Goal: Task Accomplishment & Management: Use online tool/utility

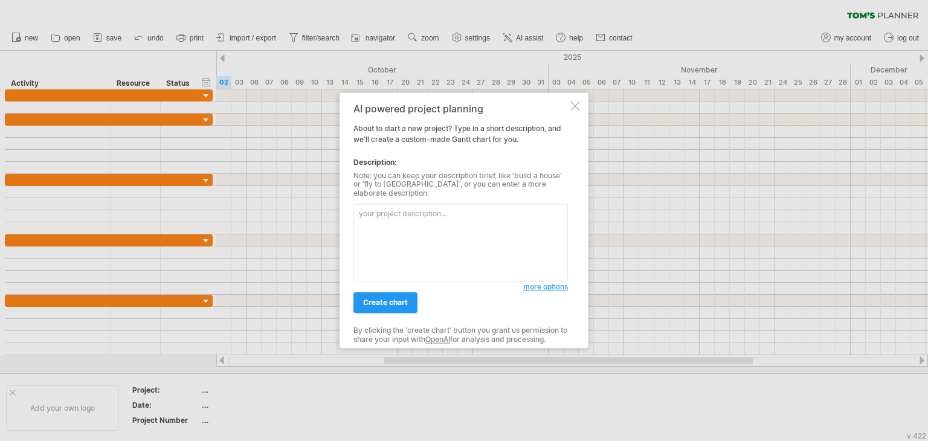
click at [425, 219] on textarea at bounding box center [460, 243] width 214 height 78
click at [525, 210] on textarea "creer un diagramme de gantt pour" at bounding box center [460, 243] width 214 height 78
paste textarea "Loremip dolorsi : 72/10/6732 → 83/70/0025 Ametc 7 – Adipiscinge seddoeiu (tempo…"
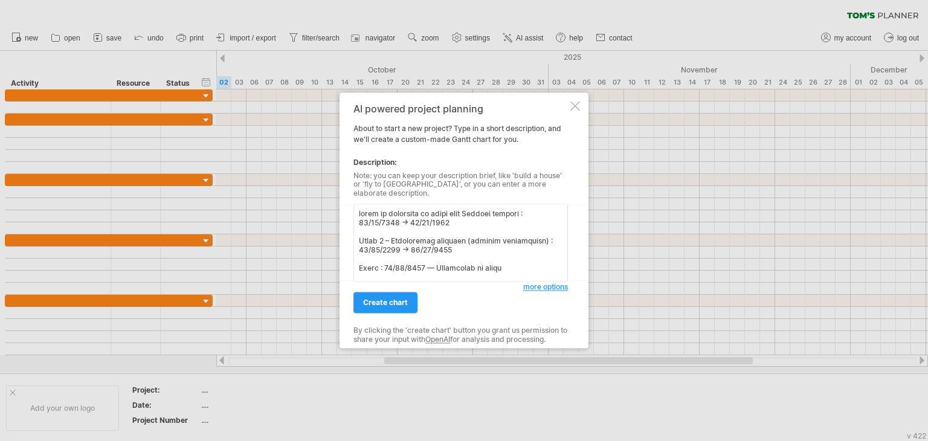
scroll to position [506, 0]
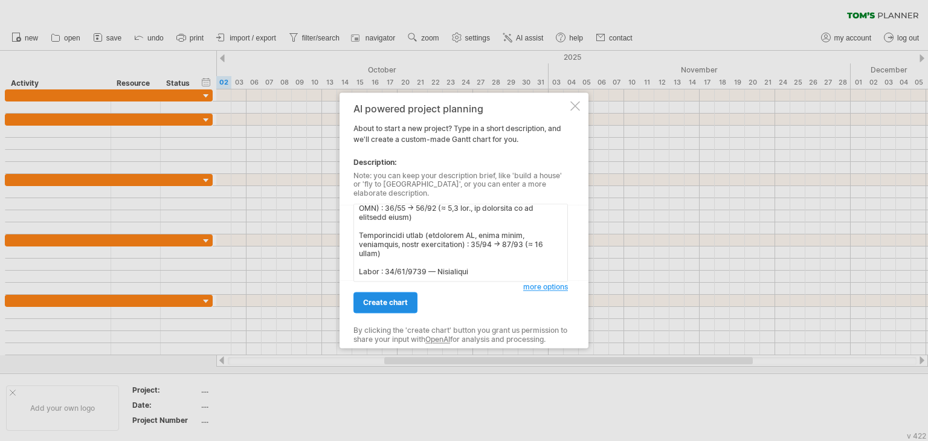
type textarea "lorem ip dolorsita co adipi elit Seddoei tempori : 49/98/1794 → 19/58/9081 Utla…"
click at [385, 304] on link "create chart" at bounding box center [385, 302] width 64 height 21
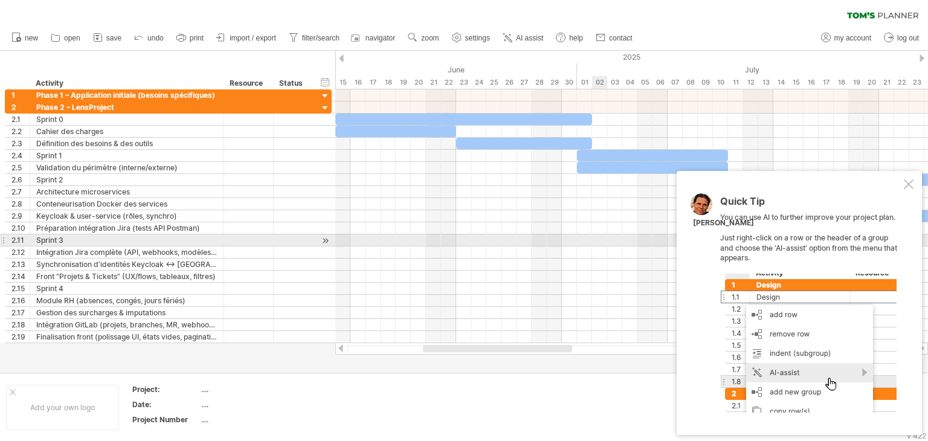
click at [595, 235] on div at bounding box center [631, 240] width 592 height 12
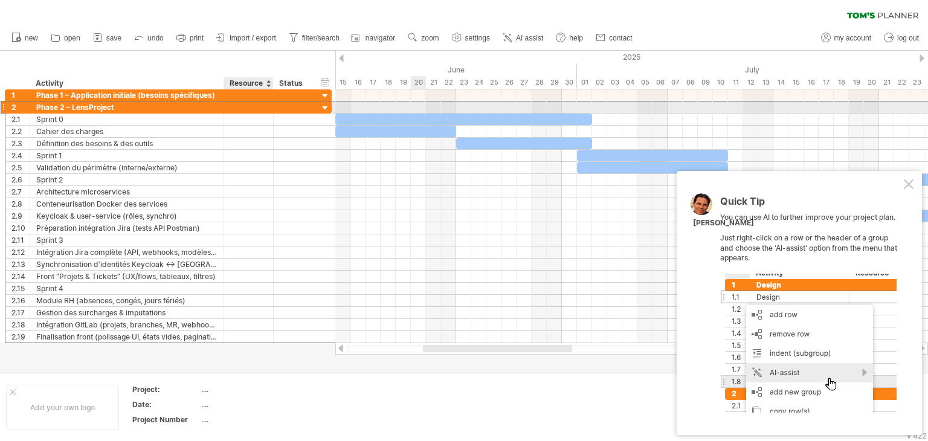
click at [242, 109] on div at bounding box center [248, 106] width 37 height 11
click at [242, 109] on input "text" at bounding box center [248, 106] width 37 height 11
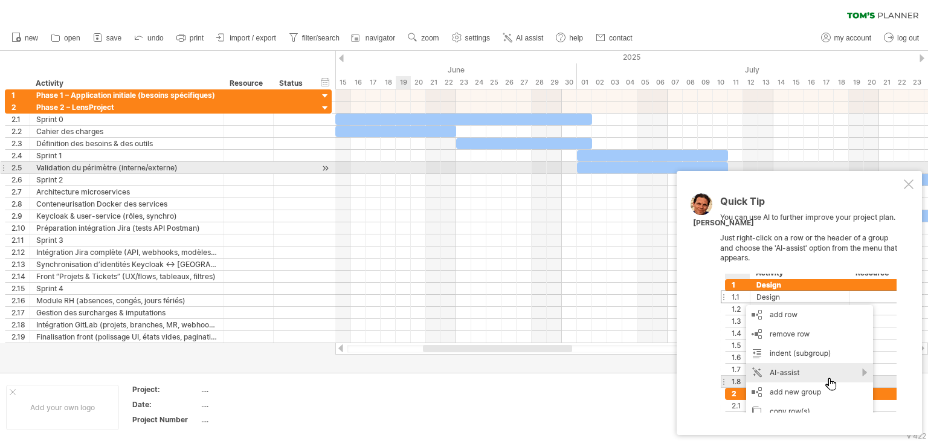
click at [401, 174] on div at bounding box center [631, 180] width 592 height 12
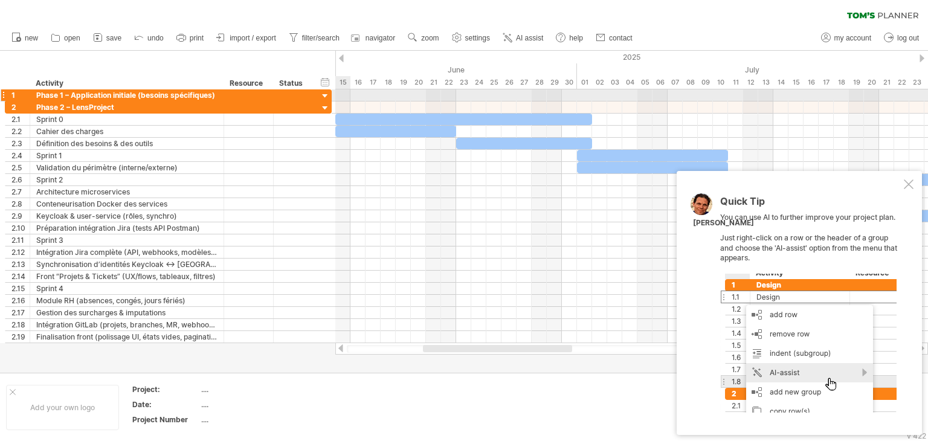
click at [322, 92] on div at bounding box center [324, 96] width 11 height 11
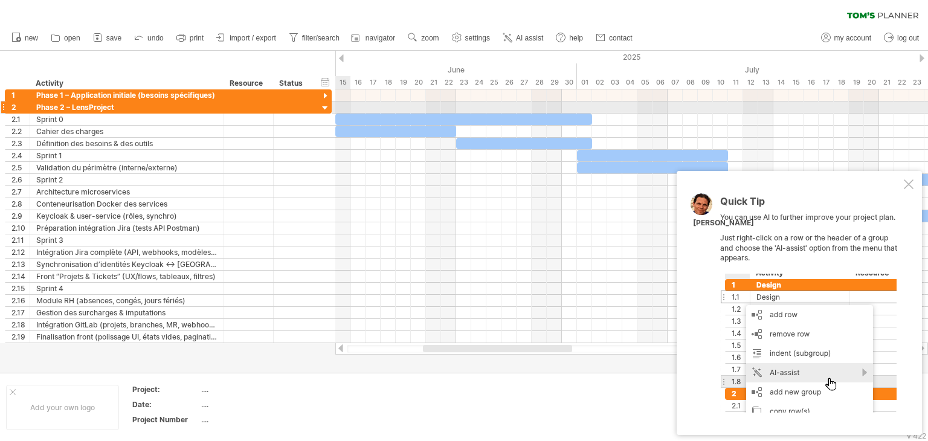
click at [324, 107] on div at bounding box center [324, 108] width 11 height 11
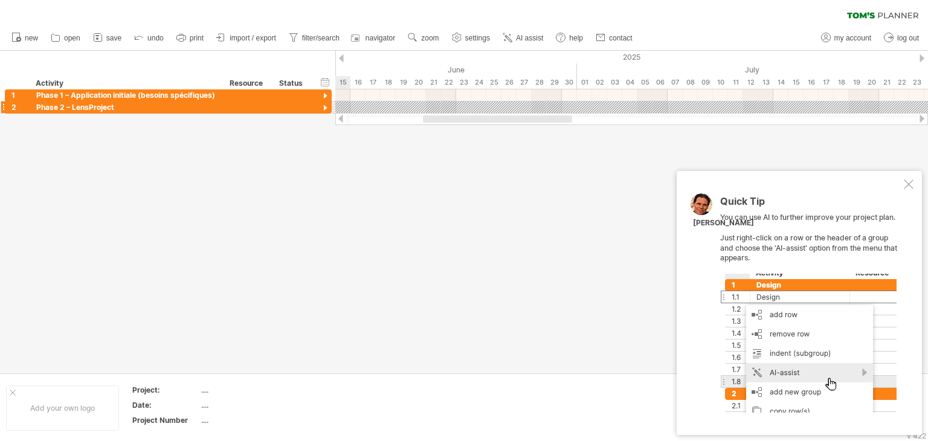
click at [324, 107] on div at bounding box center [324, 108] width 11 height 11
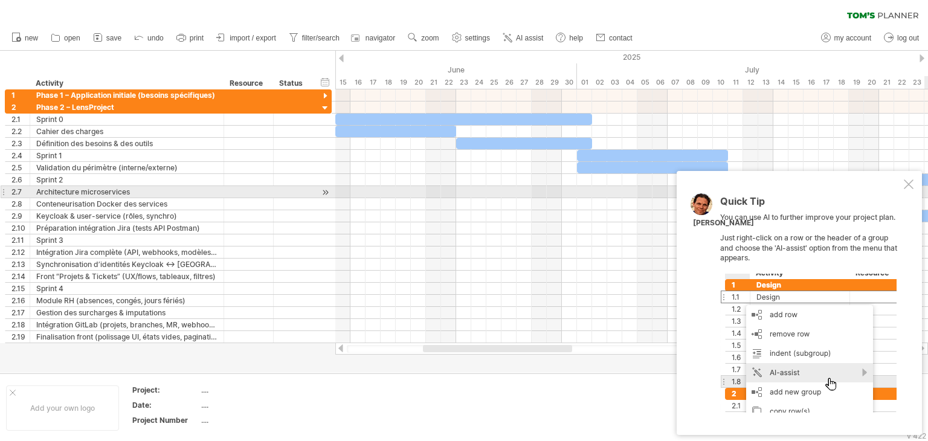
click at [912, 190] on div "Quick Tip You can use AI to further improve your project plan. Just right-click…" at bounding box center [798, 303] width 245 height 264
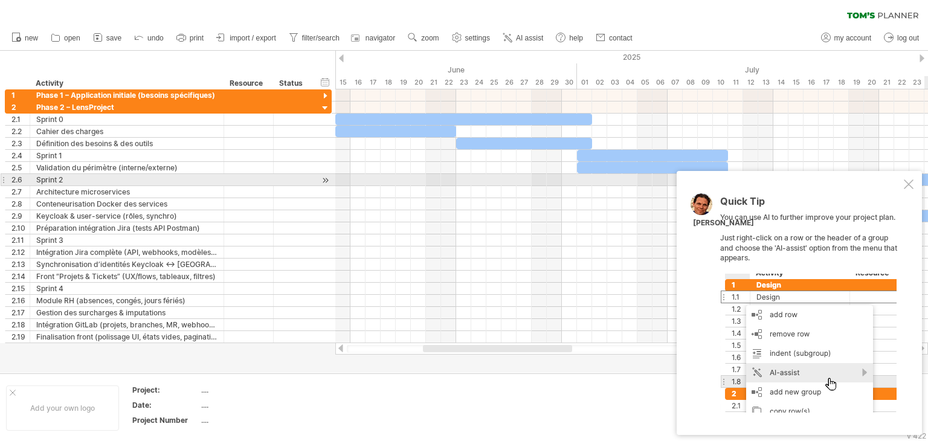
click at [910, 185] on div at bounding box center [908, 184] width 10 height 10
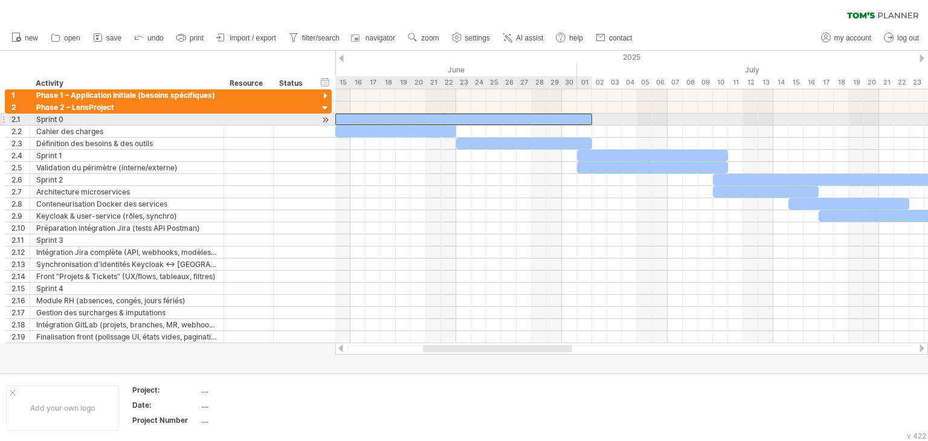
click at [533, 121] on div at bounding box center [463, 119] width 257 height 11
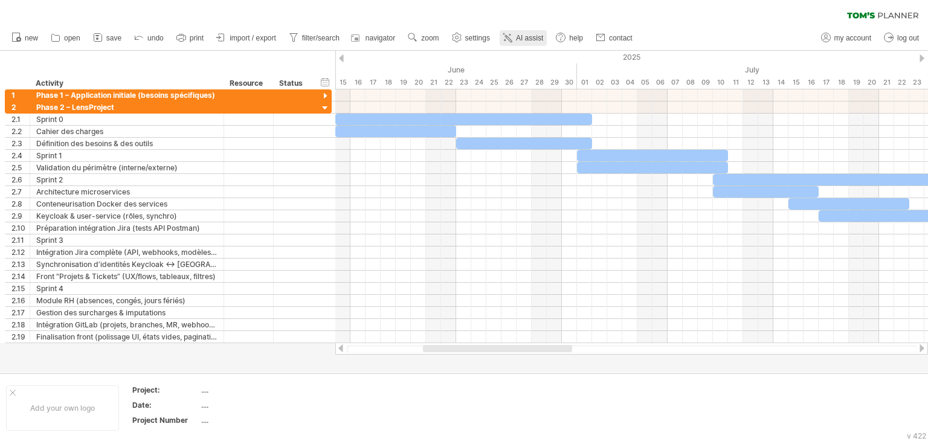
click at [517, 34] on span "AI assist" at bounding box center [529, 38] width 27 height 8
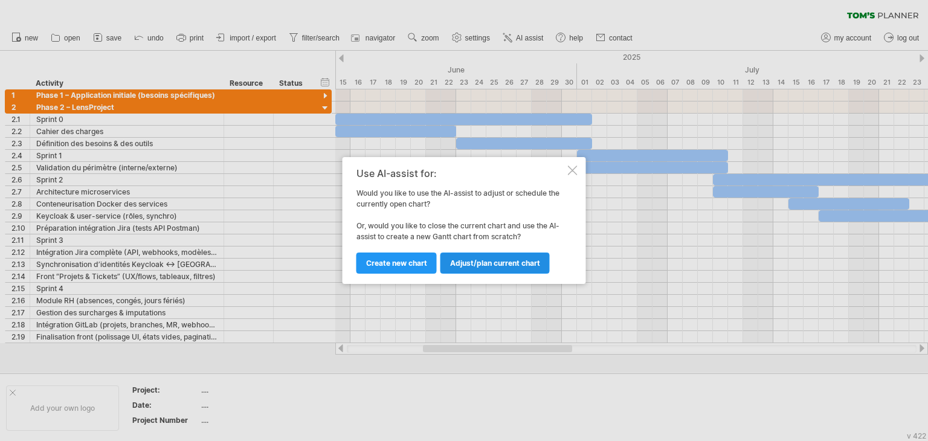
click at [461, 260] on span "Adjust/plan current chart" at bounding box center [495, 262] width 90 height 9
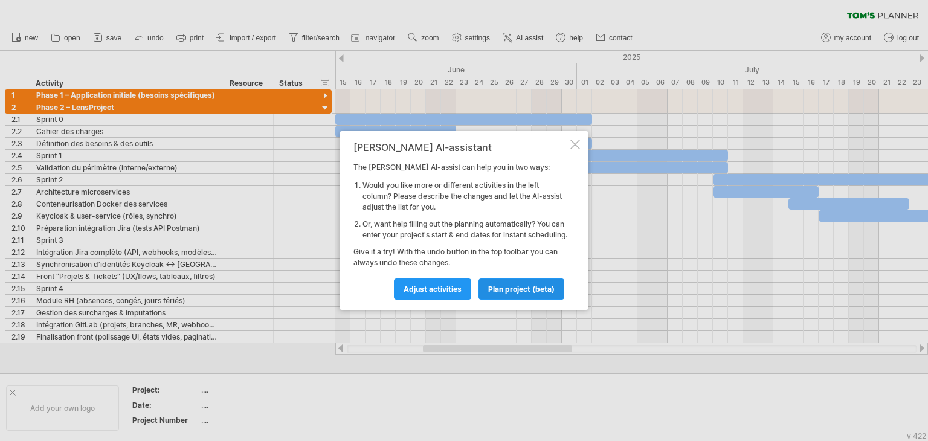
click at [489, 293] on span "plan project (beta)" at bounding box center [521, 288] width 66 height 9
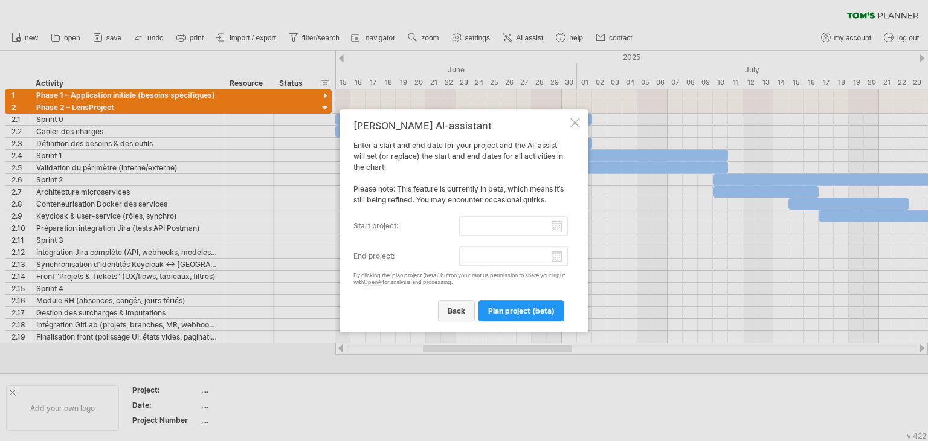
click at [463, 306] on span "back" at bounding box center [456, 310] width 18 height 9
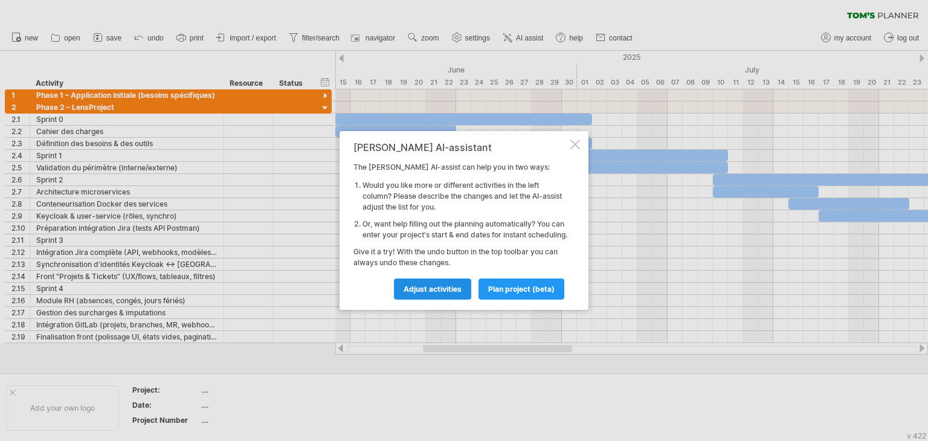
click at [438, 293] on span "Adjust activities" at bounding box center [432, 288] width 58 height 9
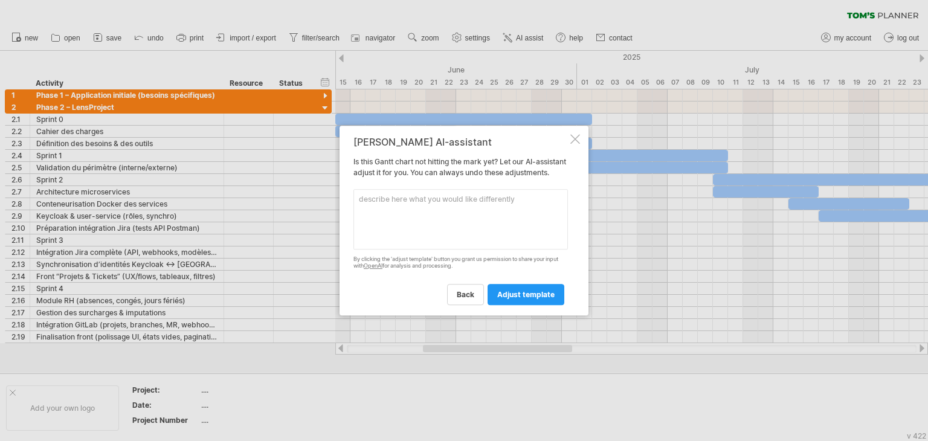
click at [430, 217] on textarea at bounding box center [460, 219] width 214 height 60
type textarea "Il faut au sein de chaque sprint faire leurs activite ici on voit sprint comme …"
click at [510, 292] on link "adjust template" at bounding box center [525, 294] width 77 height 21
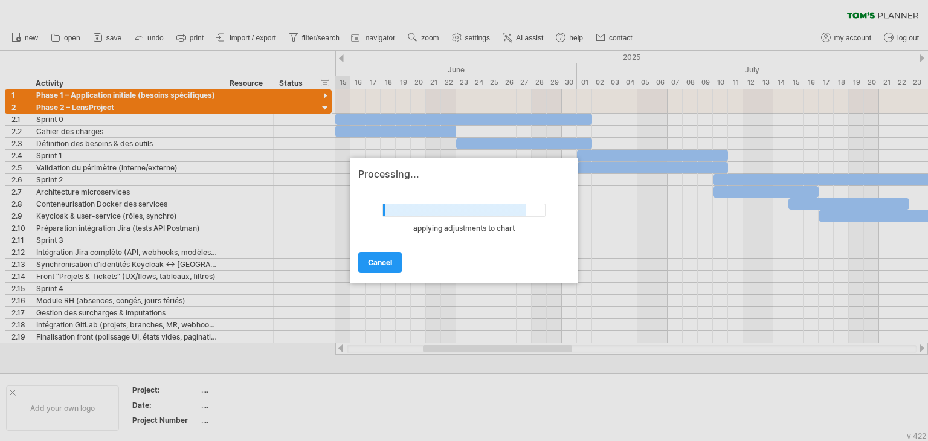
click at [513, 392] on div at bounding box center [464, 220] width 928 height 441
click at [73, 115] on div at bounding box center [464, 220] width 928 height 441
click at [73, 115] on div "Trying to reach [DOMAIN_NAME] Connected again... 0% clear filter new 1" at bounding box center [464, 220] width 928 height 441
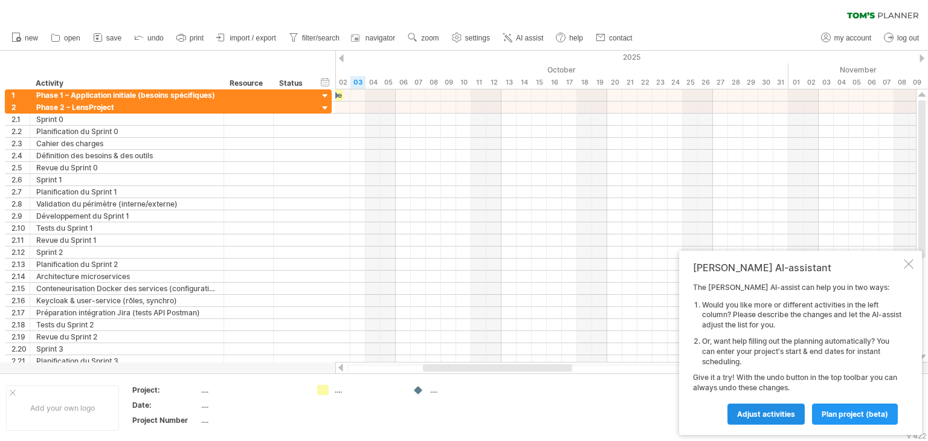
click at [745, 417] on span "Adjust activities" at bounding box center [766, 413] width 58 height 9
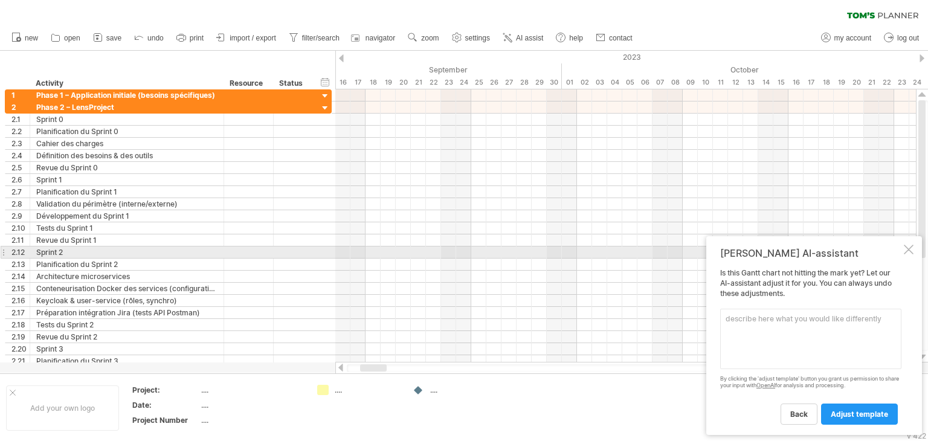
click at [905, 249] on div at bounding box center [908, 250] width 10 height 10
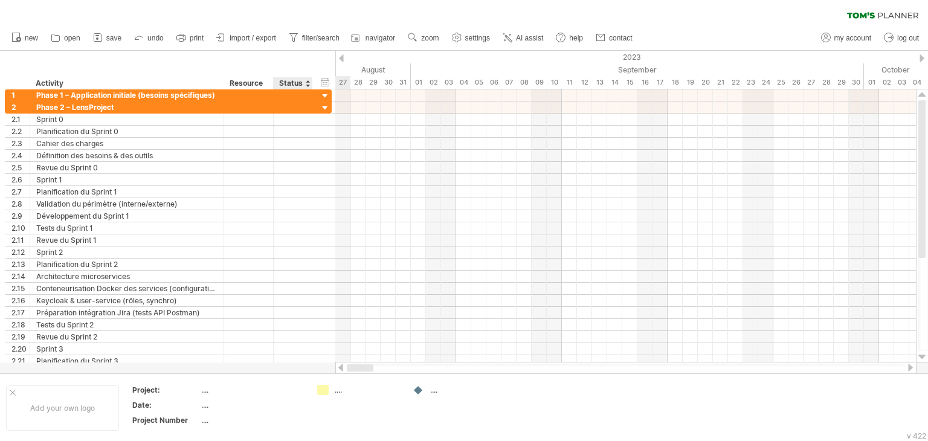
drag, startPoint x: 371, startPoint y: 364, endPoint x: 304, endPoint y: 365, distance: 67.0
click at [304, 365] on div "Trying to reach [DOMAIN_NAME] Connected again... 0% clear filter new 1" at bounding box center [464, 220] width 928 height 441
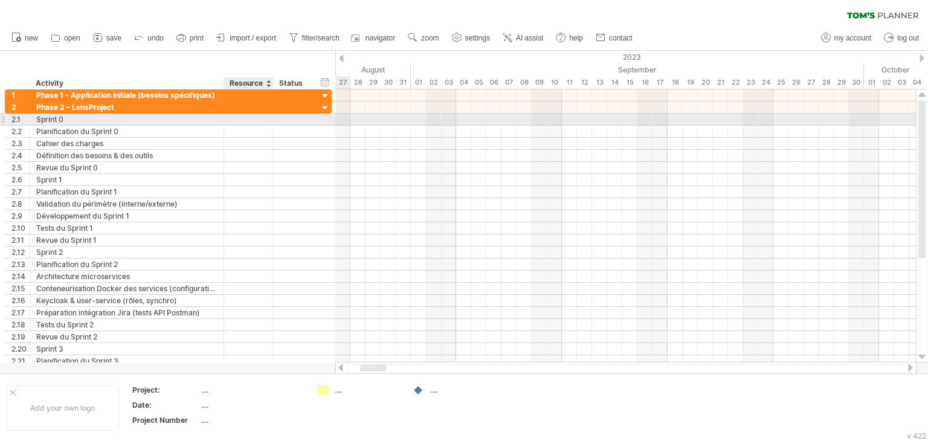
click at [258, 117] on div at bounding box center [248, 119] width 37 height 11
click at [258, 117] on input "text" at bounding box center [248, 119] width 37 height 11
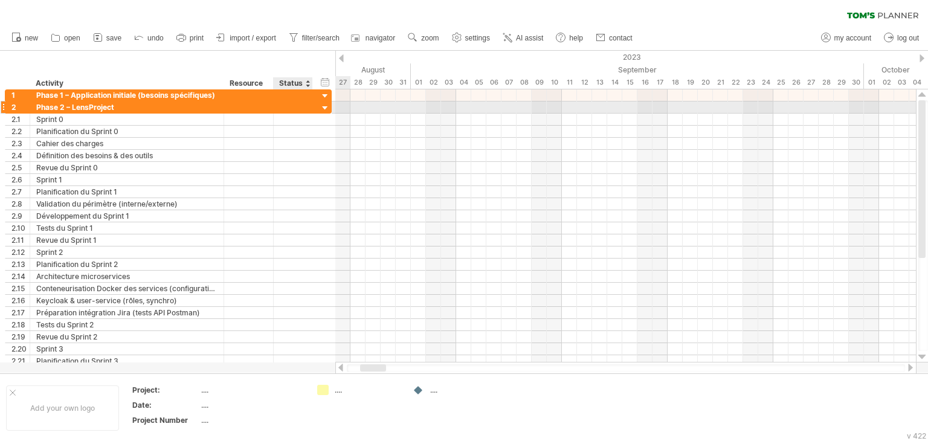
click at [324, 107] on div at bounding box center [324, 108] width 11 height 11
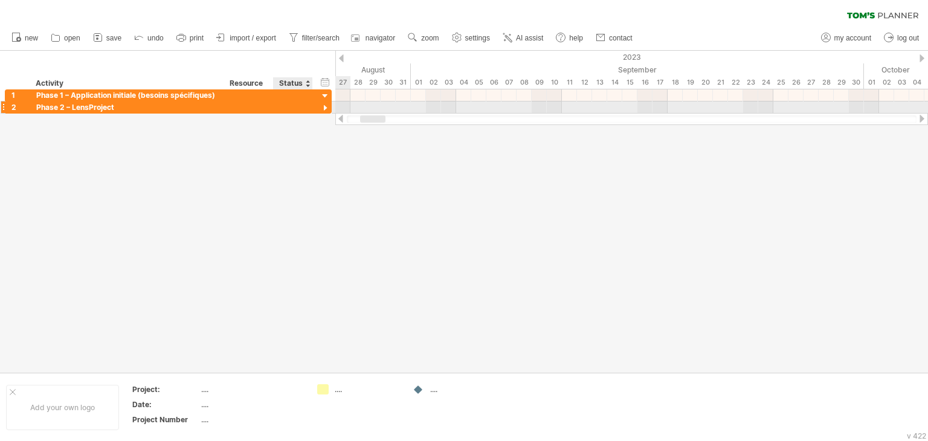
click at [324, 107] on div at bounding box center [324, 108] width 11 height 11
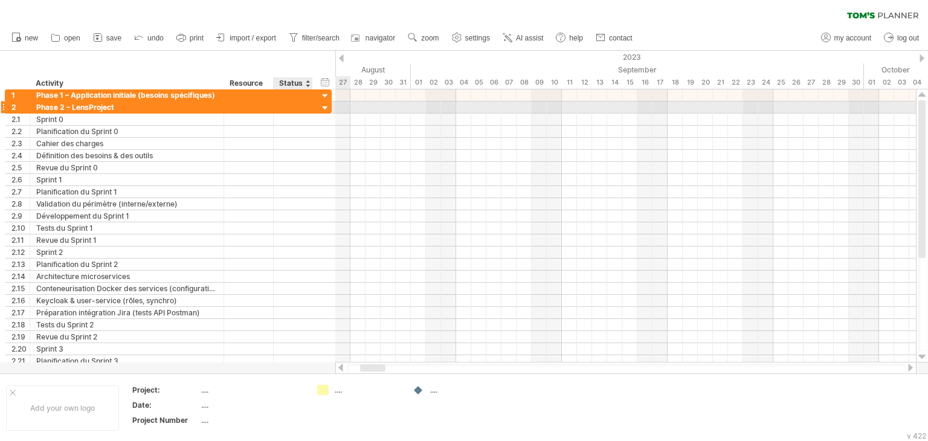
click at [324, 107] on div at bounding box center [324, 108] width 11 height 11
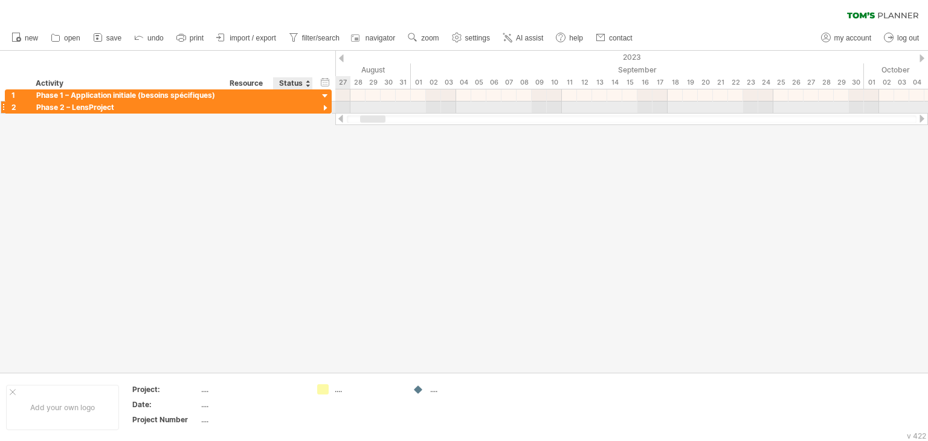
click at [324, 107] on div at bounding box center [324, 108] width 11 height 11
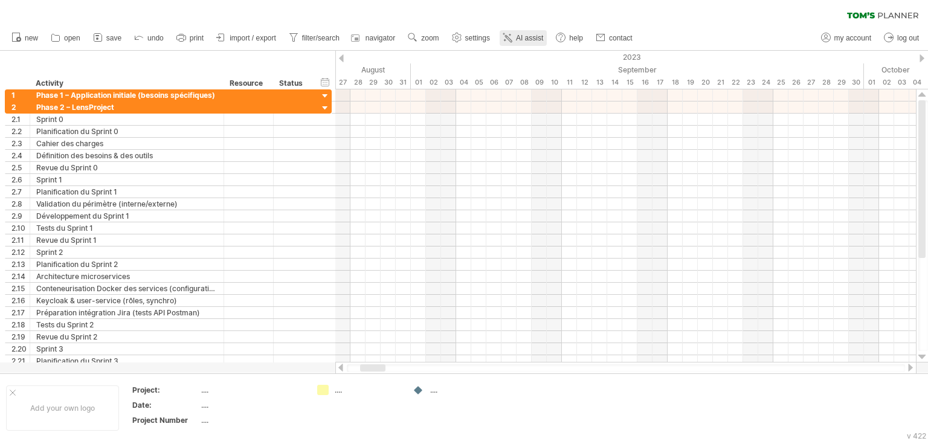
click at [511, 42] on icon at bounding box center [507, 37] width 12 height 12
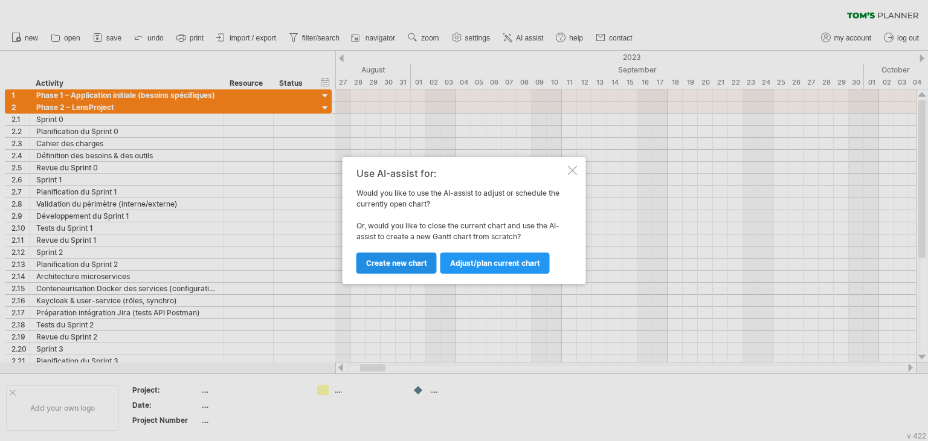
click at [403, 257] on link "Create new chart" at bounding box center [396, 262] width 80 height 21
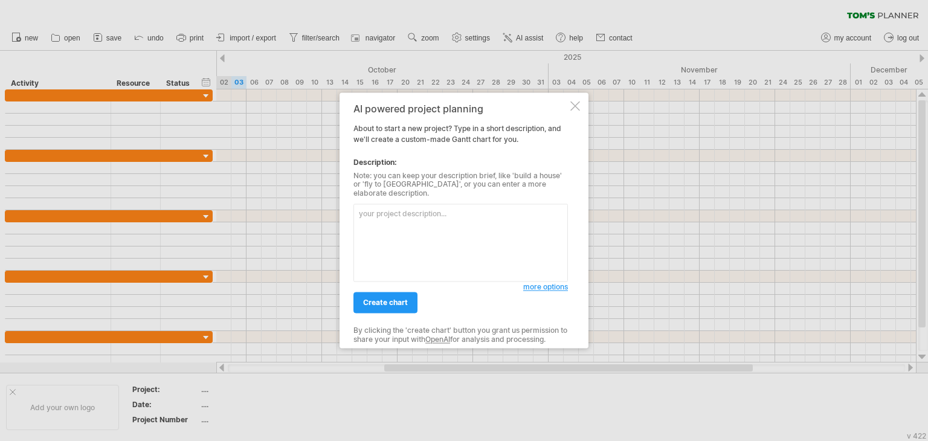
click at [402, 235] on textarea at bounding box center [460, 243] width 214 height 78
type textarea "Loremip dolorsi : 72/10/6732 → 83/70/0025 Ametc 7 – Adipiscinge seddoeiu (tempo…"
paste textarea "Loremi d sitametconse Adipi elits doe tem incidid utlabore etdol. Mag aliquaeni…"
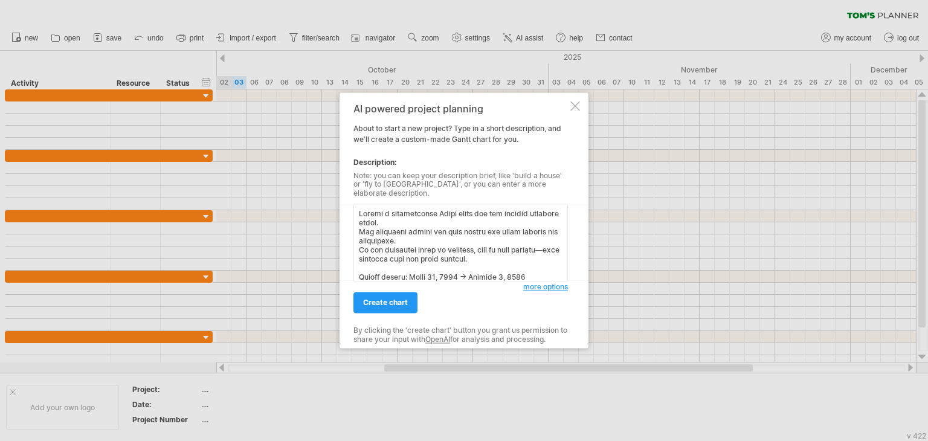
scroll to position [442, 0]
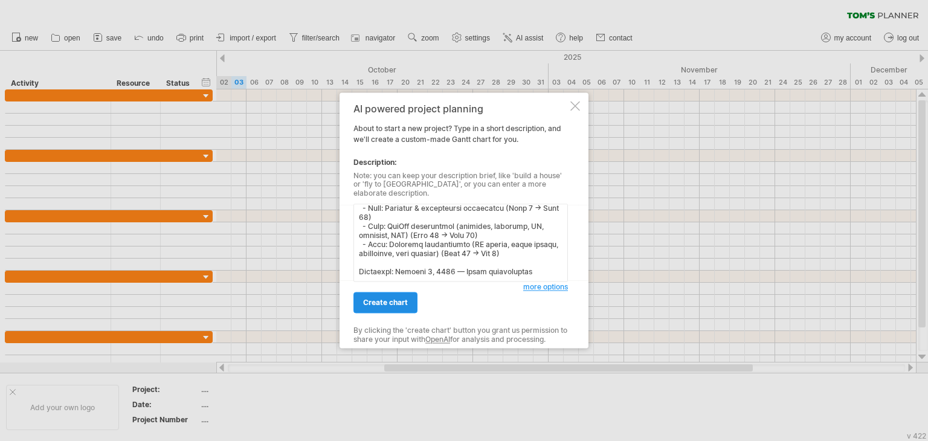
type textarea "Loremi d sitametconse Adipi elits doe tem incidid utlabore etdol. Mag aliquaeni…"
click at [391, 298] on span "create chart" at bounding box center [385, 302] width 45 height 9
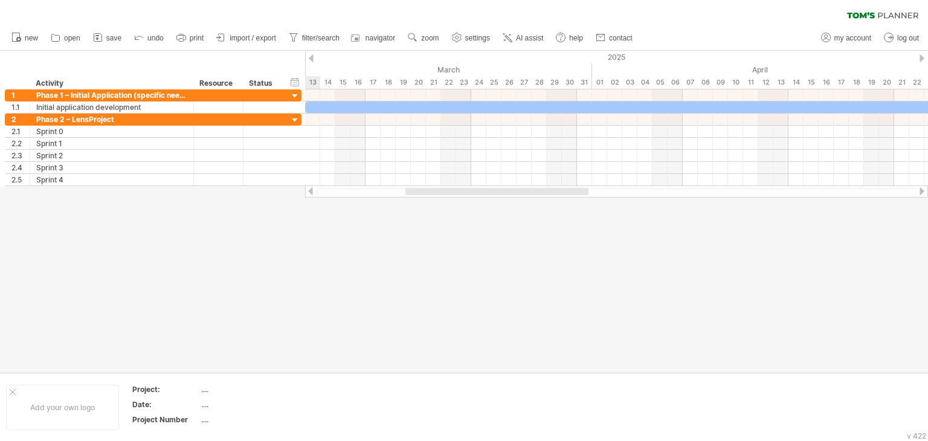
click at [560, 273] on div at bounding box center [464, 212] width 928 height 322
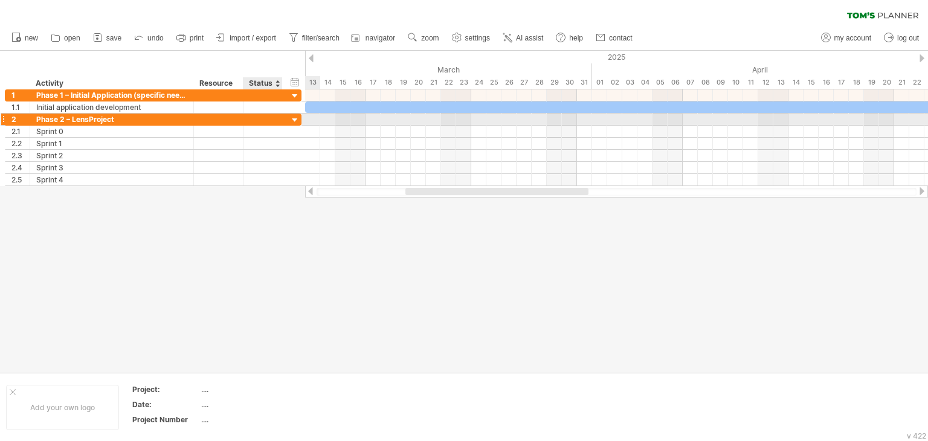
click at [296, 119] on div at bounding box center [294, 120] width 11 height 11
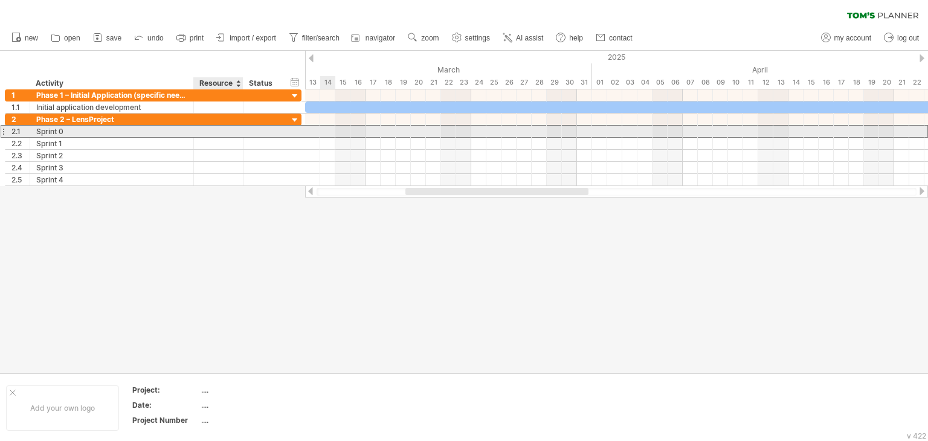
click at [222, 136] on div at bounding box center [218, 131] width 37 height 11
click at [222, 136] on input "text" at bounding box center [218, 131] width 37 height 11
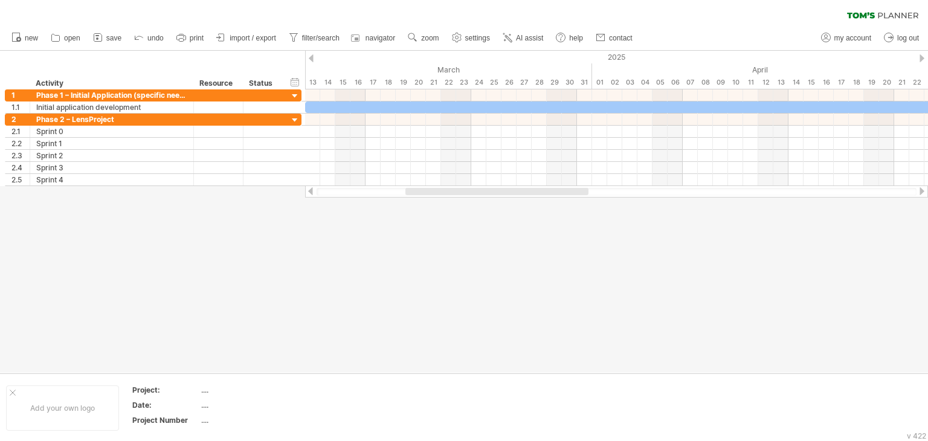
click at [343, 228] on div at bounding box center [464, 212] width 928 height 322
click at [527, 32] on link "AI assist" at bounding box center [522, 38] width 47 height 16
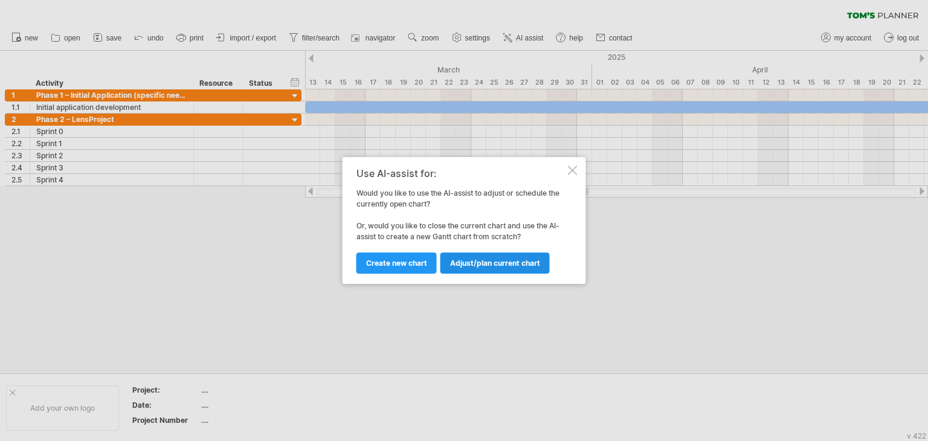
click at [477, 261] on span "Adjust/plan current chart" at bounding box center [495, 262] width 90 height 9
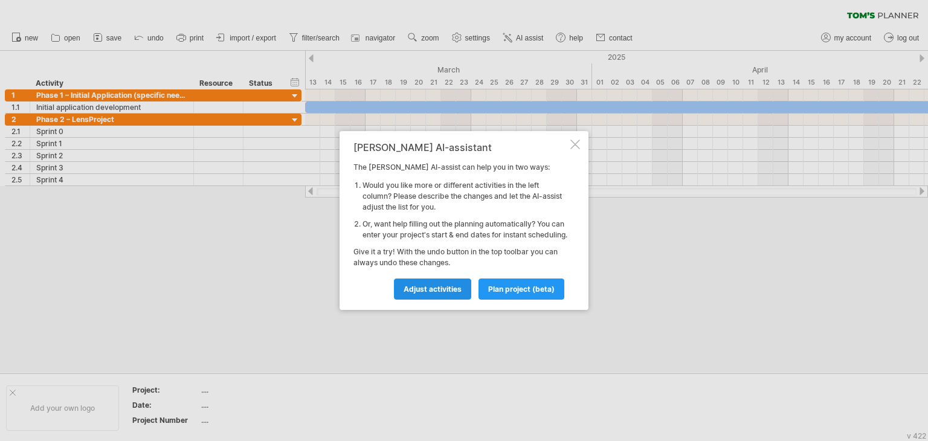
click at [445, 290] on span "Adjust activities" at bounding box center [432, 288] width 58 height 9
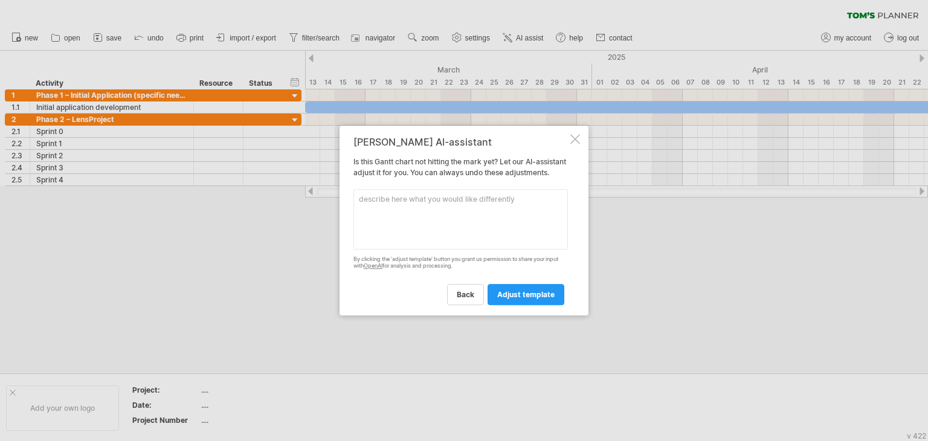
click at [441, 229] on textarea at bounding box center [460, 219] width 214 height 60
type textarea "j"
type textarea "tu n'a pas creer les taches"
click at [507, 289] on link "adjust template" at bounding box center [525, 294] width 77 height 21
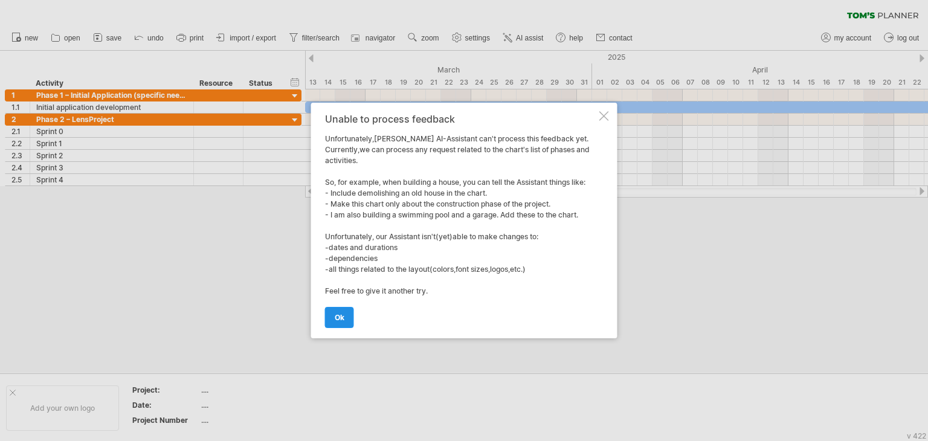
click at [332, 316] on link "ok" at bounding box center [339, 317] width 29 height 21
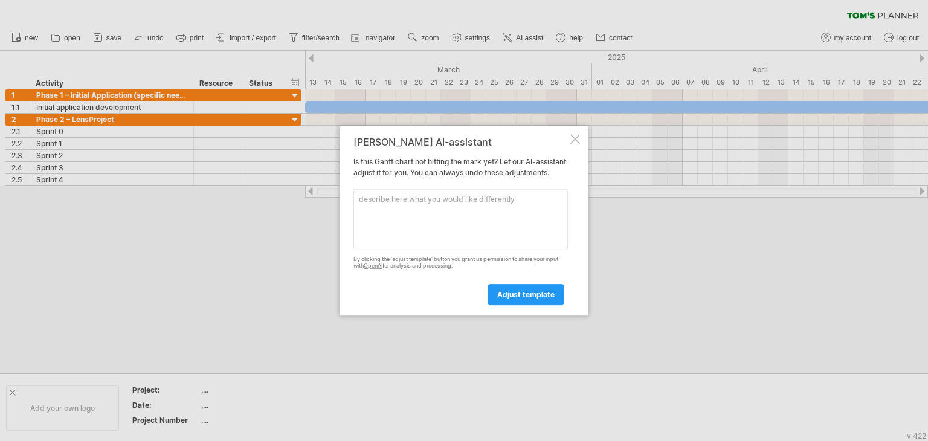
click at [450, 244] on textarea at bounding box center [460, 219] width 214 height 60
click at [617, 348] on div at bounding box center [464, 220] width 928 height 441
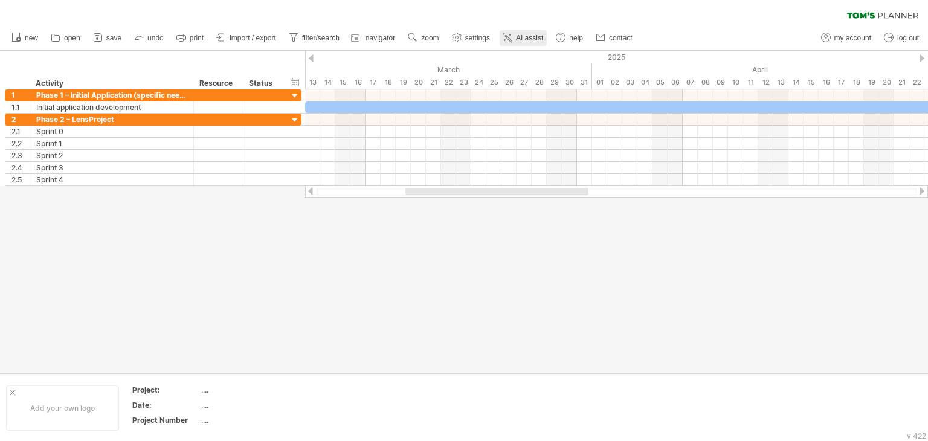
click at [514, 39] on link "AI assist" at bounding box center [522, 38] width 47 height 16
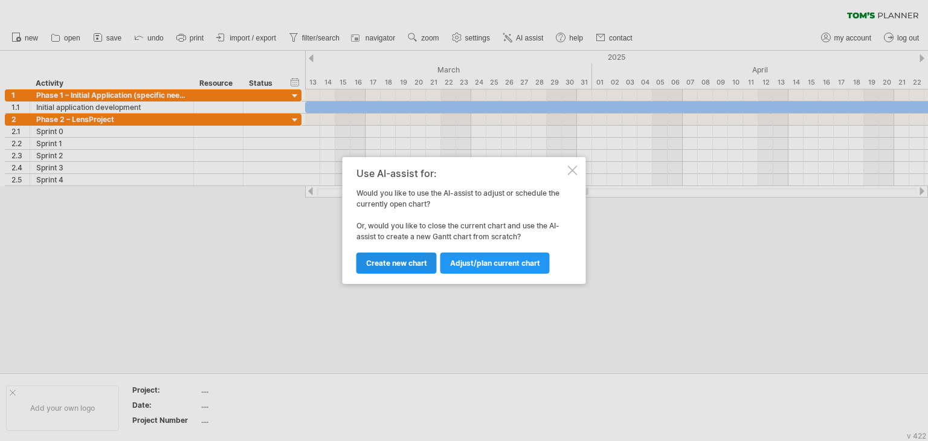
click at [420, 263] on span "Create new chart" at bounding box center [396, 262] width 61 height 9
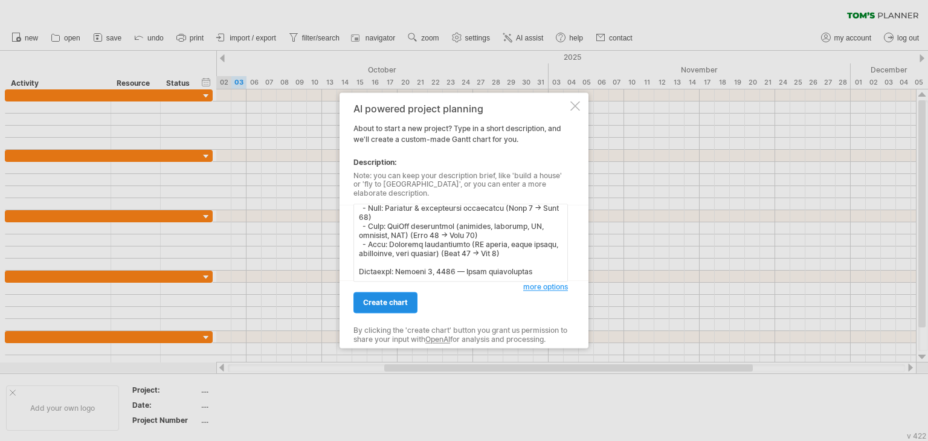
type textarea "Loremi d sitametconse Adipi elits doe tem incidid utlabore etdol. Mag aliquaeni…"
click at [400, 298] on span "create chart" at bounding box center [385, 302] width 45 height 9
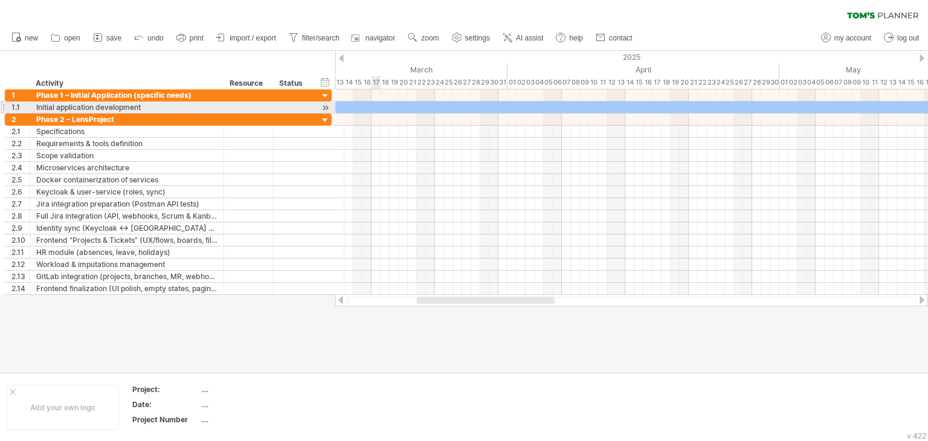
click at [379, 106] on div at bounding box center [765, 106] width 861 height 11
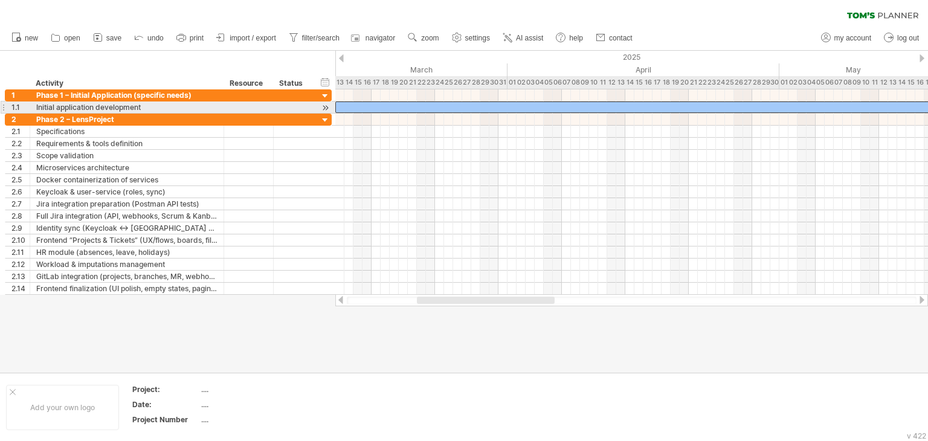
click at [379, 106] on div at bounding box center [765, 106] width 861 height 11
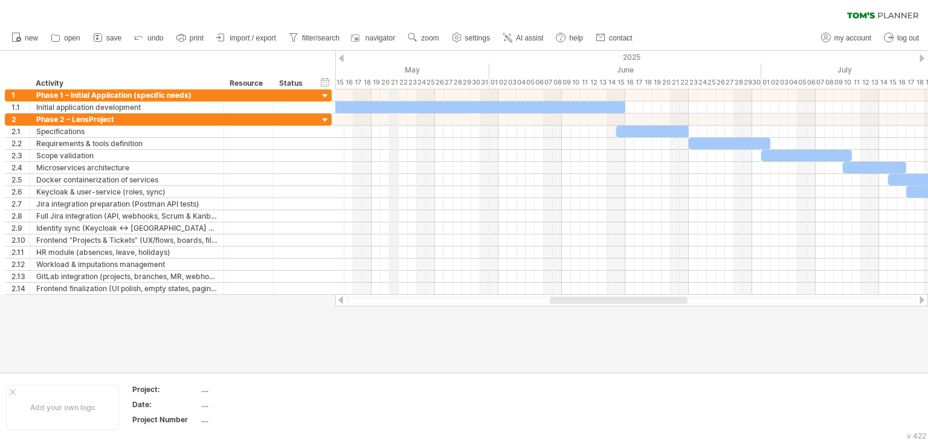
click at [394, 80] on div "21" at bounding box center [393, 82] width 9 height 13
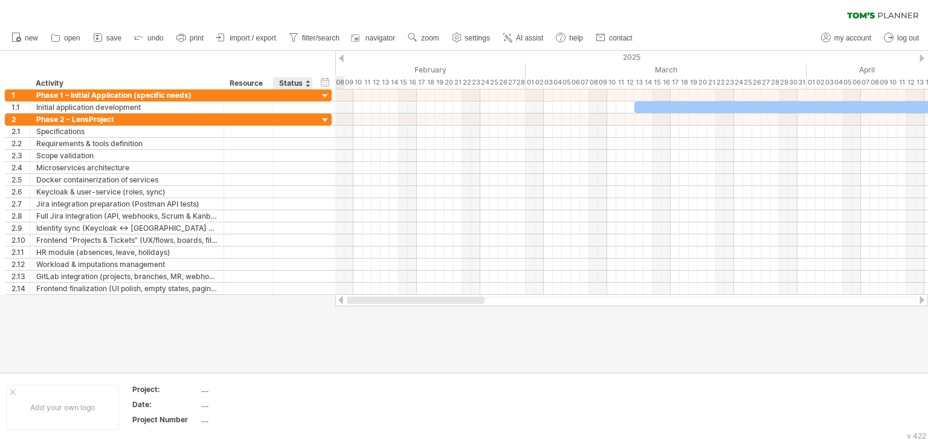
drag, startPoint x: 545, startPoint y: 301, endPoint x: 307, endPoint y: 298, distance: 238.5
click at [307, 298] on div "Trying to reach [DOMAIN_NAME] Connected again... 0% clear filter new 1" at bounding box center [464, 220] width 928 height 441
click at [432, 38] on span "zoom" at bounding box center [430, 38] width 18 height 8
click at [458, 72] on div "Week" at bounding box center [471, 72] width 67 height 19
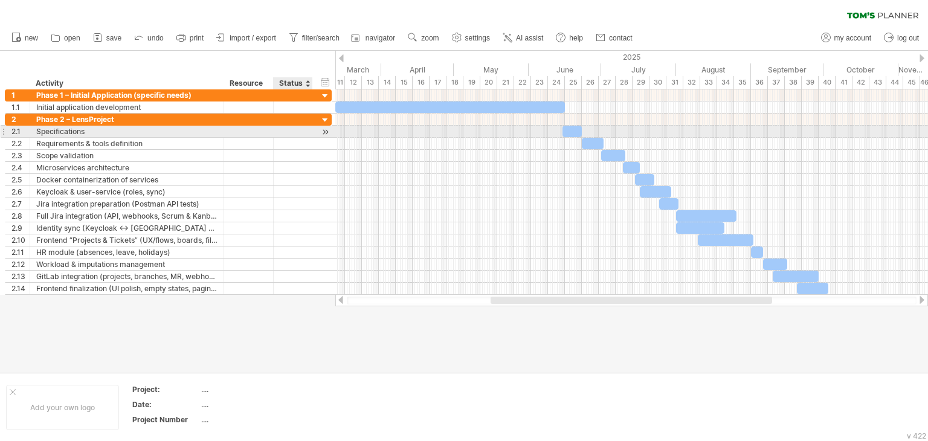
click at [319, 131] on div at bounding box center [324, 132] width 11 height 13
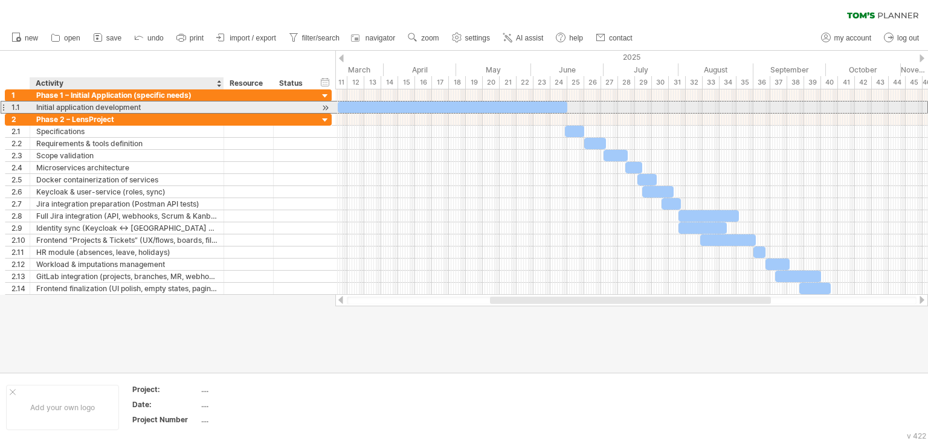
click at [96, 112] on div "Initial application development" at bounding box center [126, 106] width 181 height 11
click at [147, 107] on input "**********" at bounding box center [126, 106] width 181 height 11
type input "*"
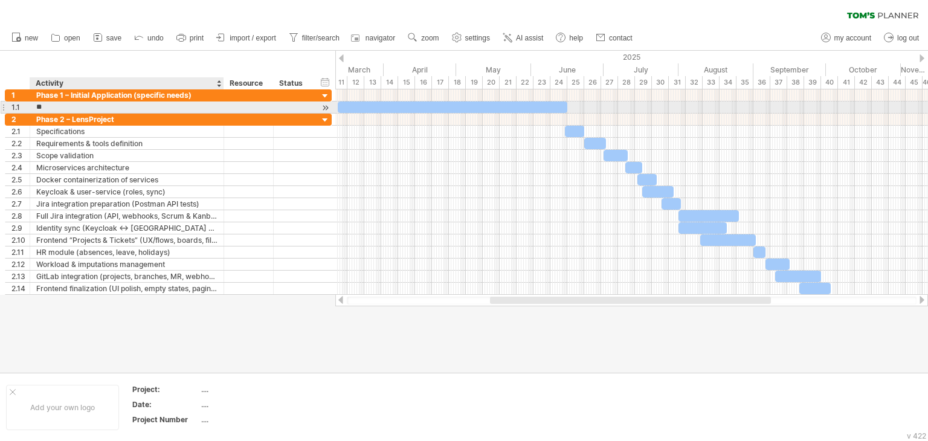
type input "*"
type input "**********"
click at [31, 107] on div "**********" at bounding box center [127, 106] width 194 height 11
click at [2, 109] on div at bounding box center [3, 107] width 5 height 13
click at [2, 106] on div at bounding box center [3, 107] width 5 height 13
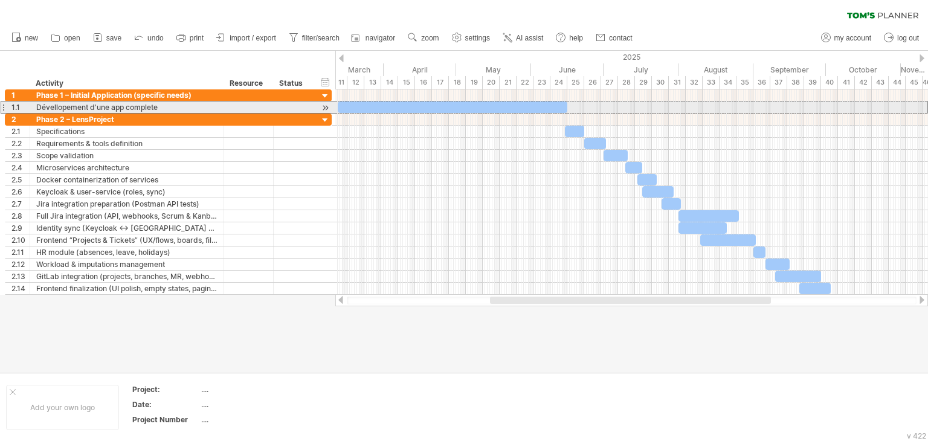
click at [2, 106] on div at bounding box center [3, 107] width 5 height 13
drag, startPoint x: 565, startPoint y: 109, endPoint x: 548, endPoint y: 113, distance: 16.7
click at [548, 113] on div "[DATE] - 88.5 days [DATE]" at bounding box center [631, 191] width 592 height 205
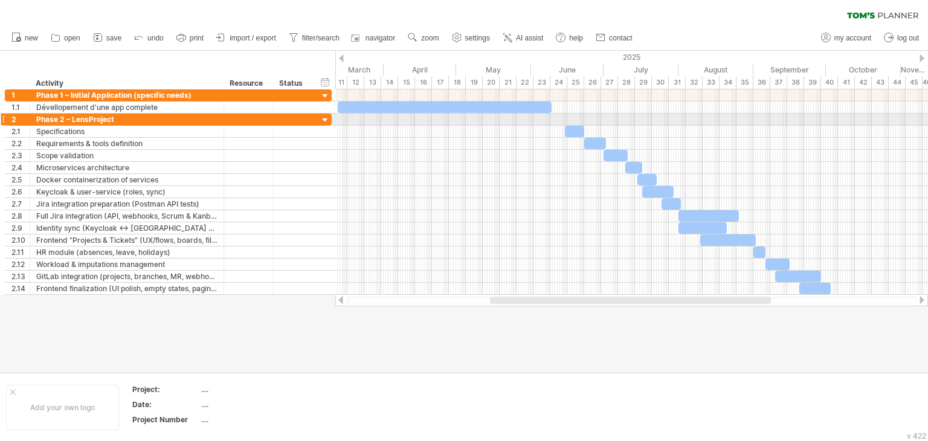
click at [559, 117] on div at bounding box center [631, 120] width 592 height 12
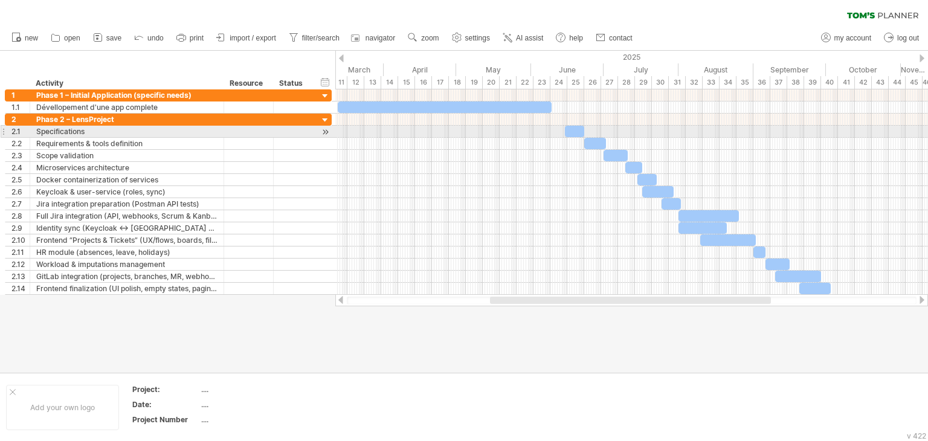
click at [574, 132] on div at bounding box center [574, 131] width 19 height 11
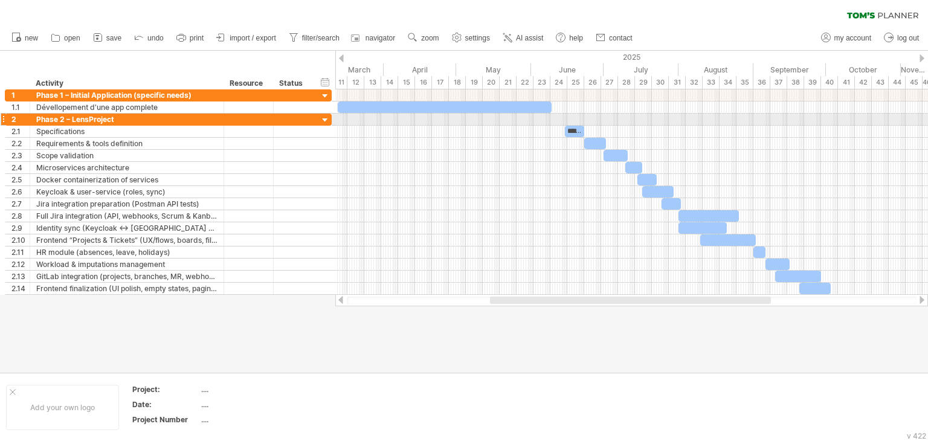
click at [560, 117] on div at bounding box center [631, 120] width 592 height 12
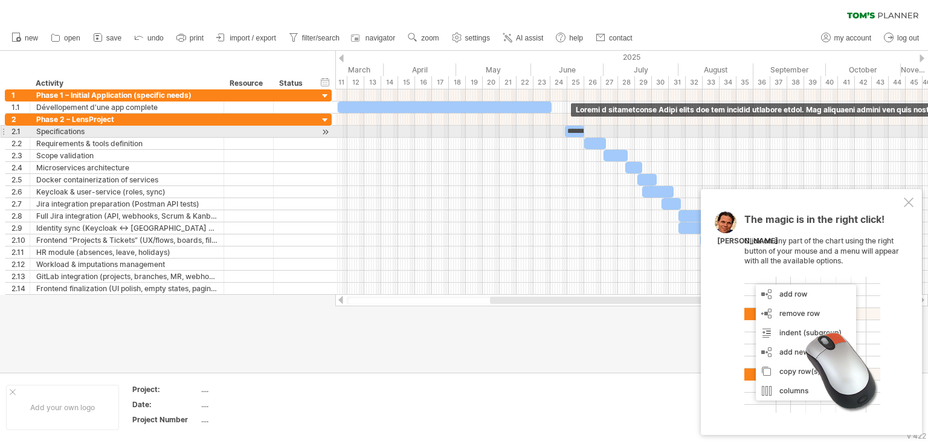
click at [573, 131] on div at bounding box center [574, 131] width 19 height 11
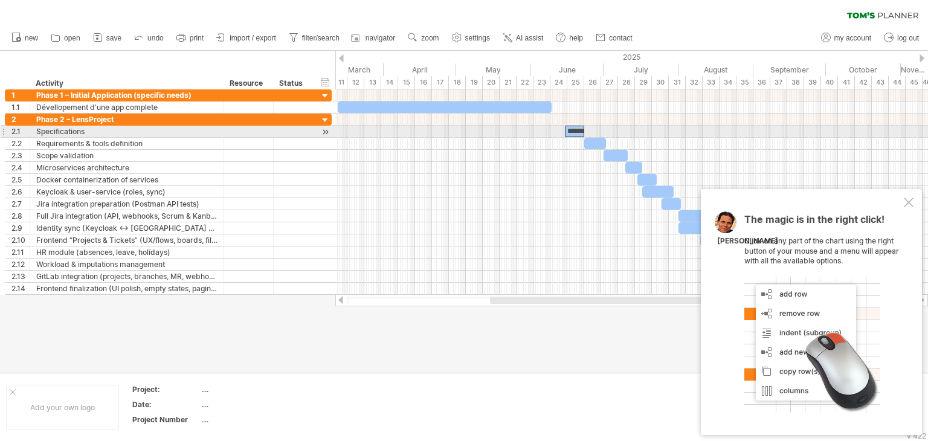
click at [573, 131] on div at bounding box center [574, 131] width 19 height 11
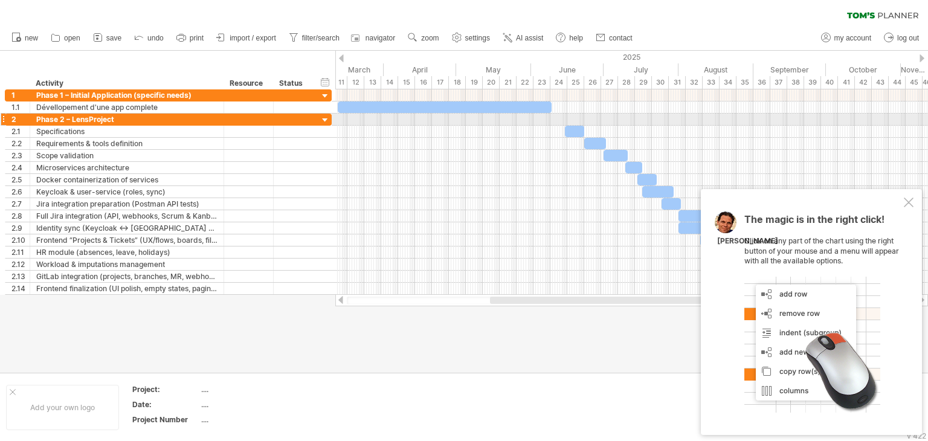
click at [553, 115] on div at bounding box center [631, 120] width 592 height 12
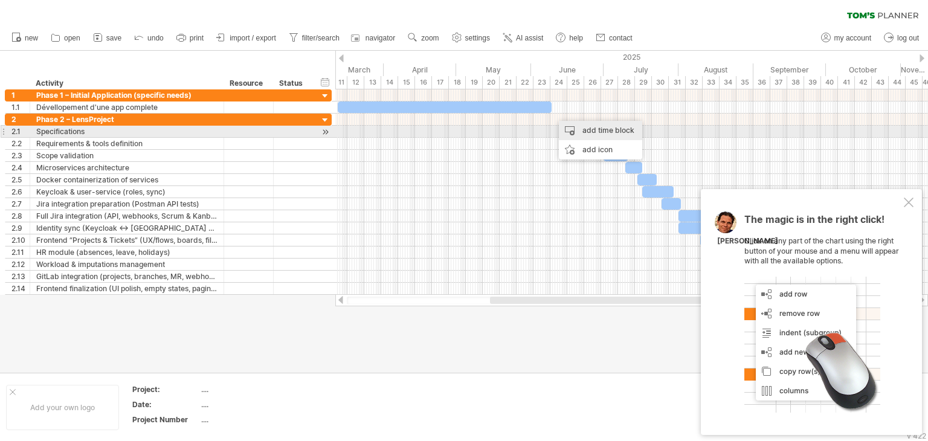
click at [579, 136] on div "add time block" at bounding box center [600, 130] width 83 height 19
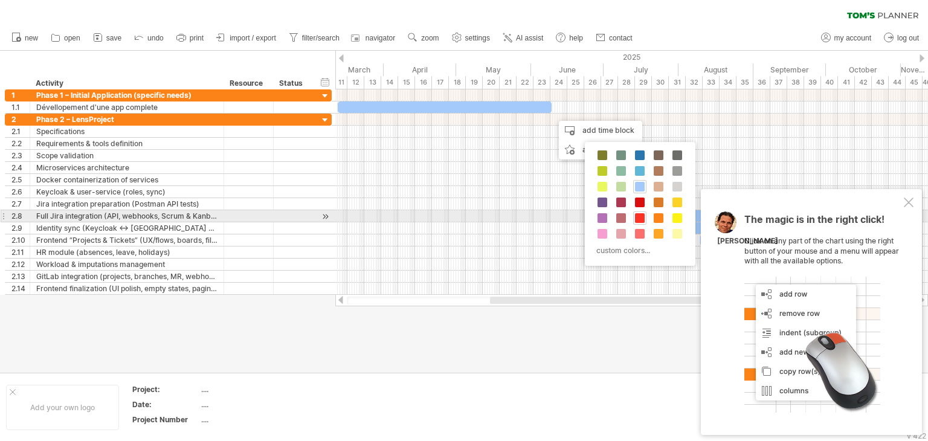
click at [640, 216] on span at bounding box center [640, 218] width 10 height 10
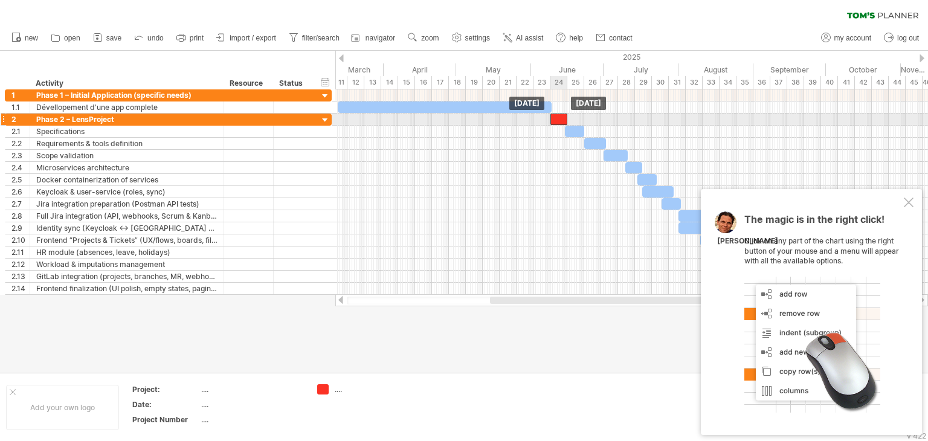
click at [560, 117] on div at bounding box center [558, 119] width 17 height 11
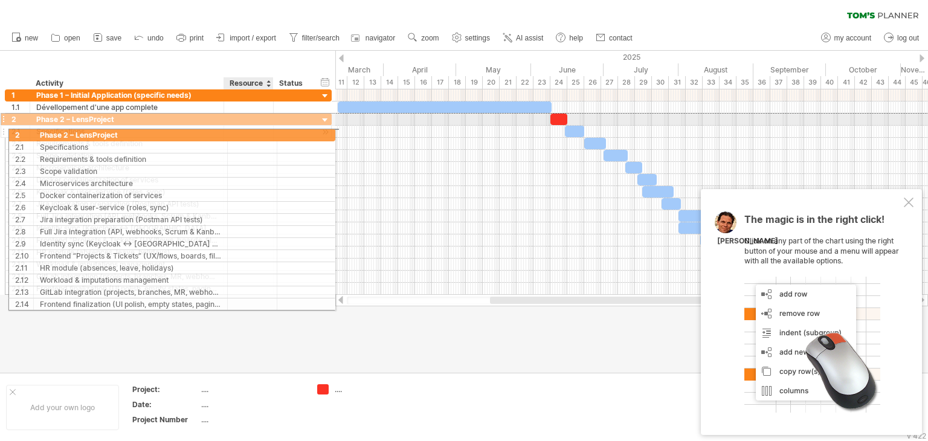
drag, startPoint x: 258, startPoint y: 121, endPoint x: 257, endPoint y: 135, distance: 13.9
click at [257, 135] on div "**********" at bounding box center [168, 204] width 327 height 182
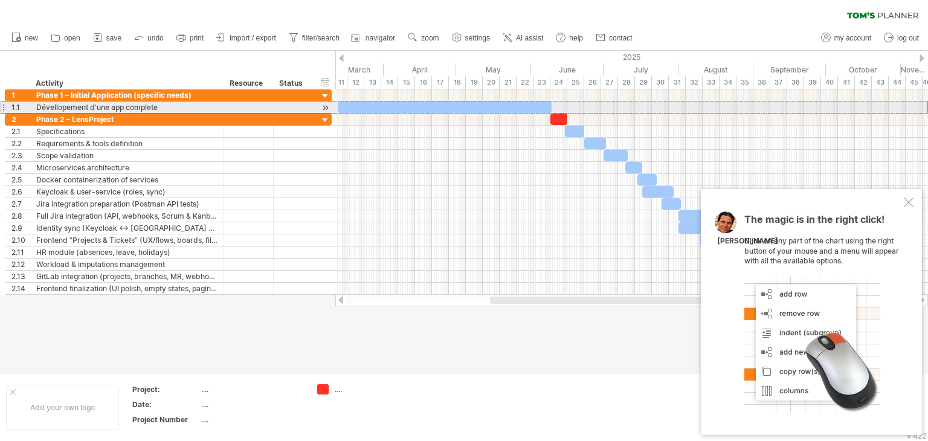
click at [5, 107] on div at bounding box center [3, 107] width 5 height 13
click at [3, 107] on div at bounding box center [3, 107] width 5 height 13
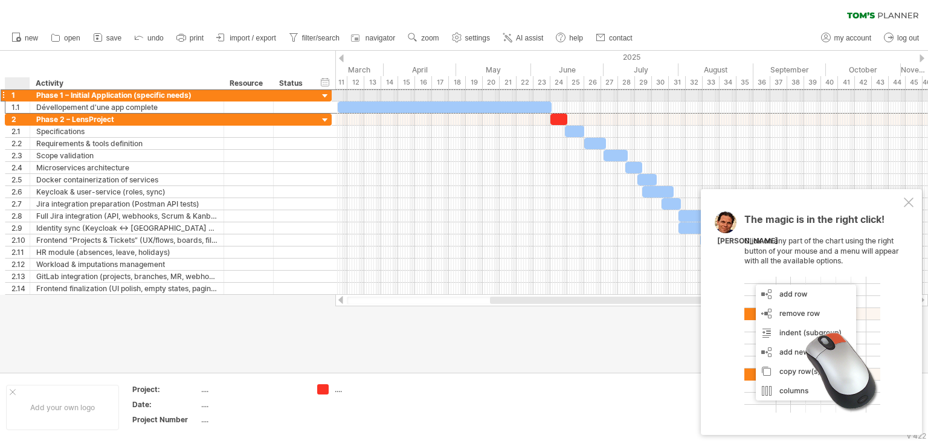
click at [14, 93] on div "1" at bounding box center [20, 94] width 18 height 11
click at [1, 94] on div at bounding box center [3, 95] width 5 height 13
click at [2, 93] on div at bounding box center [3, 95] width 5 height 13
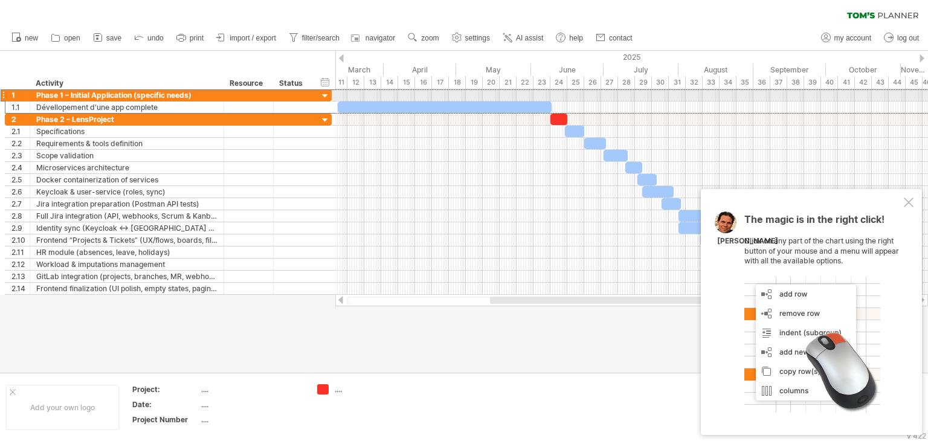
click at [2, 93] on div at bounding box center [3, 95] width 5 height 13
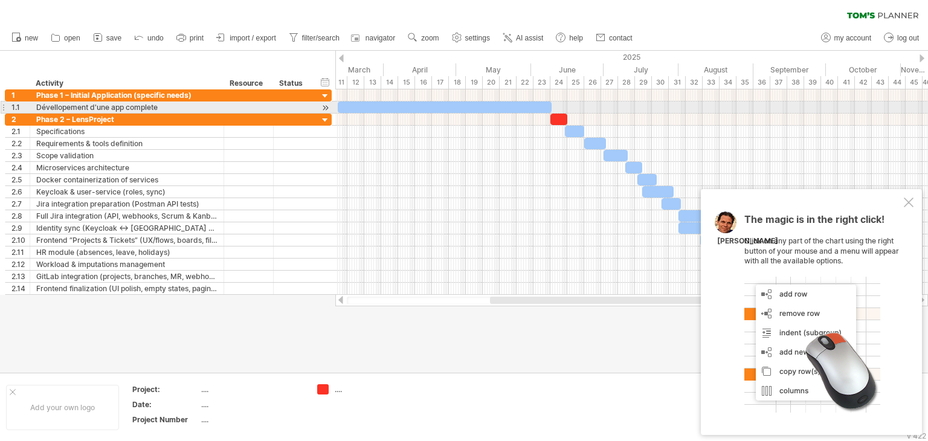
click at [326, 106] on div at bounding box center [324, 107] width 11 height 13
click at [563, 102] on div at bounding box center [631, 107] width 592 height 12
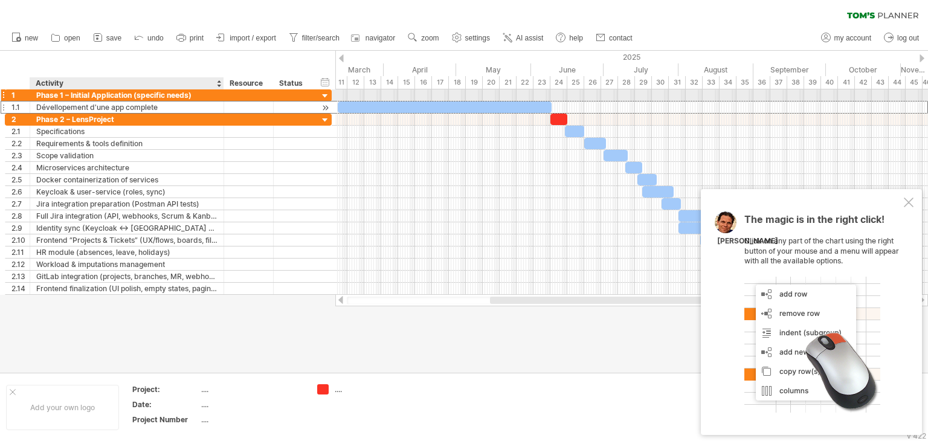
click at [156, 101] on div "Dévellopement d'une app complete" at bounding box center [126, 106] width 181 height 11
click at [156, 101] on input "**********" at bounding box center [126, 106] width 181 height 11
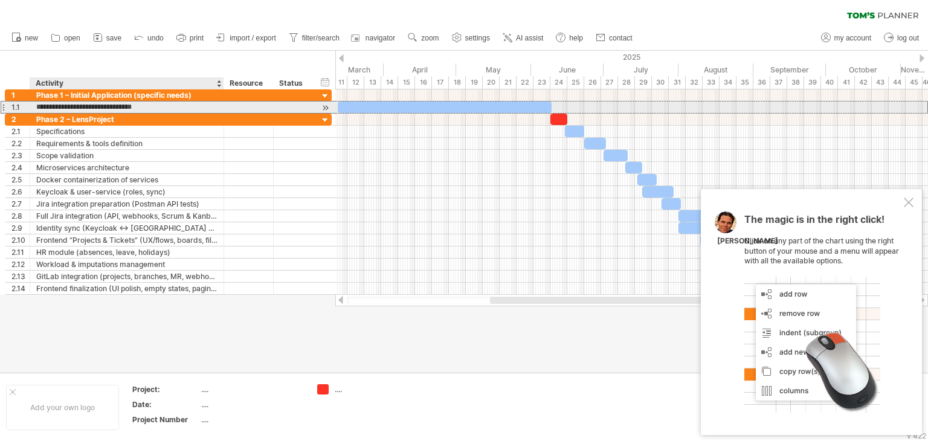
click at [208, 101] on input "**********" at bounding box center [126, 106] width 181 height 11
click at [2, 104] on div at bounding box center [3, 107] width 5 height 13
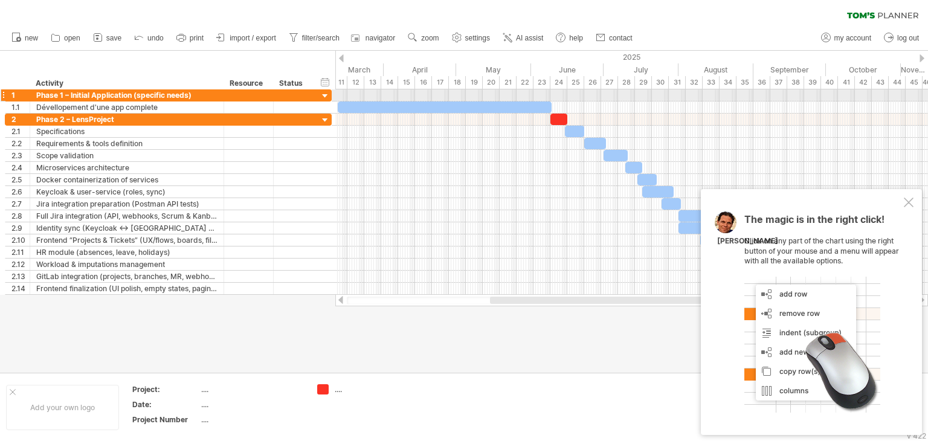
click at [4, 95] on div at bounding box center [3, 95] width 5 height 13
click at [2, 96] on div at bounding box center [3, 95] width 5 height 13
click at [481, 32] on link "settings" at bounding box center [471, 38] width 45 height 16
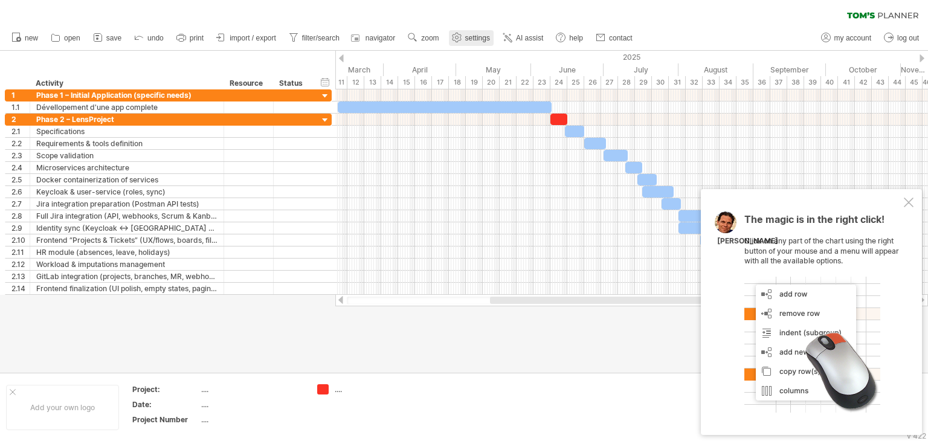
select select "*"
select select "**"
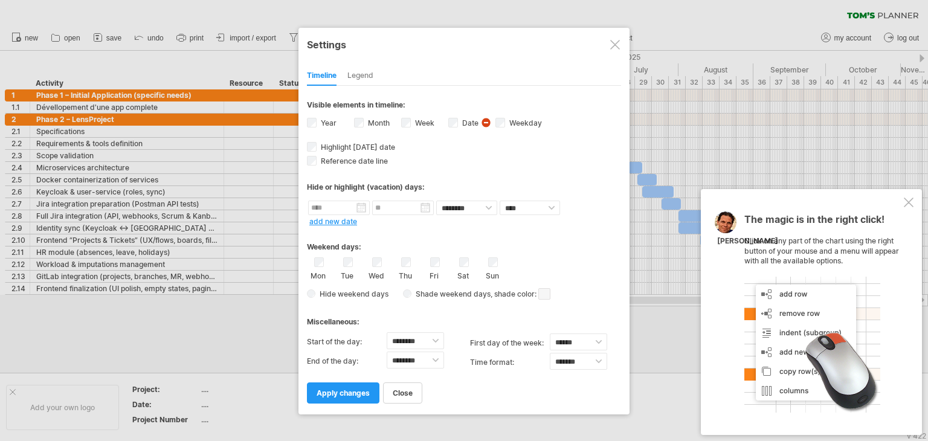
click at [617, 44] on div at bounding box center [615, 45] width 10 height 10
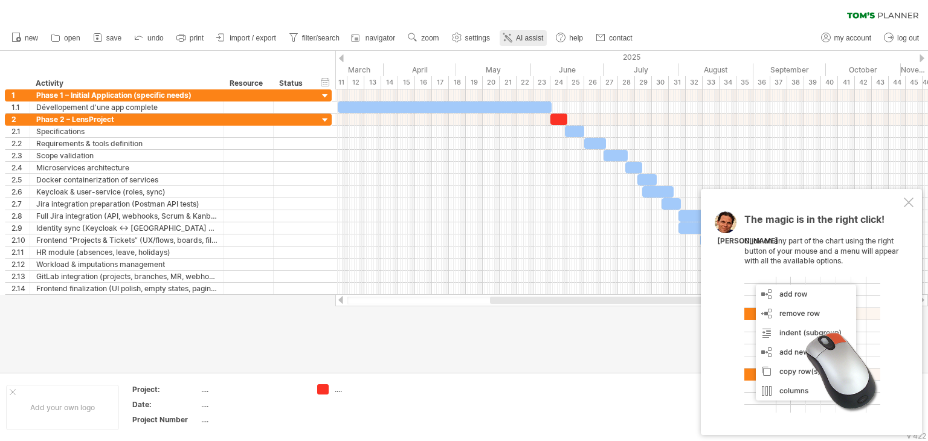
click at [518, 33] on ul "new open" at bounding box center [321, 37] width 632 height 25
click at [518, 34] on span "AI assist" at bounding box center [529, 38] width 27 height 8
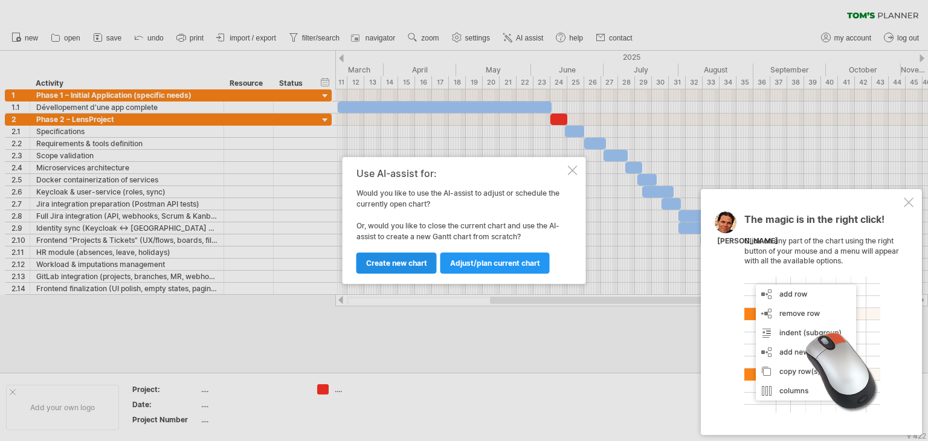
click at [400, 259] on span "Create new chart" at bounding box center [396, 262] width 61 height 9
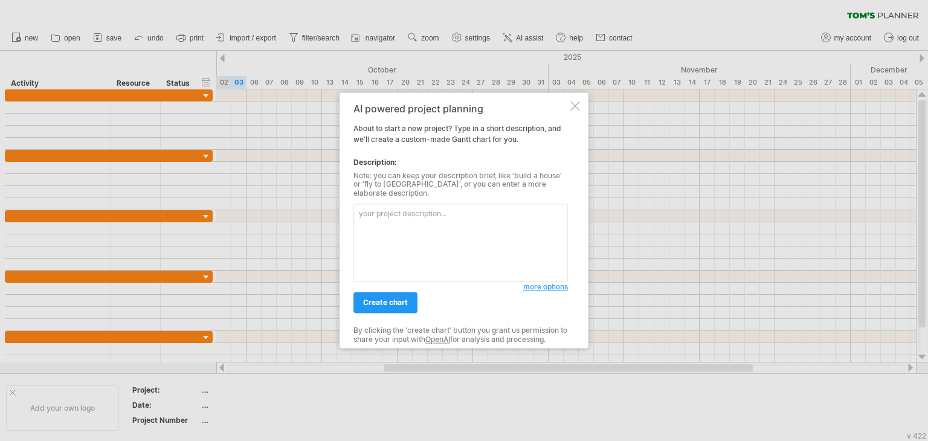
click at [577, 111] on div at bounding box center [575, 106] width 10 height 10
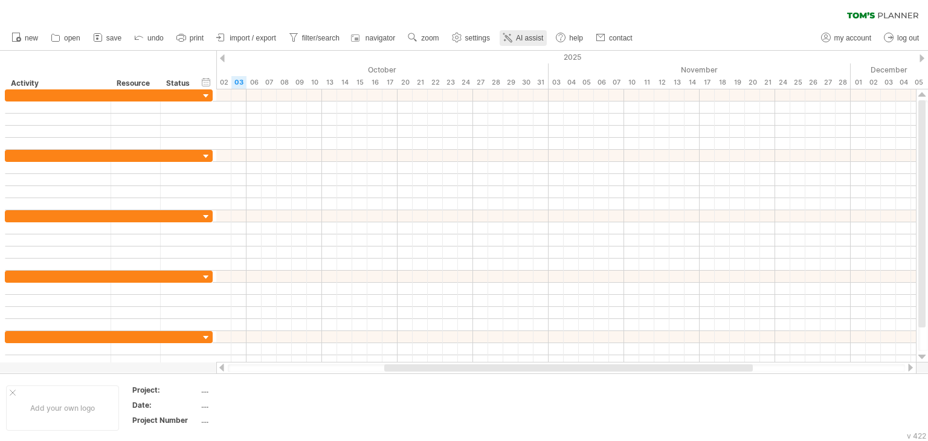
click at [515, 32] on link "AI assist" at bounding box center [522, 38] width 47 height 16
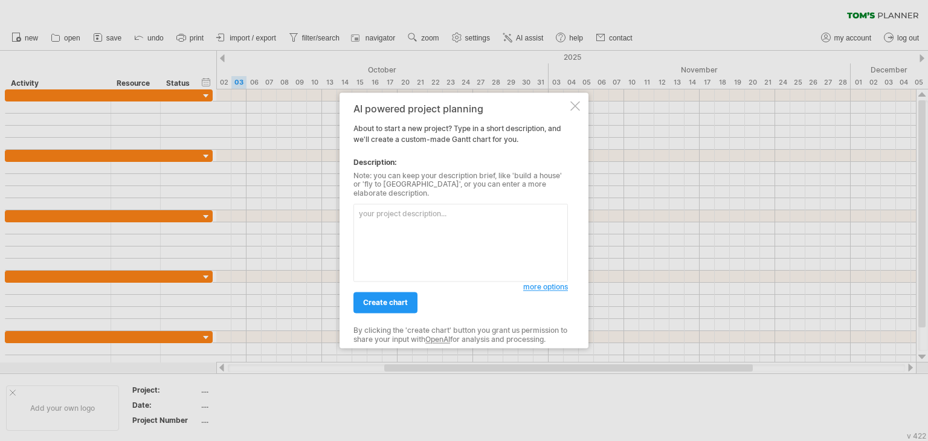
click at [571, 107] on div at bounding box center [575, 106] width 10 height 10
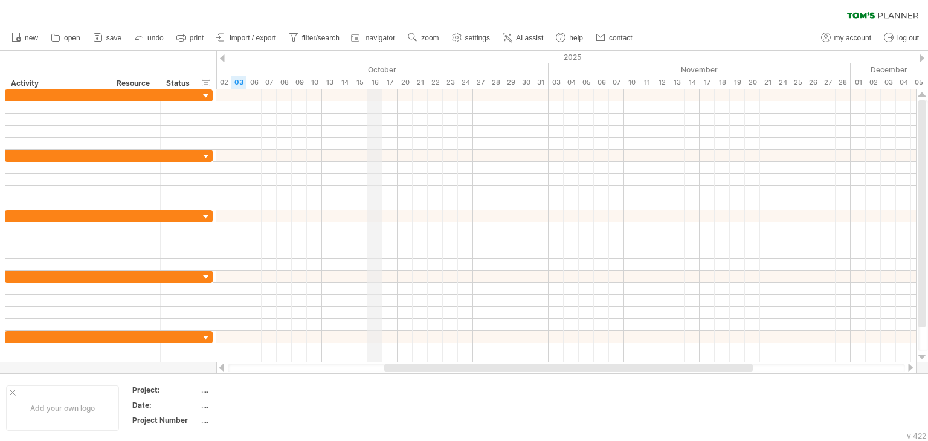
click at [379, 68] on div "October" at bounding box center [374, 69] width 347 height 13
click at [450, 36] on link "settings" at bounding box center [471, 38] width 45 height 16
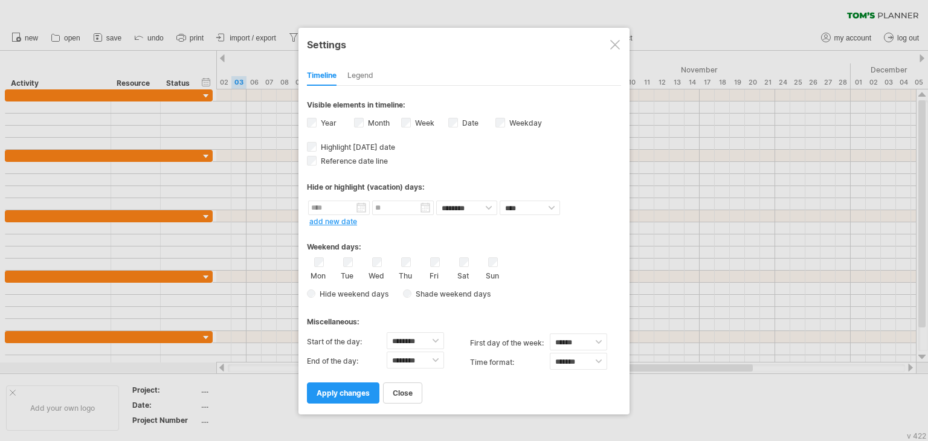
click at [615, 40] on div at bounding box center [615, 45] width 10 height 10
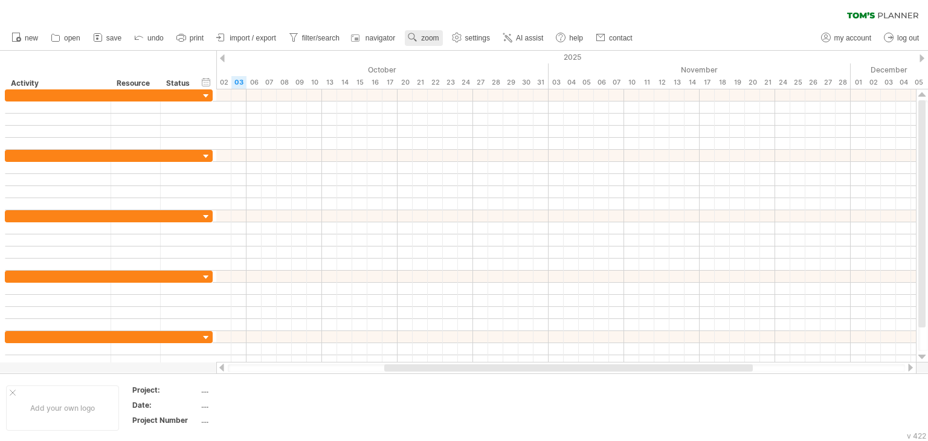
click at [417, 34] on use at bounding box center [412, 37] width 12 height 12
click at [437, 76] on div "Week" at bounding box center [456, 69] width 67 height 19
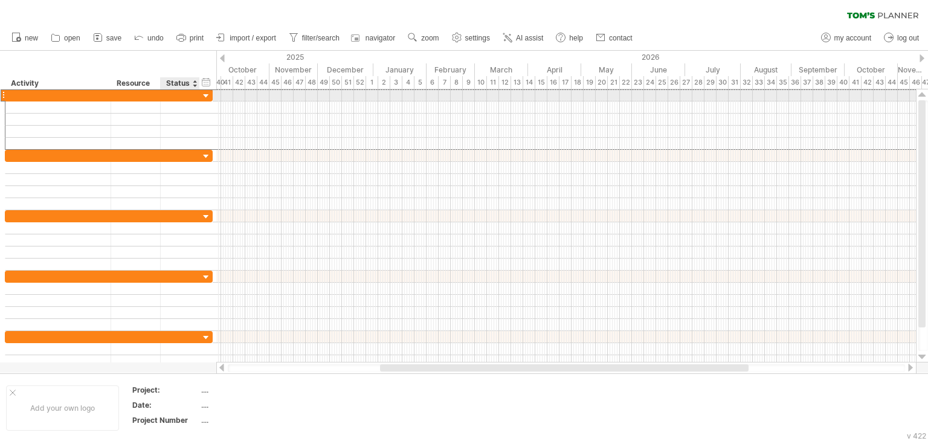
click at [193, 95] on div at bounding box center [180, 94] width 27 height 11
click at [3, 94] on div at bounding box center [3, 95] width 5 height 13
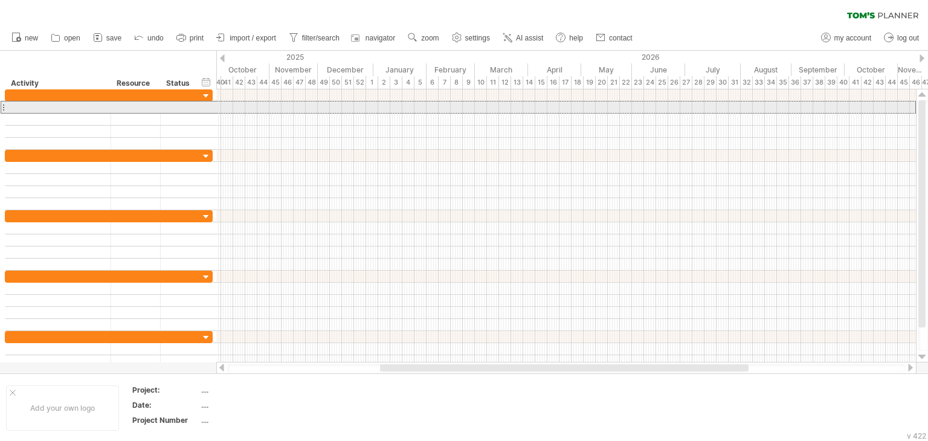
click at [2, 110] on div at bounding box center [3, 107] width 5 height 13
click at [2, 107] on div at bounding box center [3, 107] width 5 height 13
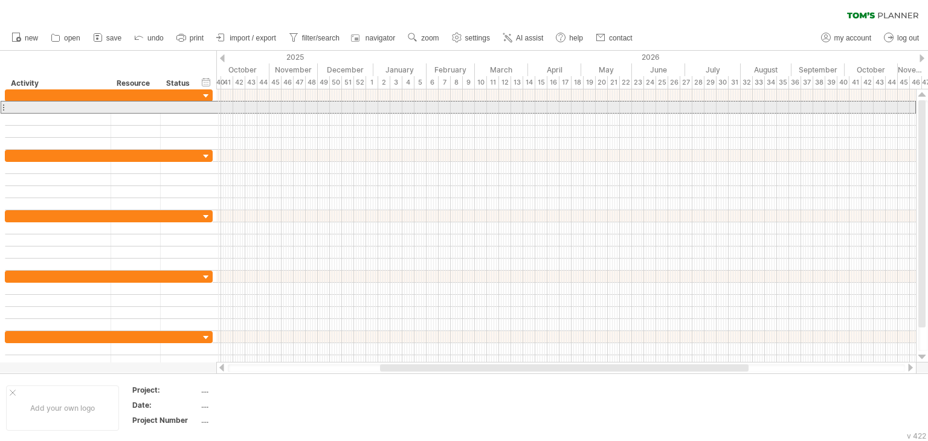
click at [2, 107] on div at bounding box center [3, 107] width 5 height 13
click at [11, 107] on div at bounding box center [57, 106] width 93 height 11
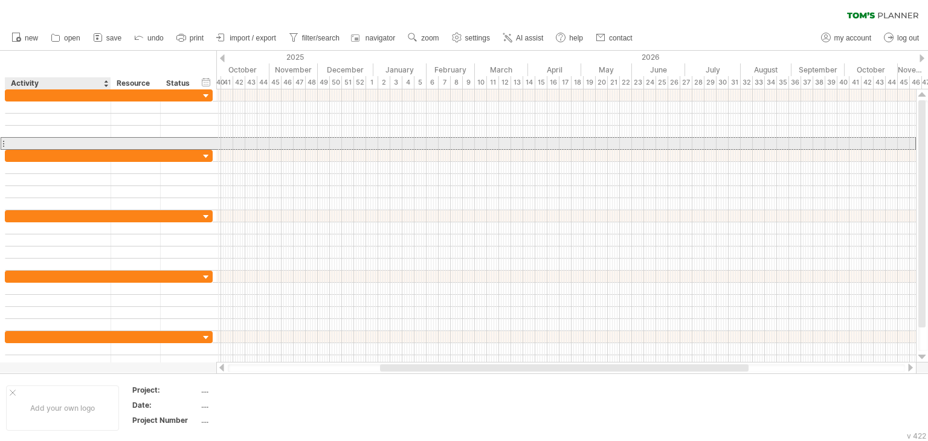
click at [34, 147] on div at bounding box center [57, 143] width 93 height 11
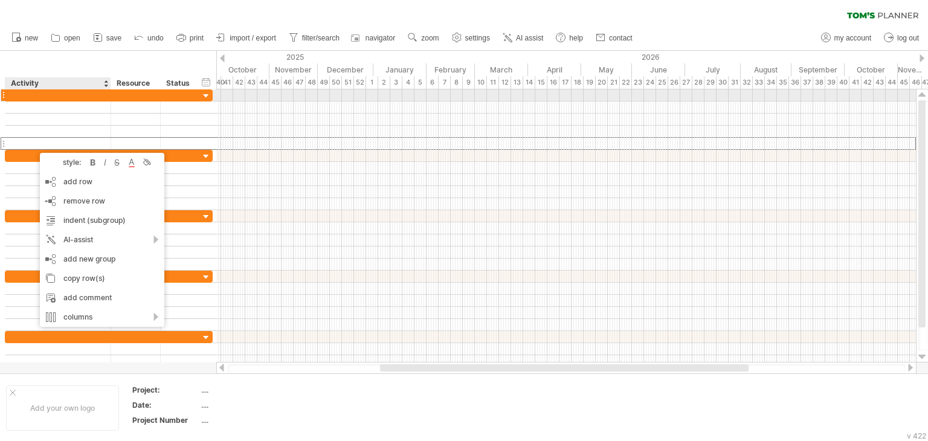
click at [54, 94] on div at bounding box center [57, 94] width 93 height 11
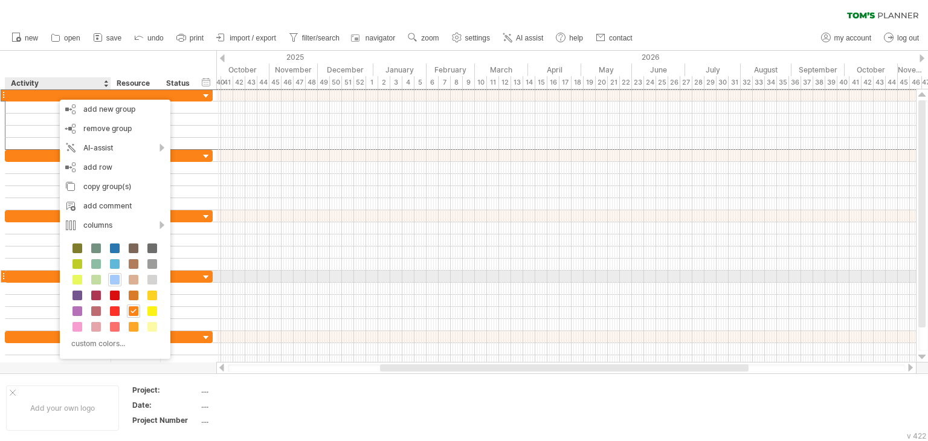
click at [119, 280] on div at bounding box center [114, 279] width 13 height 13
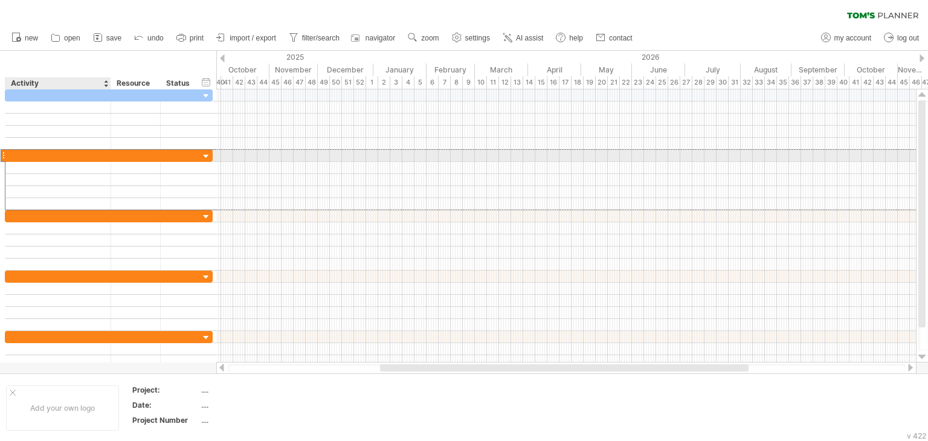
click at [100, 158] on div at bounding box center [57, 155] width 93 height 11
click at [106, 162] on div at bounding box center [109, 168] width 6 height 12
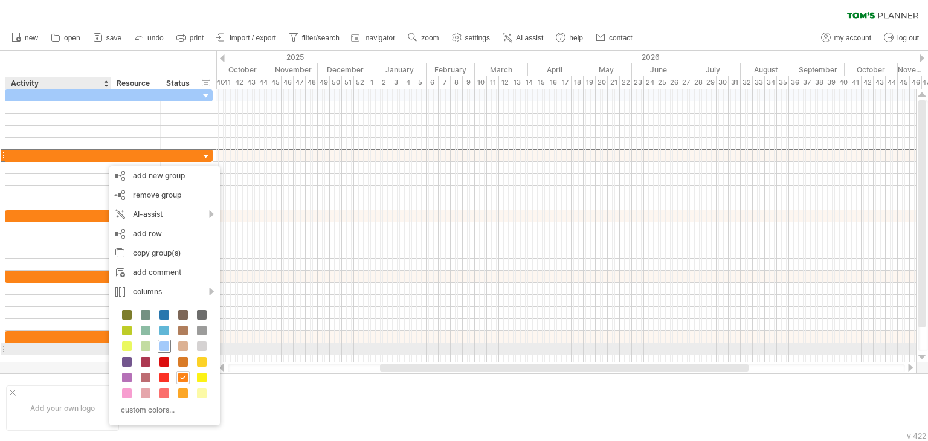
click at [162, 344] on span at bounding box center [164, 346] width 10 height 10
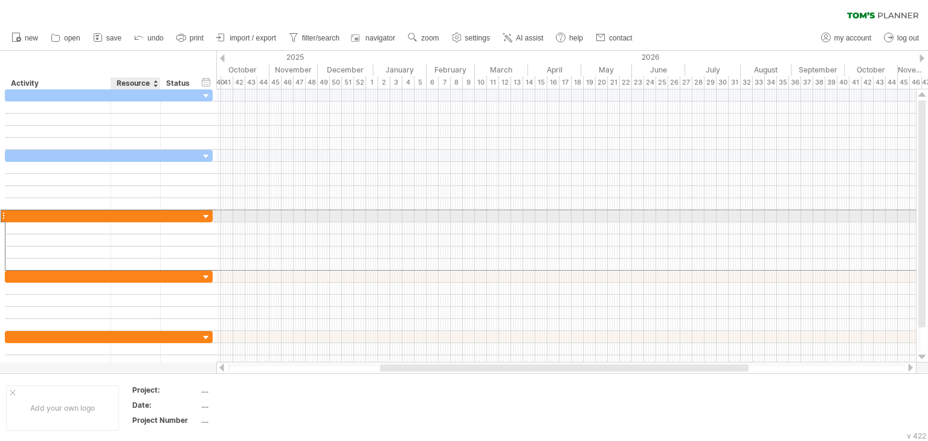
click at [128, 216] on div at bounding box center [135, 215] width 37 height 11
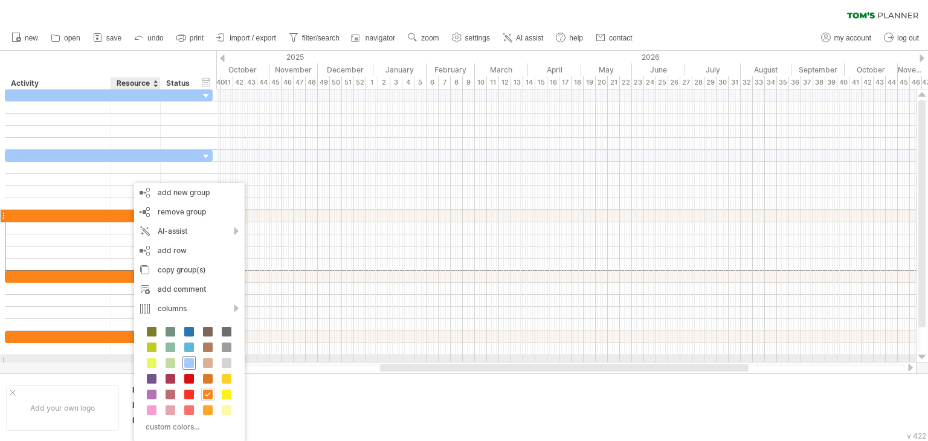
click at [185, 361] on span at bounding box center [189, 363] width 10 height 10
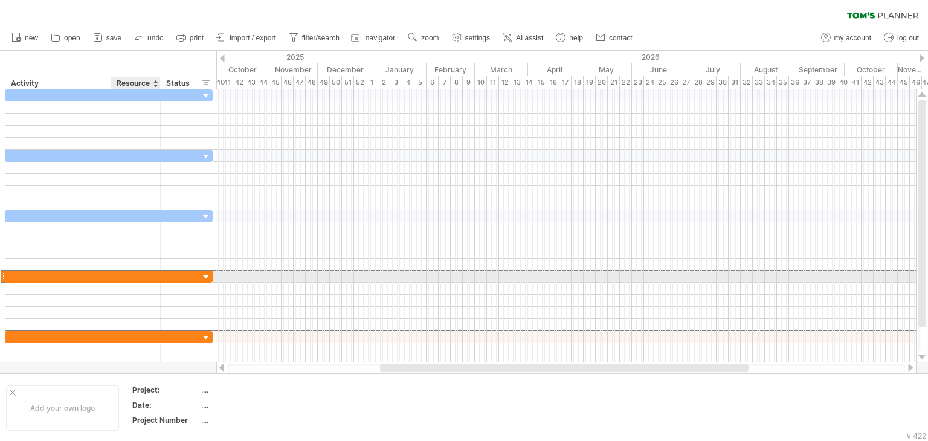
click at [127, 278] on div at bounding box center [135, 276] width 37 height 11
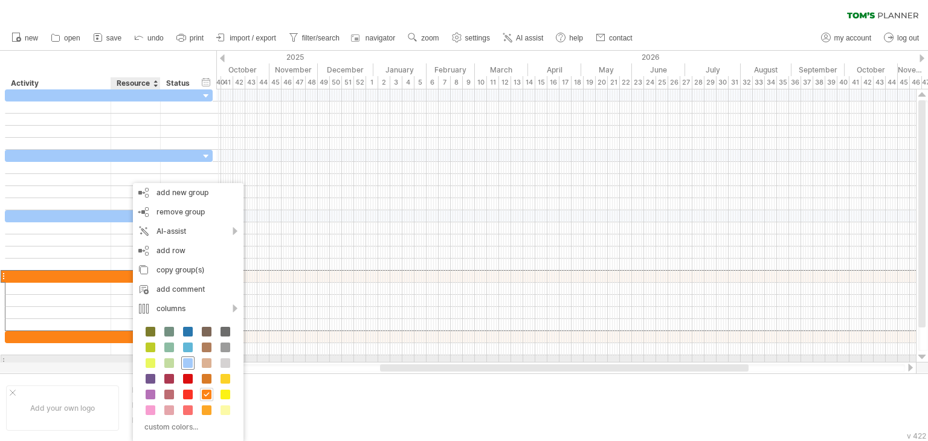
click at [188, 359] on span at bounding box center [188, 363] width 10 height 10
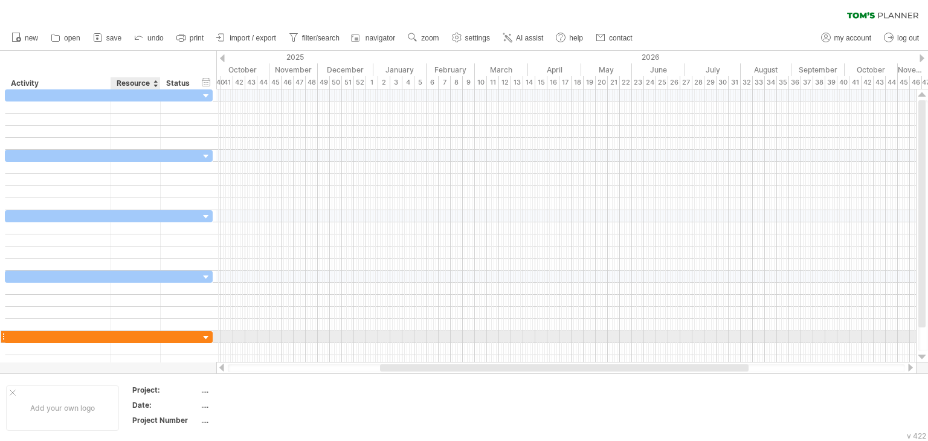
click at [132, 332] on div at bounding box center [135, 336] width 37 height 11
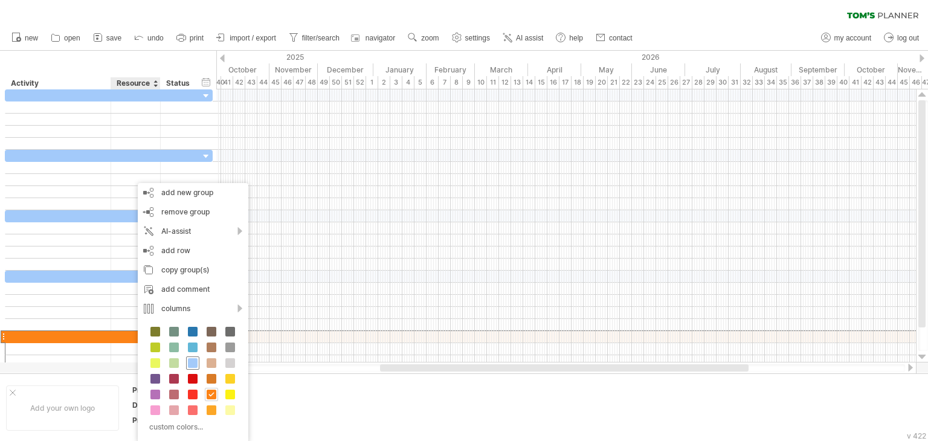
click at [186, 365] on div at bounding box center [192, 362] width 13 height 13
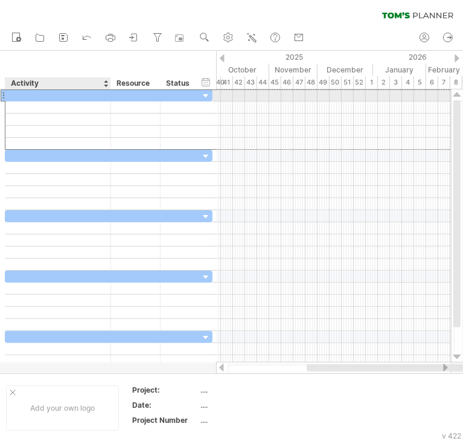
click at [63, 95] on div at bounding box center [57, 94] width 93 height 11
click at [63, 95] on input "text" at bounding box center [57, 94] width 93 height 11
paste input "**********"
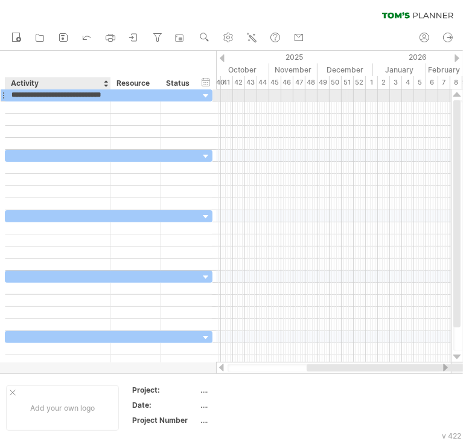
scroll to position [0, 5]
click at [45, 99] on input "**********" at bounding box center [57, 94] width 93 height 11
type input "**********"
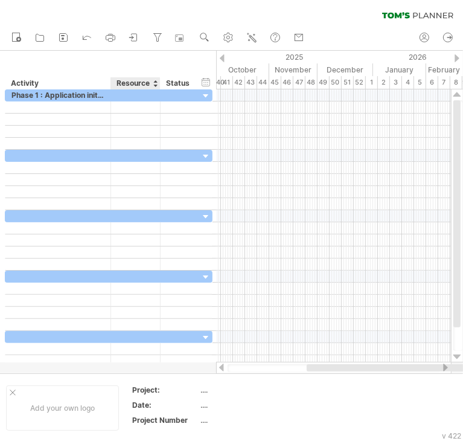
scroll to position [0, 0]
click at [141, 79] on div "Resource" at bounding box center [135, 83] width 37 height 12
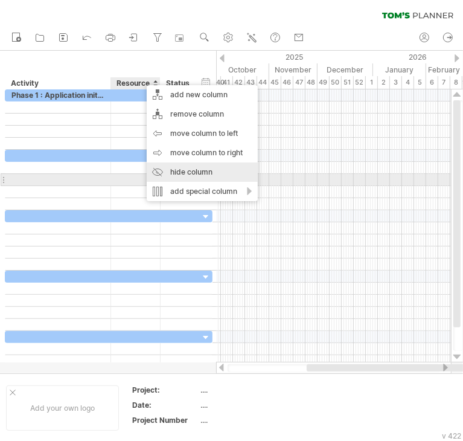
click at [188, 176] on div "hide column" at bounding box center [202, 171] width 111 height 19
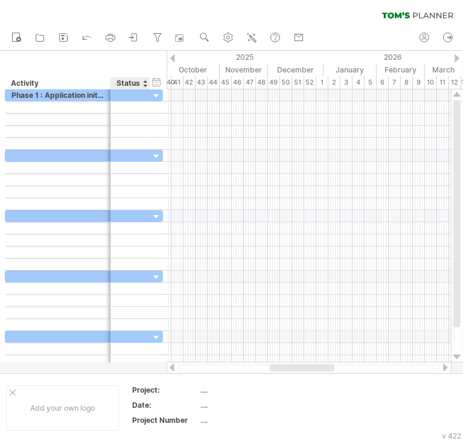
click at [124, 83] on div "Status" at bounding box center [130, 83] width 27 height 12
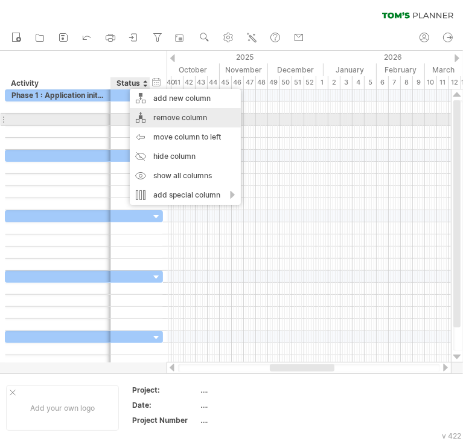
click at [155, 123] on div "remove column" at bounding box center [185, 117] width 111 height 19
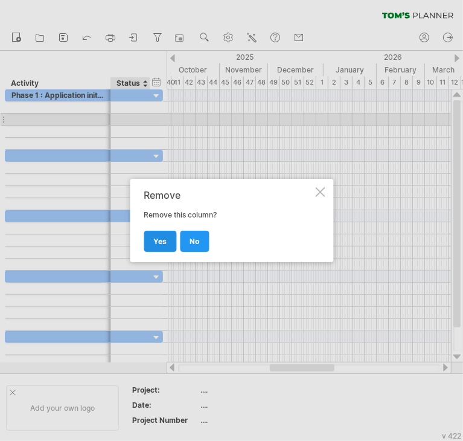
click at [159, 242] on span "yes" at bounding box center [159, 241] width 13 height 9
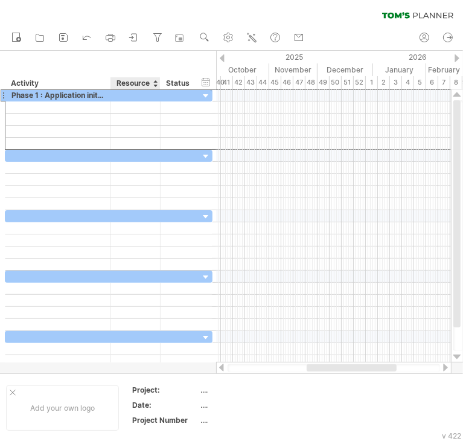
click at [123, 94] on div at bounding box center [135, 94] width 37 height 11
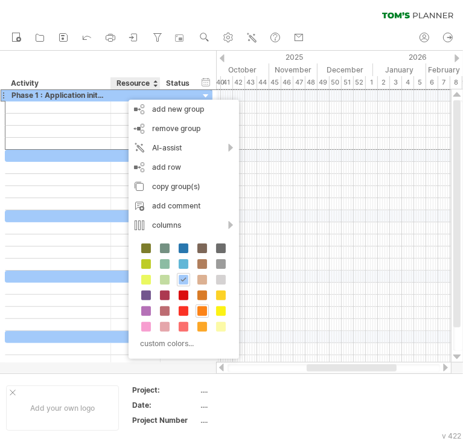
click at [123, 85] on div "Resource" at bounding box center [135, 83] width 37 height 12
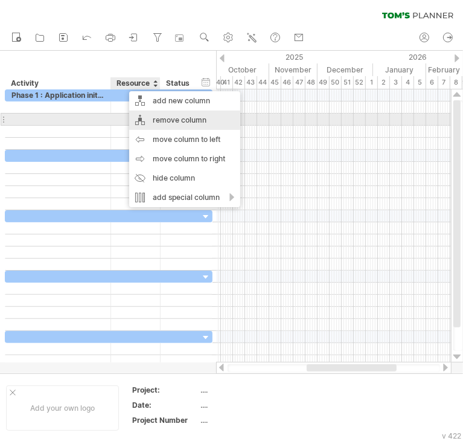
click at [151, 121] on div "remove column" at bounding box center [184, 120] width 111 height 19
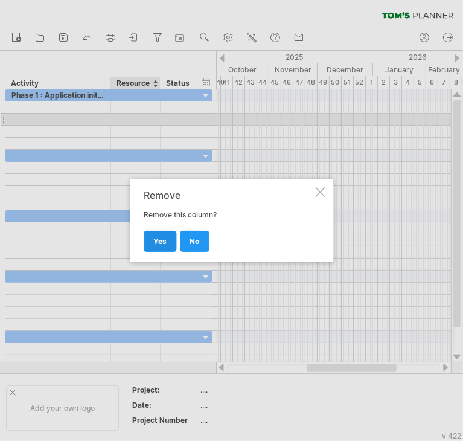
click at [159, 239] on span "yes" at bounding box center [159, 241] width 13 height 9
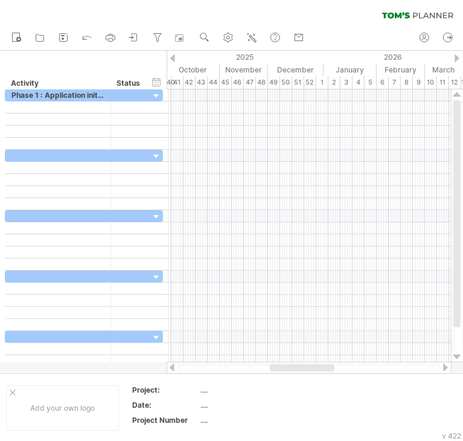
click at [128, 85] on div "Status" at bounding box center [130, 83] width 27 height 12
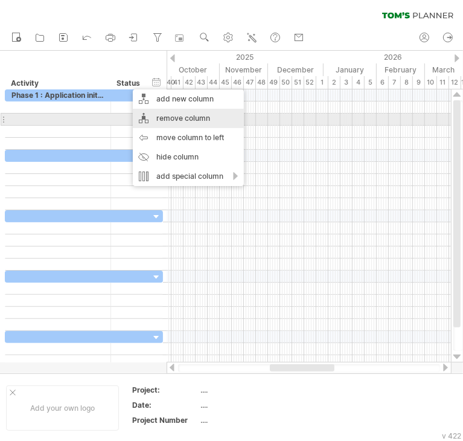
click at [149, 120] on div "remove column" at bounding box center [188, 118] width 111 height 19
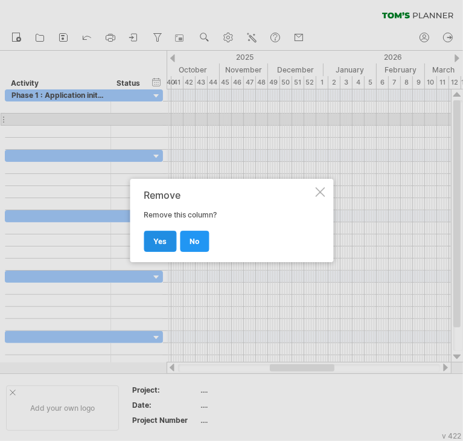
click at [159, 242] on span "yes" at bounding box center [159, 241] width 13 height 9
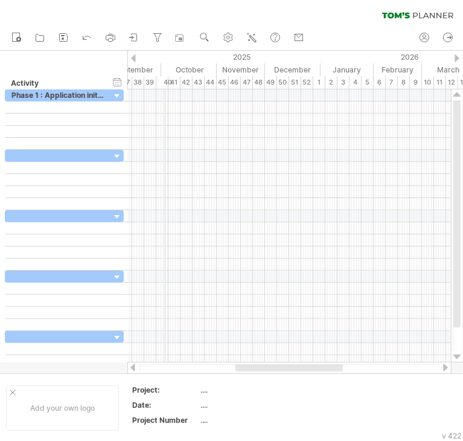
drag, startPoint x: 129, startPoint y: 66, endPoint x: 164, endPoint y: 71, distance: 36.0
click at [164, 71] on div "October" at bounding box center [189, 69] width 56 height 13
drag, startPoint x: 130, startPoint y: 57, endPoint x: 140, endPoint y: 57, distance: 9.7
click at [140, 57] on div "2025" at bounding box center [22, 57] width 621 height 13
drag, startPoint x: 122, startPoint y: 82, endPoint x: 146, endPoint y: 82, distance: 23.6
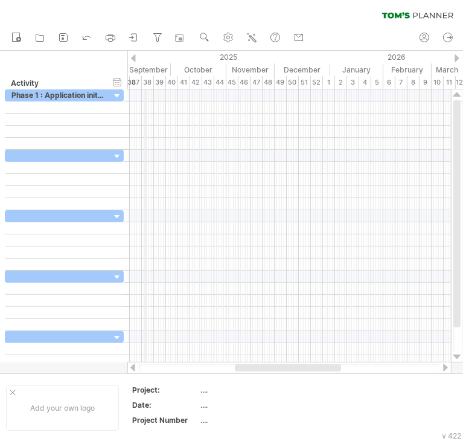
click at [146, 82] on div "Trying to reach [DOMAIN_NAME] Connected again... 0% clear filter new" at bounding box center [231, 220] width 463 height 441
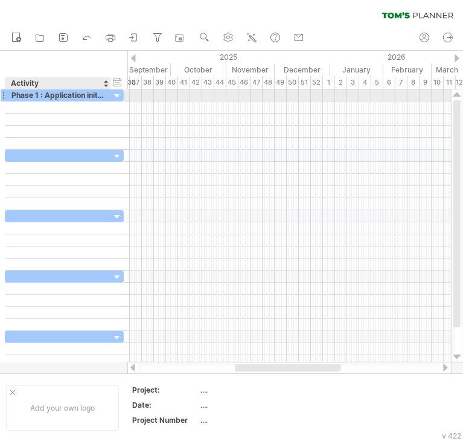
click at [118, 96] on div at bounding box center [117, 96] width 11 height 11
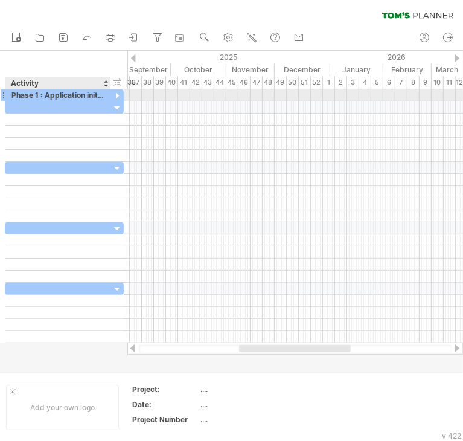
click at [118, 96] on div at bounding box center [117, 96] width 11 height 11
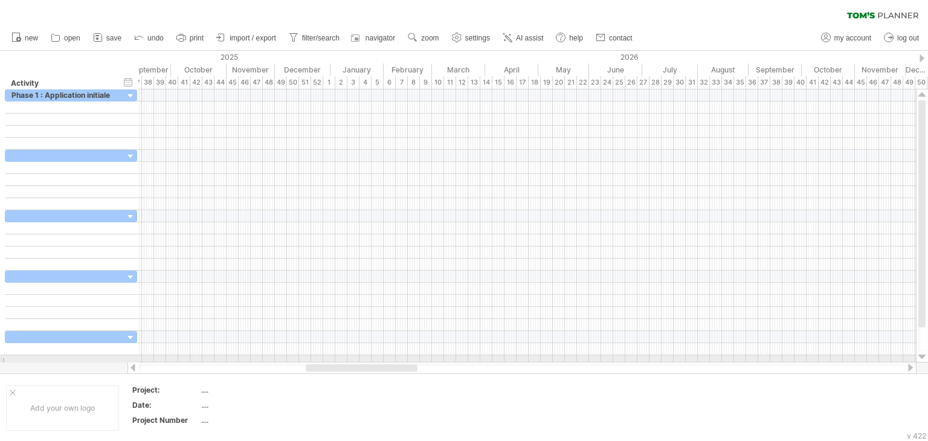
drag, startPoint x: 122, startPoint y: 356, endPoint x: 135, endPoint y: 357, distance: 13.3
click at [135, 357] on div at bounding box center [137, 360] width 4 height 11
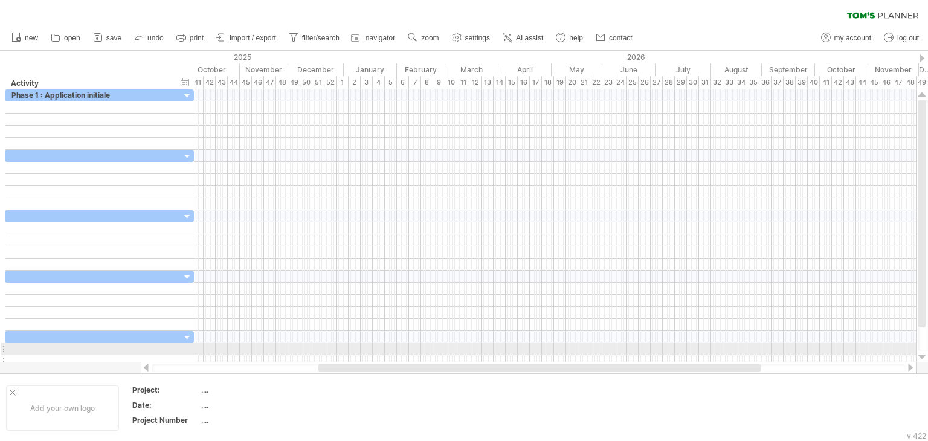
drag, startPoint x: 135, startPoint y: 354, endPoint x: 193, endPoint y: 358, distance: 57.5
click at [193, 358] on div at bounding box center [193, 360] width 4 height 11
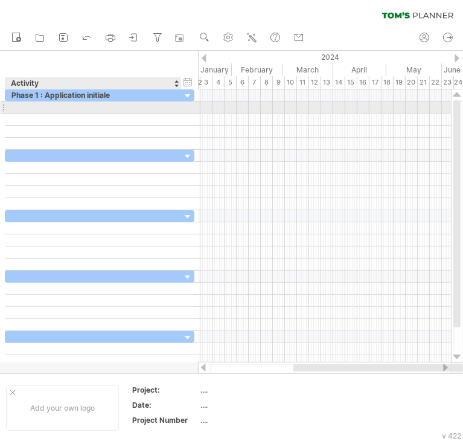
click at [95, 106] on div at bounding box center [93, 106] width 164 height 11
paste input "**********"
type input "**********"
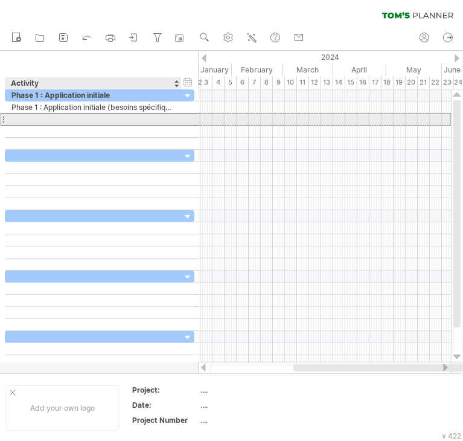
click at [72, 118] on div at bounding box center [93, 119] width 164 height 11
paste input "**********"
type input "**********"
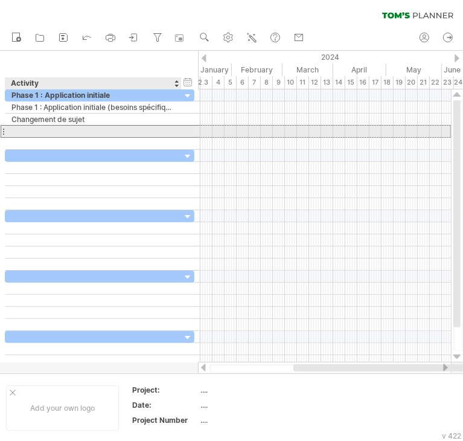
click at [75, 131] on div at bounding box center [93, 131] width 164 height 11
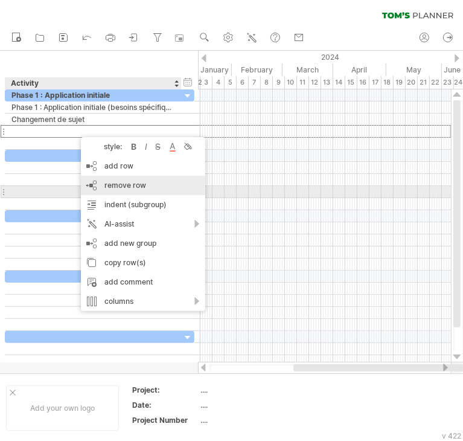
click at [121, 194] on div "remove row remove selected rows" at bounding box center [143, 185] width 124 height 19
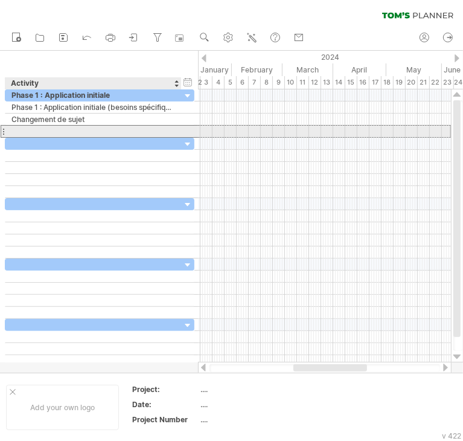
click at [89, 129] on div at bounding box center [93, 131] width 164 height 11
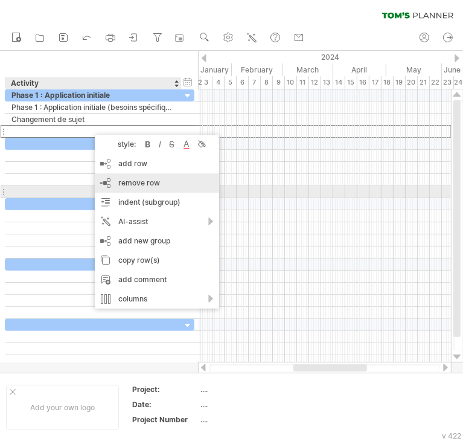
click at [132, 190] on div "remove row remove selected rows" at bounding box center [157, 182] width 124 height 19
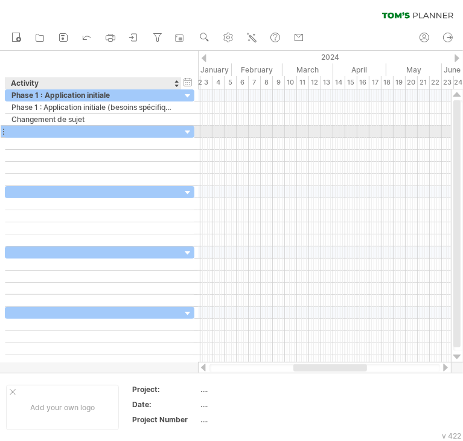
click at [51, 135] on div at bounding box center [93, 131] width 164 height 11
click at [40, 126] on div at bounding box center [93, 131] width 164 height 11
click at [40, 126] on input "text" at bounding box center [93, 131] width 164 height 11
paste input "**********"
type input "**********"
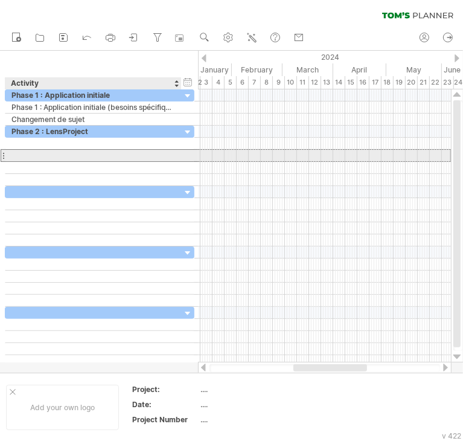
click at [107, 153] on div at bounding box center [93, 155] width 164 height 11
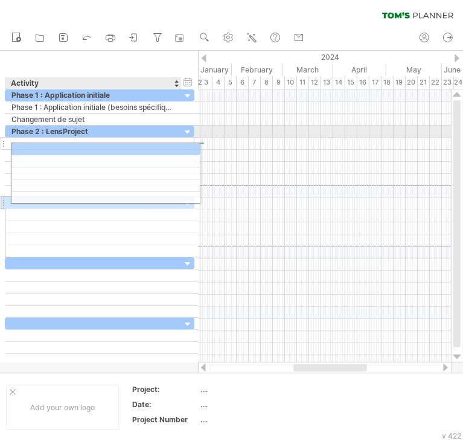
drag, startPoint x: 94, startPoint y: 189, endPoint x: 89, endPoint y: 146, distance: 43.7
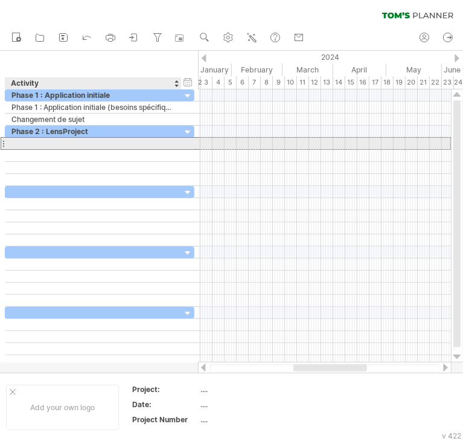
click at [92, 144] on div at bounding box center [93, 143] width 164 height 11
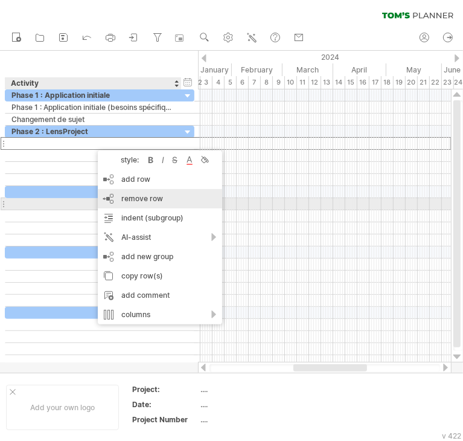
click at [123, 198] on span "remove row" at bounding box center [142, 198] width 42 height 9
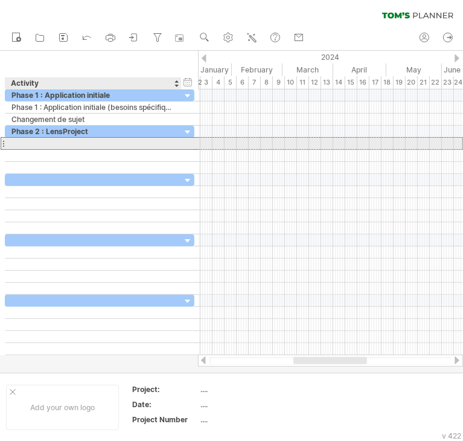
click at [71, 148] on div at bounding box center [93, 143] width 164 height 11
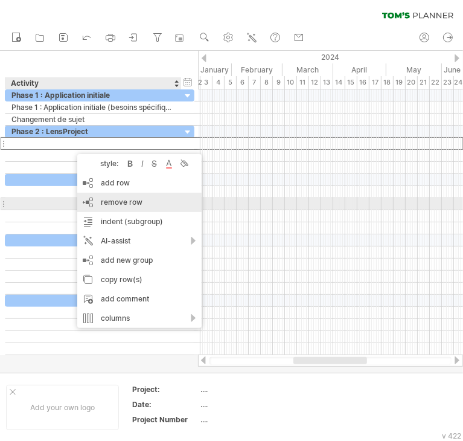
click at [99, 199] on div "remove row remove selected rows" at bounding box center [139, 202] width 124 height 19
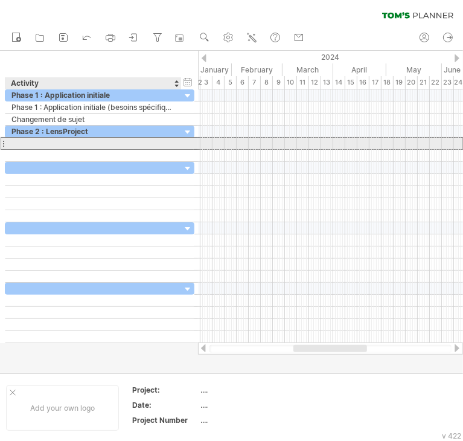
click at [78, 142] on div at bounding box center [93, 143] width 164 height 11
click at [78, 142] on input "text" at bounding box center [93, 143] width 164 height 11
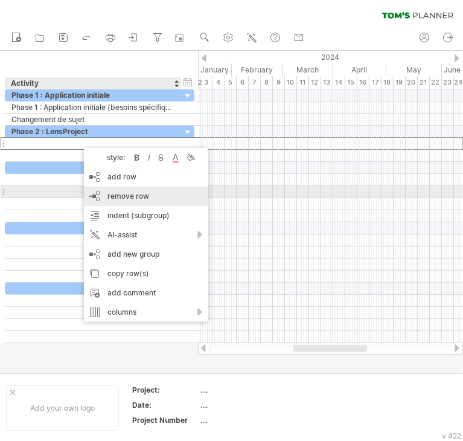
click at [101, 196] on div "remove row remove selected rows" at bounding box center [146, 196] width 124 height 19
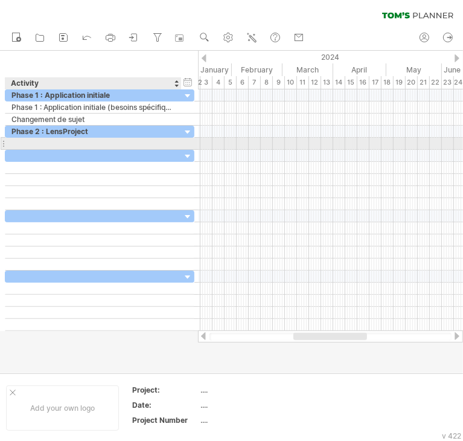
click at [79, 146] on div at bounding box center [93, 143] width 164 height 11
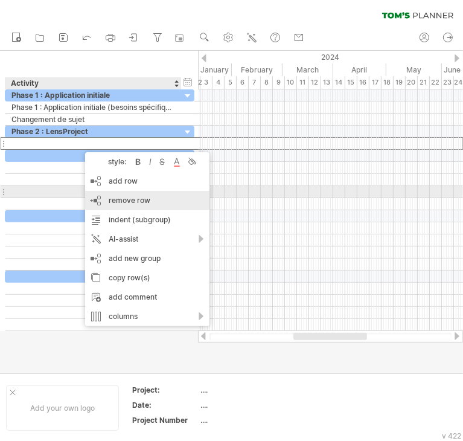
click at [101, 195] on div "remove row remove selected rows" at bounding box center [147, 200] width 124 height 19
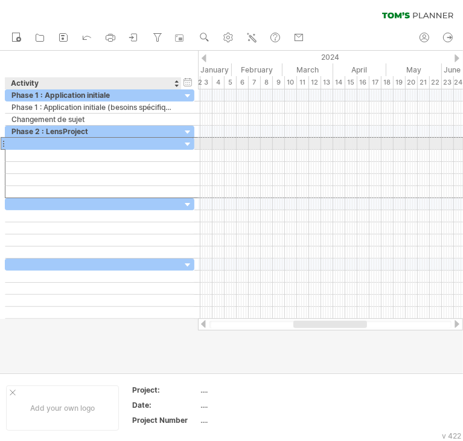
click at [71, 144] on div at bounding box center [93, 143] width 164 height 11
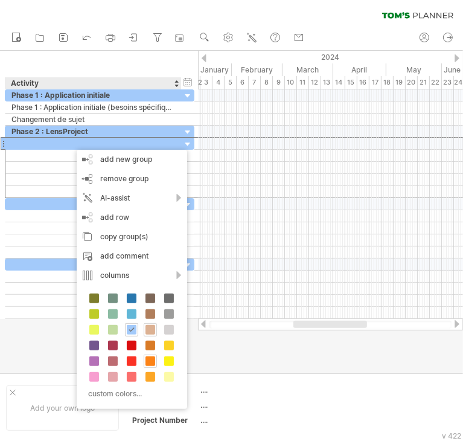
click at [147, 326] on span at bounding box center [151, 330] width 10 height 10
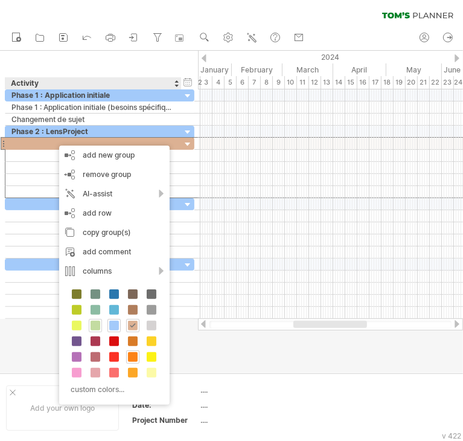
click at [95, 323] on span at bounding box center [96, 326] width 10 height 10
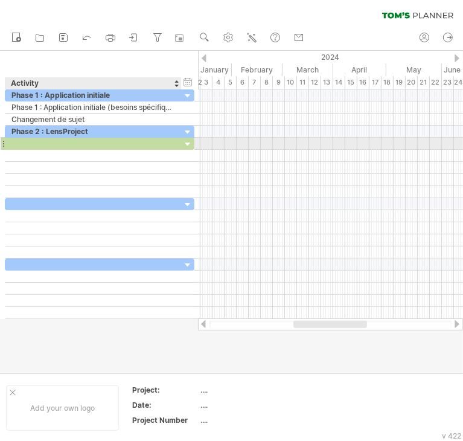
click at [29, 142] on div at bounding box center [93, 143] width 164 height 11
click at [29, 142] on input "text" at bounding box center [93, 143] width 164 height 11
paste input "********"
type input "********"
click at [61, 141] on input "********" at bounding box center [93, 143] width 164 height 11
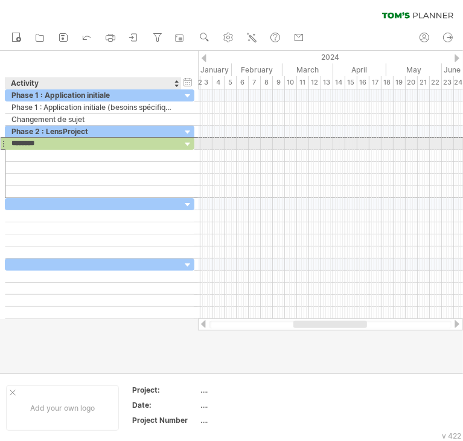
click at [22, 140] on input "********" at bounding box center [93, 143] width 164 height 11
click at [51, 142] on div "Sprint 0" at bounding box center [93, 143] width 164 height 11
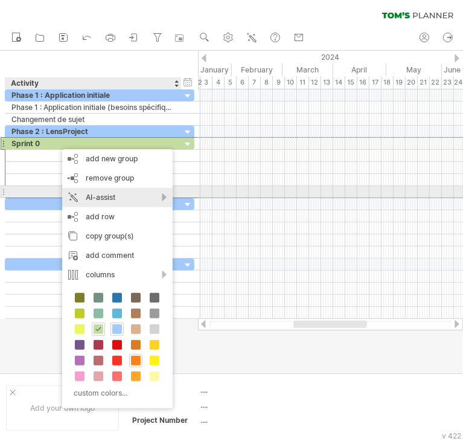
click at [158, 193] on div "AI-assist" at bounding box center [117, 197] width 111 height 19
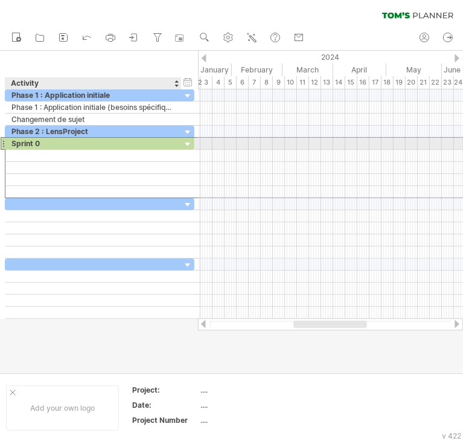
click at [158, 142] on div "Sprint 0" at bounding box center [93, 143] width 164 height 11
click at [15, 142] on input "********" at bounding box center [93, 143] width 164 height 11
click at [68, 141] on input "********" at bounding box center [93, 143] width 164 height 11
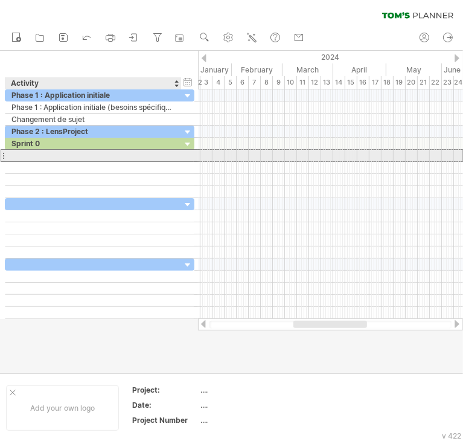
click at [36, 157] on div at bounding box center [93, 155] width 164 height 11
click at [36, 157] on input "text" at bounding box center [93, 155] width 164 height 11
paste input "**********"
type input "**********"
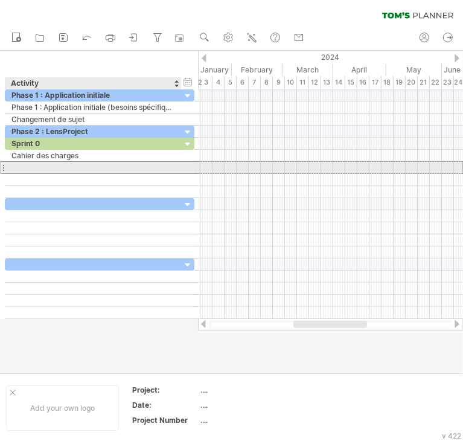
click at [63, 166] on div at bounding box center [93, 167] width 164 height 11
click at [63, 166] on input "text" at bounding box center [93, 167] width 164 height 11
paste input "**********"
type input "**********"
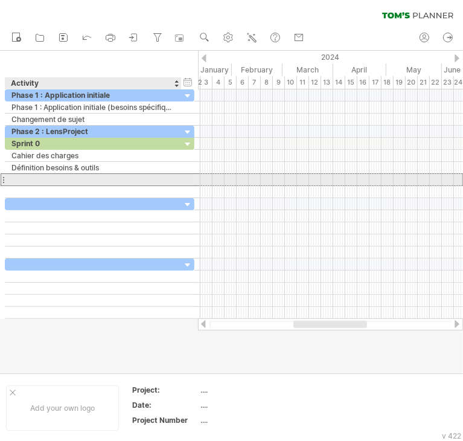
click at [55, 178] on div at bounding box center [93, 179] width 164 height 11
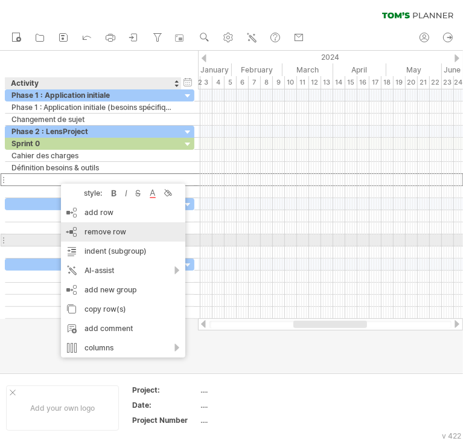
click at [105, 237] on div "remove row remove selected rows" at bounding box center [123, 231] width 124 height 19
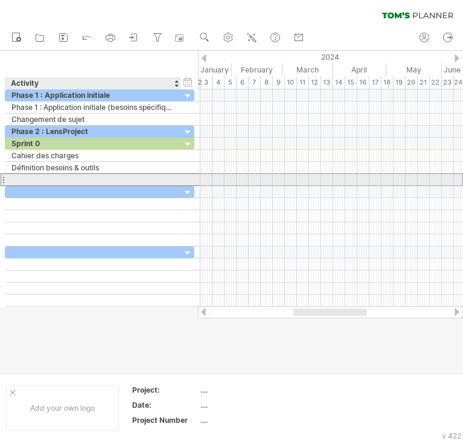
click at [52, 182] on div at bounding box center [93, 179] width 164 height 11
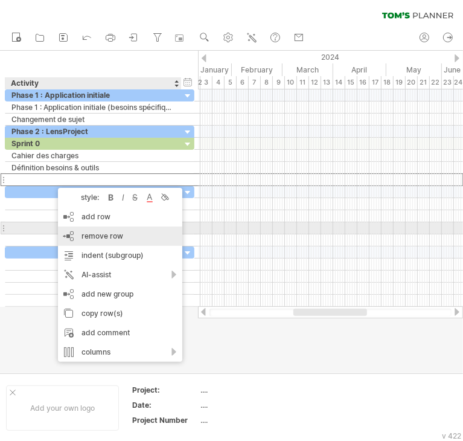
click at [82, 229] on div "remove row remove selected rows" at bounding box center [120, 235] width 124 height 19
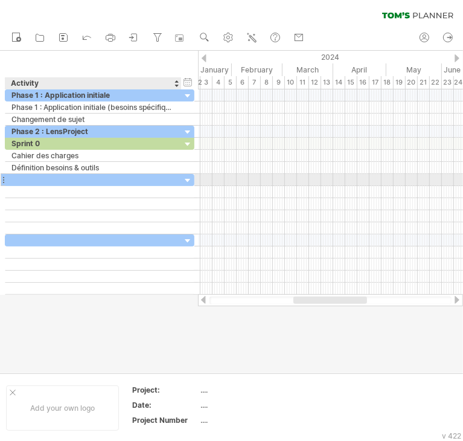
click at [27, 175] on div at bounding box center [93, 179] width 164 height 11
click at [27, 175] on input "text" at bounding box center [93, 179] width 164 height 11
paste input "********"
type input "********"
click at [68, 181] on input "********" at bounding box center [93, 179] width 164 height 11
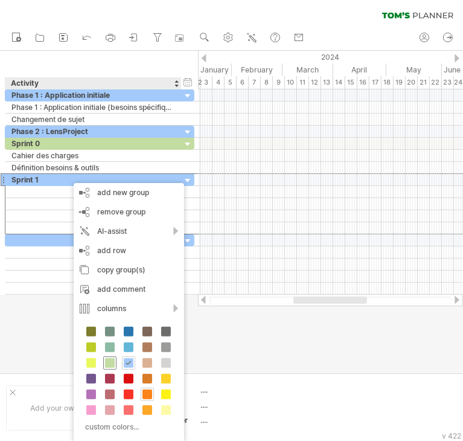
click at [107, 363] on span at bounding box center [110, 363] width 10 height 10
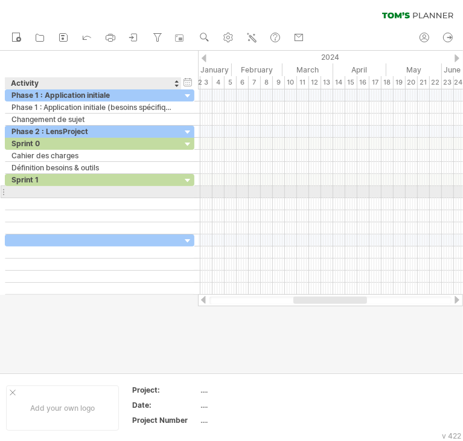
click at [60, 188] on div at bounding box center [93, 191] width 164 height 11
click at [60, 188] on input "text" at bounding box center [93, 191] width 164 height 11
paste input "**********"
click at [95, 188] on input "**********" at bounding box center [93, 191] width 164 height 11
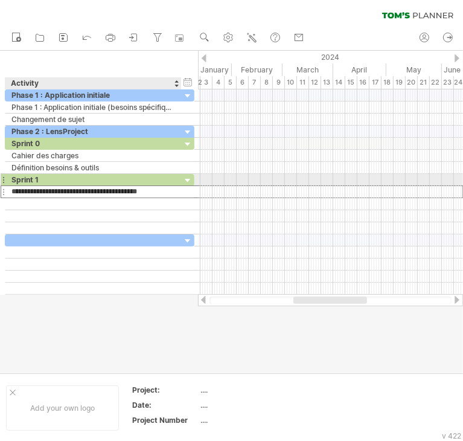
type input "**********"
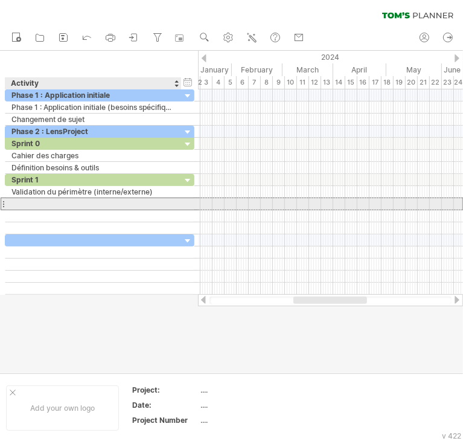
click at [59, 202] on div at bounding box center [93, 203] width 164 height 11
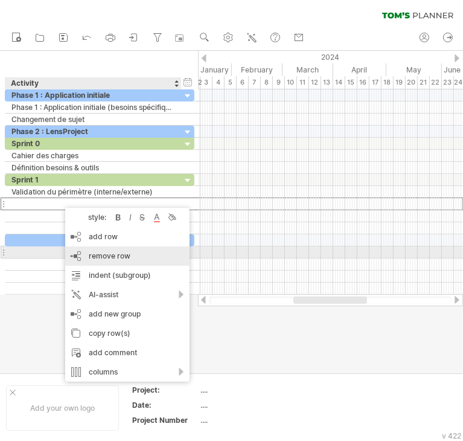
click at [87, 251] on div "remove row remove selected rows" at bounding box center [127, 255] width 124 height 19
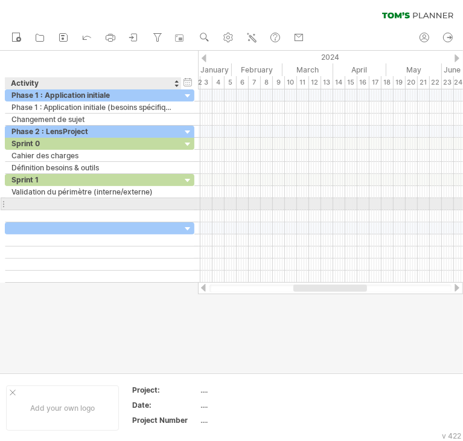
click at [65, 207] on div at bounding box center [93, 203] width 164 height 11
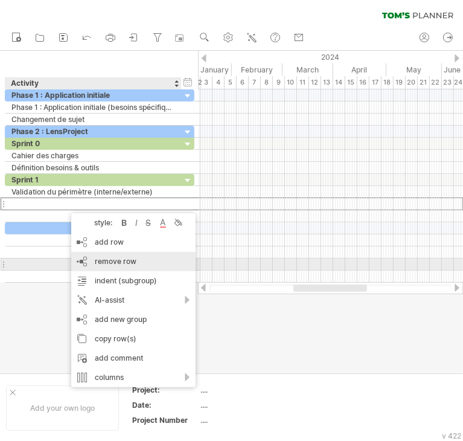
click at [91, 261] on div "remove row remove selected rows" at bounding box center [133, 261] width 124 height 19
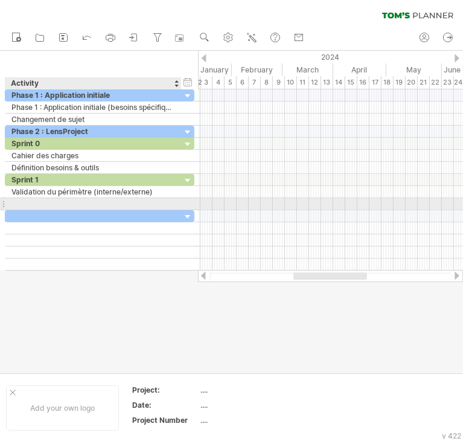
click at [47, 204] on div at bounding box center [93, 203] width 164 height 11
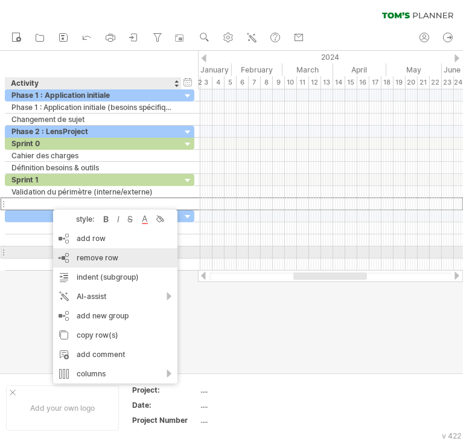
click at [70, 251] on div "remove row remove selected rows" at bounding box center [115, 257] width 124 height 19
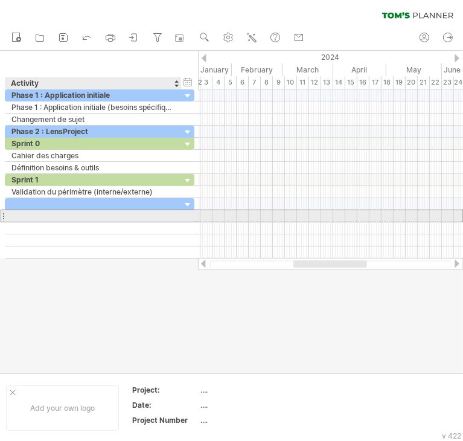
click at [33, 218] on div at bounding box center [93, 215] width 164 height 11
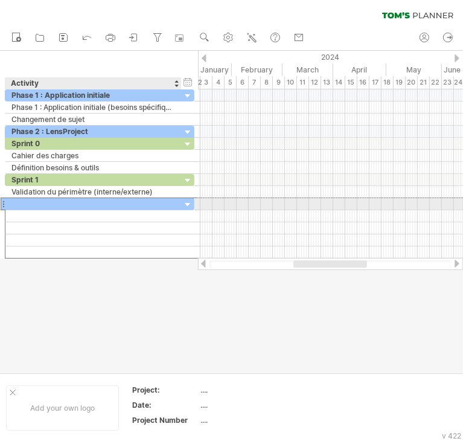
click at [26, 202] on div at bounding box center [93, 203] width 164 height 11
click at [26, 202] on input "text" at bounding box center [93, 203] width 164 height 11
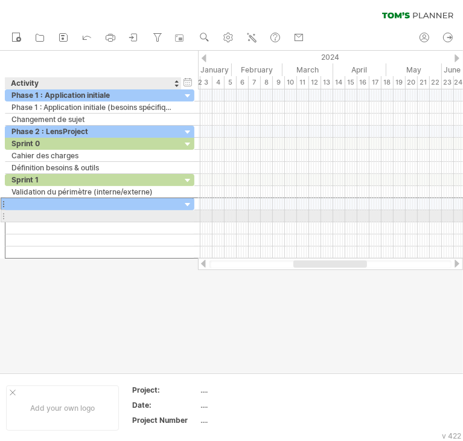
drag, startPoint x: 31, startPoint y: 204, endPoint x: 40, endPoint y: 210, distance: 10.6
click at [40, 210] on div at bounding box center [100, 227] width 190 height 61
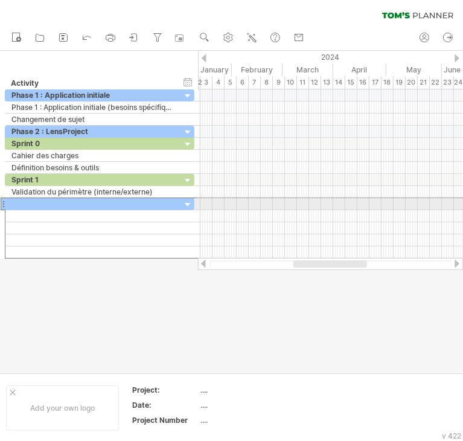
click at [2, 203] on div at bounding box center [3, 203] width 5 height 13
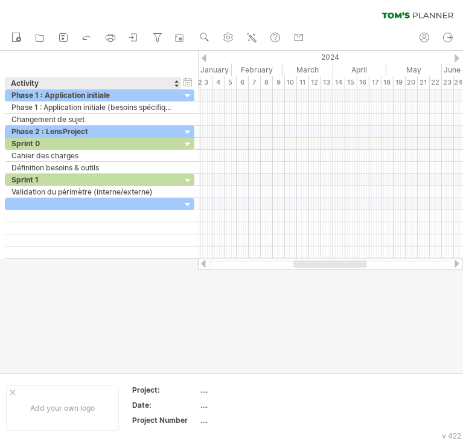
click at [161, 82] on div "Activity" at bounding box center [93, 83] width 164 height 12
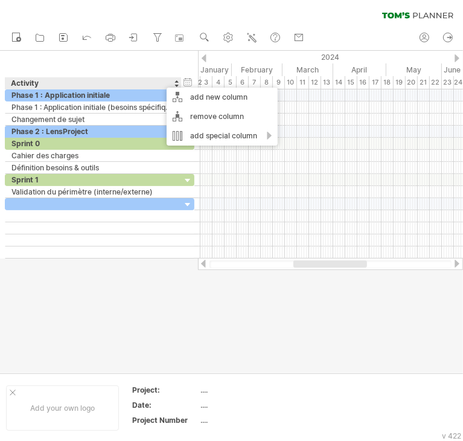
click at [127, 286] on div at bounding box center [231, 212] width 463 height 322
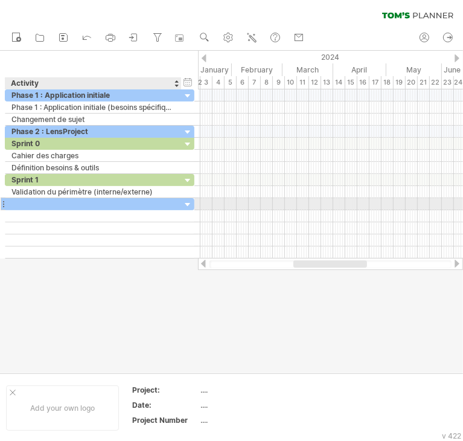
click at [188, 199] on div at bounding box center [187, 204] width 11 height 11
click at [63, 284] on div at bounding box center [231, 212] width 463 height 322
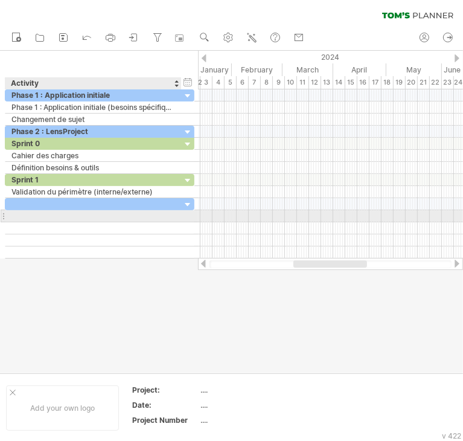
click at [85, 211] on div at bounding box center [93, 215] width 164 height 11
click at [85, 211] on input "text" at bounding box center [93, 215] width 164 height 11
paste input "**********"
type input "**********"
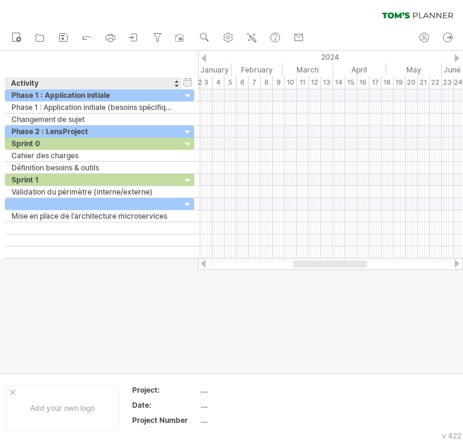
click at [64, 300] on div at bounding box center [231, 212] width 463 height 322
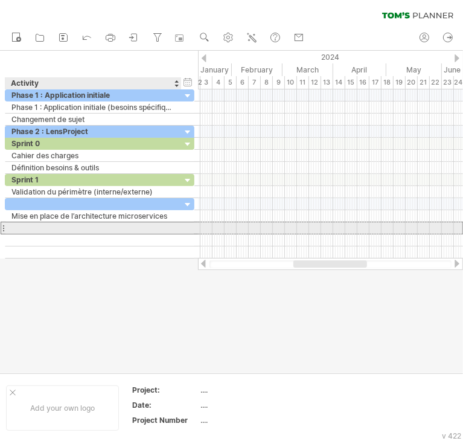
click at [30, 230] on div at bounding box center [93, 227] width 164 height 11
click at [30, 230] on input "text" at bounding box center [93, 227] width 164 height 11
paste input "**********"
type input "**********"
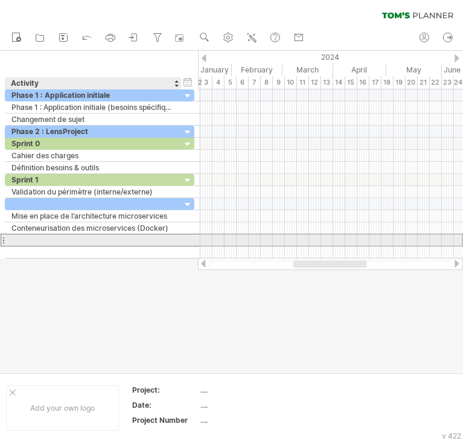
click at [48, 240] on div at bounding box center [93, 239] width 164 height 11
paste input "**********"
type input "**********"
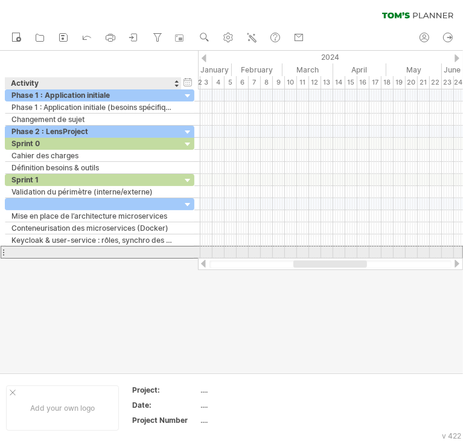
click at [31, 253] on div at bounding box center [93, 251] width 164 height 11
paste input "**********"
type input "**********"
click at [23, 252] on input "text" at bounding box center [93, 251] width 164 height 11
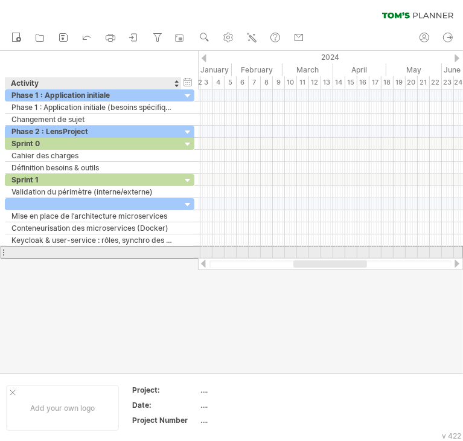
click at [23, 252] on input "text" at bounding box center [93, 251] width 164 height 11
paste input "**********"
type input "**********"
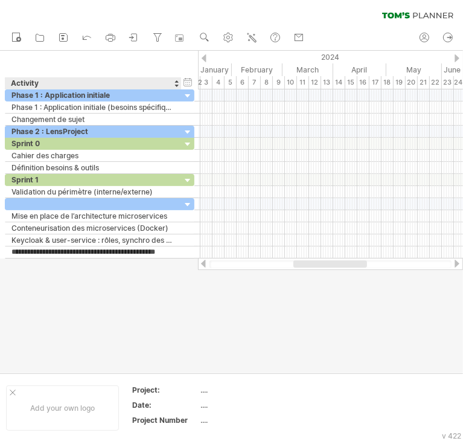
scroll to position [0, 0]
click at [58, 301] on div at bounding box center [231, 212] width 463 height 322
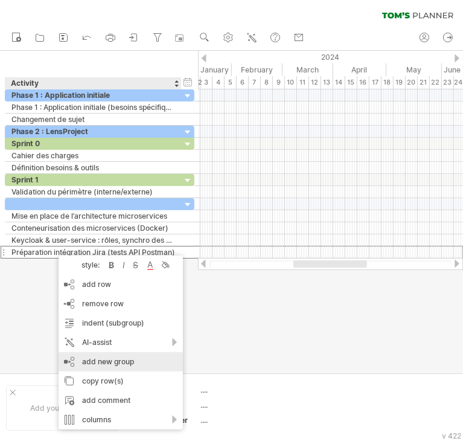
click at [104, 359] on div "add new group" at bounding box center [121, 361] width 124 height 19
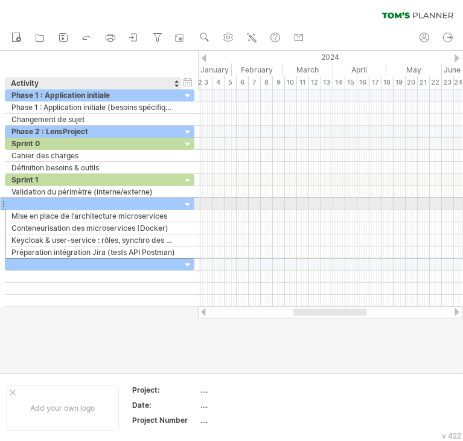
click at [34, 202] on div at bounding box center [93, 203] width 164 height 11
click at [34, 202] on input "text" at bounding box center [93, 203] width 164 height 11
paste input "**********"
type input "**********"
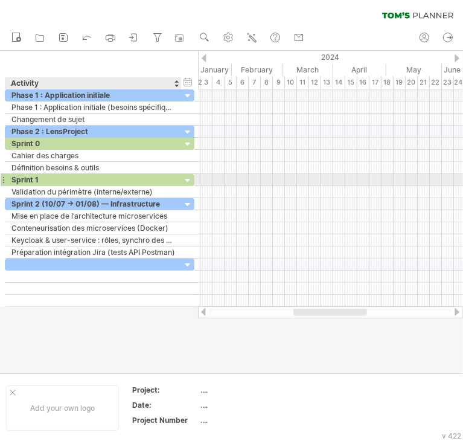
click at [25, 181] on div "Sprint 1" at bounding box center [93, 179] width 164 height 11
click at [25, 181] on input "********" at bounding box center [93, 179] width 164 height 11
paste input "**********"
type input "**********"
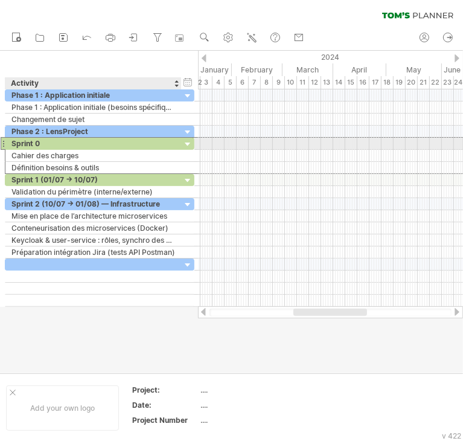
click at [43, 145] on div "Sprint 0" at bounding box center [93, 143] width 164 height 11
click at [0, 0] on input "********" at bounding box center [0, 0] width 0 height 0
click at [43, 145] on input "********" at bounding box center [93, 143] width 164 height 11
paste input "**********"
type input "**********"
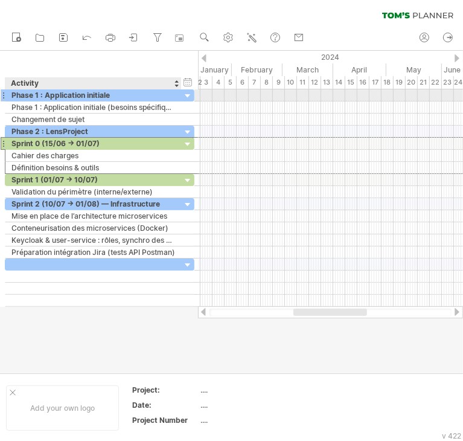
click at [126, 96] on div "Phase 1 : Application initiale" at bounding box center [93, 94] width 164 height 11
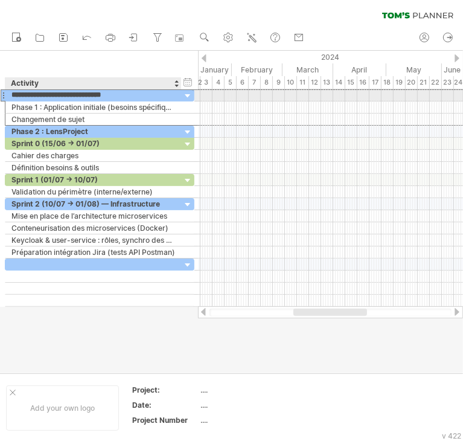
click at [126, 96] on input "**********" at bounding box center [93, 94] width 164 height 11
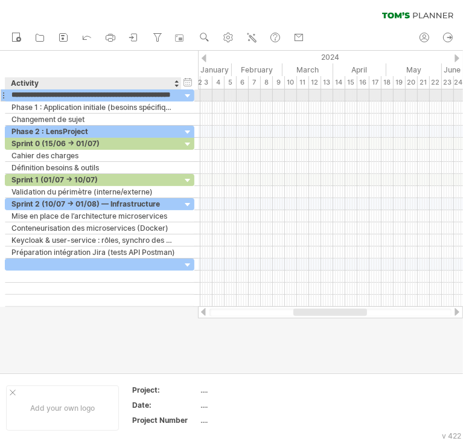
paste input "text"
type input "**********"
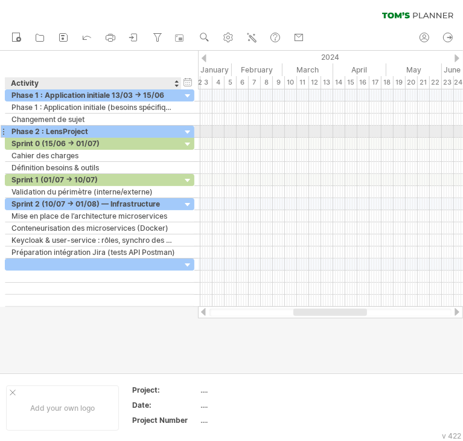
click at [103, 130] on div "Phase 2 : LensProject" at bounding box center [93, 131] width 164 height 11
click at [103, 130] on input "**********" at bounding box center [93, 131] width 164 height 11
paste input "**********"
type input "**********"
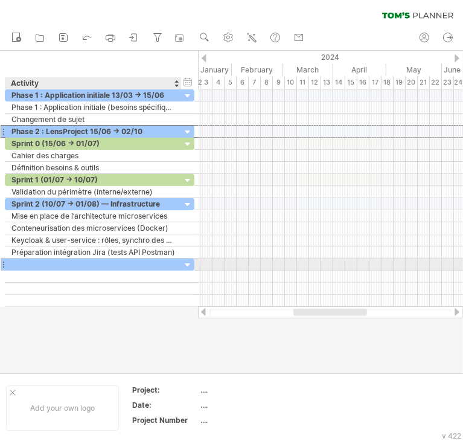
click at [50, 264] on div at bounding box center [93, 263] width 164 height 11
click at [50, 264] on input "text" at bounding box center [93, 263] width 164 height 11
paste input "**********"
type input "**********"
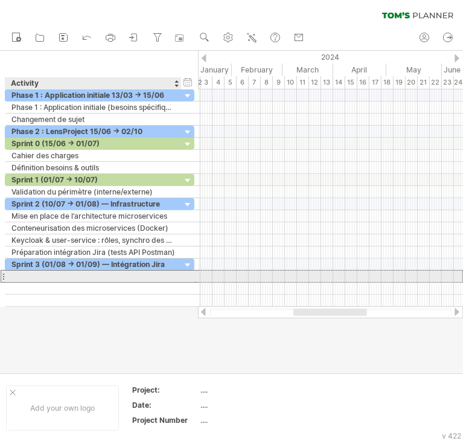
click at [60, 273] on div at bounding box center [93, 276] width 164 height 11
click at [60, 273] on input "text" at bounding box center [93, 276] width 164 height 11
paste input "**********"
type input "**********"
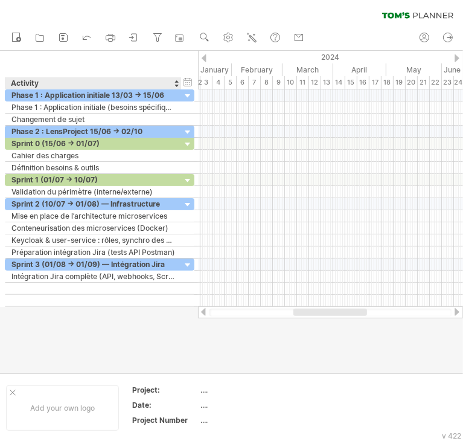
click at [58, 316] on div at bounding box center [231, 212] width 463 height 322
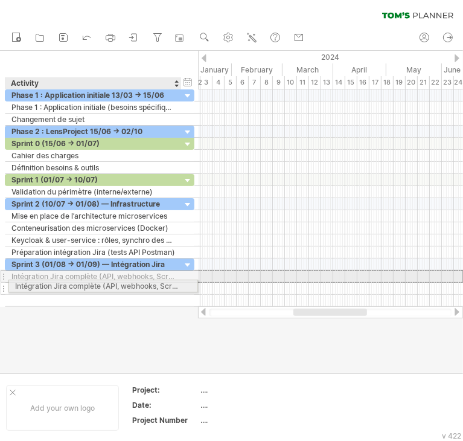
drag, startPoint x: 31, startPoint y: 277, endPoint x: 31, endPoint y: 284, distance: 7.2
click at [31, 284] on div "**********" at bounding box center [100, 282] width 190 height 48
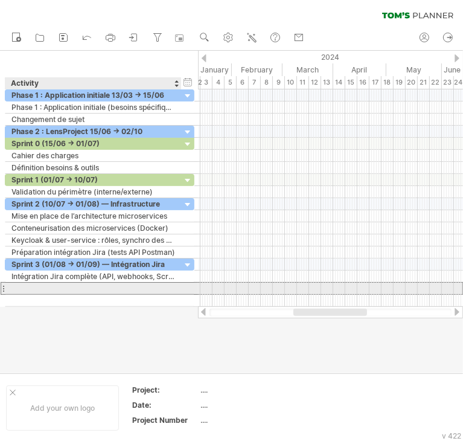
click at [31, 284] on input "text" at bounding box center [93, 288] width 164 height 11
paste input "**********"
type input "**********"
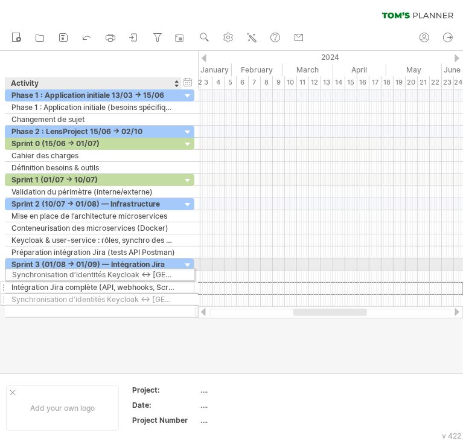
drag, startPoint x: 181, startPoint y: 284, endPoint x: 176, endPoint y: 272, distance: 13.0
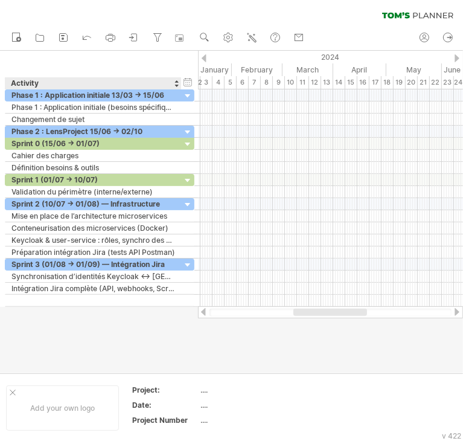
click at [104, 338] on div at bounding box center [231, 212] width 463 height 322
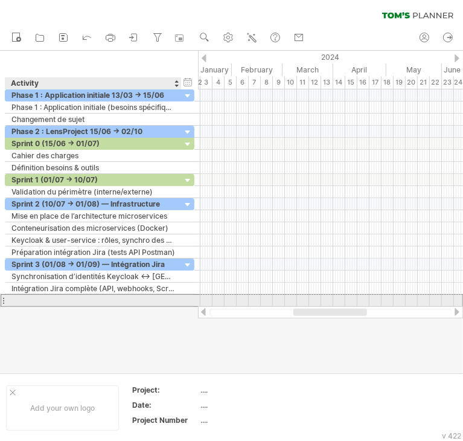
click at [48, 298] on div at bounding box center [93, 300] width 164 height 11
click at [48, 298] on input "text" at bounding box center [93, 300] width 164 height 11
paste input "**********"
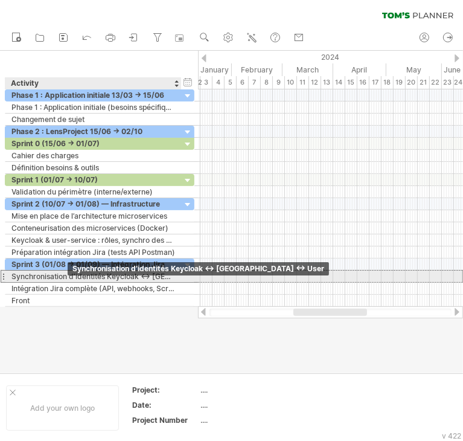
click at [71, 277] on div "Synchronisation d’identités Keycloak ↔ [GEOGRAPHIC_DATA] ↔ User" at bounding box center [93, 276] width 164 height 11
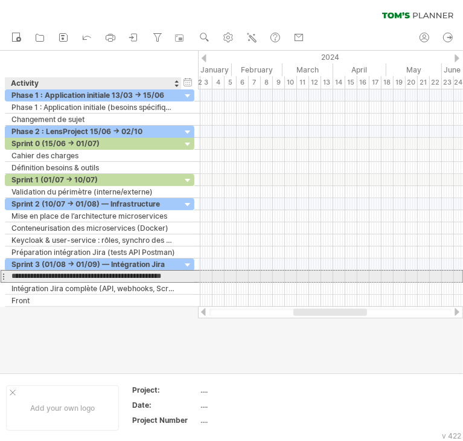
scroll to position [0, 0]
click at [71, 277] on input "**********" at bounding box center [93, 276] width 164 height 11
click at [133, 279] on input "**********" at bounding box center [93, 276] width 164 height 11
click at [181, 277] on div at bounding box center [180, 277] width 6 height 12
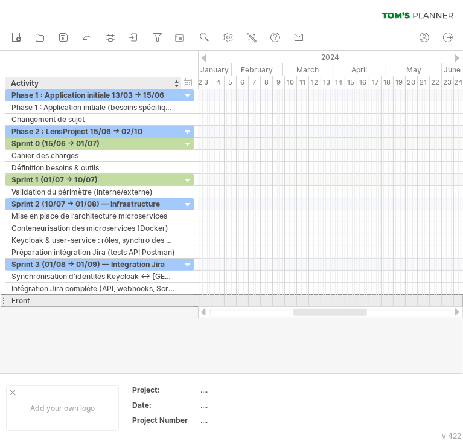
click at [92, 296] on div "Front" at bounding box center [93, 300] width 164 height 11
type input "*"
type input "**********"
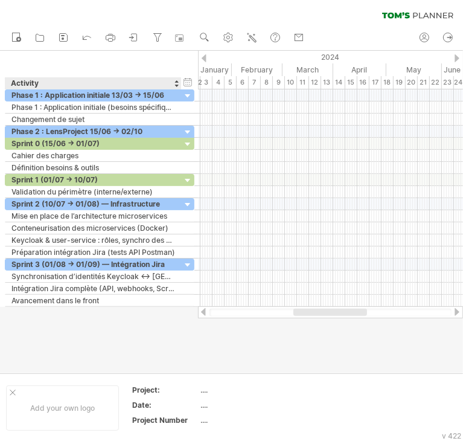
click at [83, 327] on div at bounding box center [231, 212] width 463 height 322
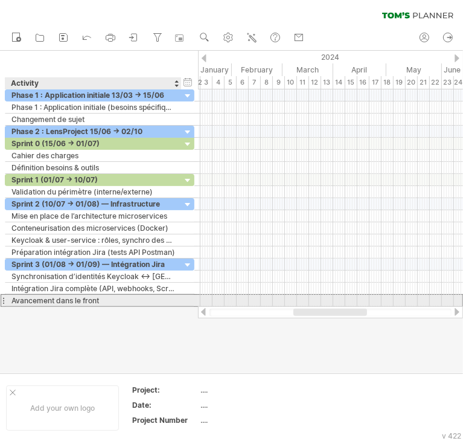
click at [81, 298] on div "Avancement dans le front" at bounding box center [93, 300] width 164 height 11
click at [81, 298] on input "**********" at bounding box center [93, 300] width 164 height 11
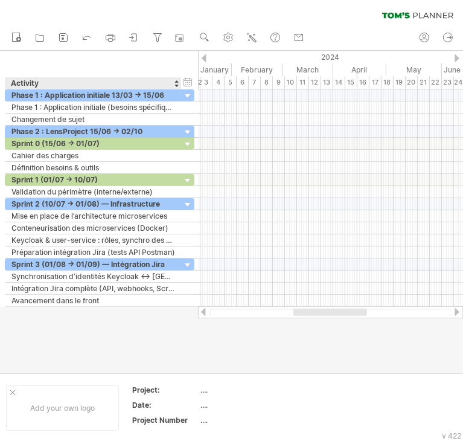
click at [75, 336] on div at bounding box center [231, 212] width 463 height 322
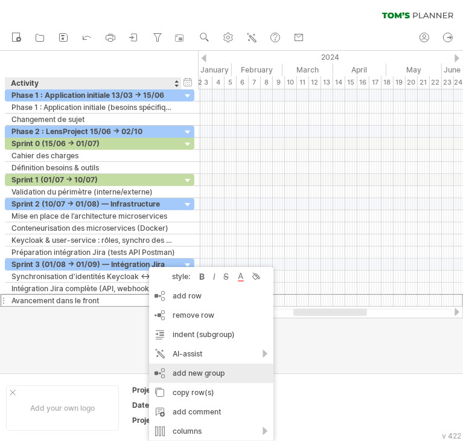
click at [173, 369] on div "add new group" at bounding box center [211, 373] width 124 height 19
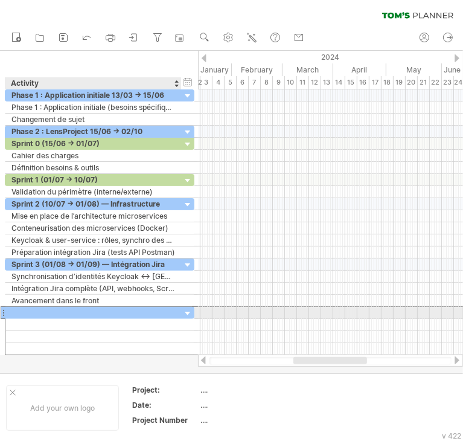
click at [21, 311] on div at bounding box center [93, 312] width 164 height 11
click at [21, 311] on input "text" at bounding box center [93, 312] width 164 height 11
paste input "**********"
type input "**********"
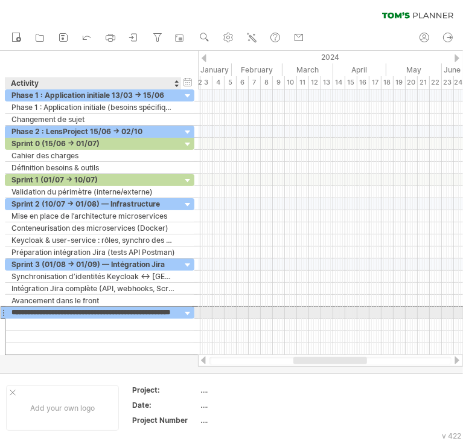
scroll to position [0, 19]
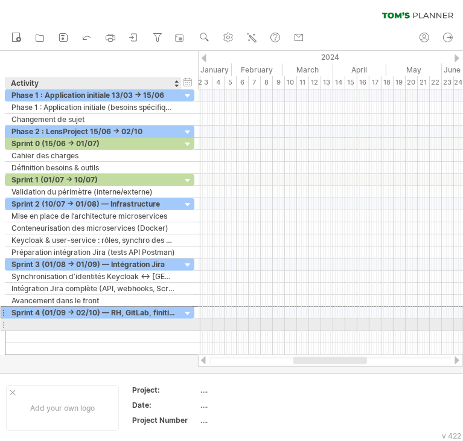
click at [18, 324] on div at bounding box center [93, 324] width 164 height 11
click at [18, 324] on input "text" at bounding box center [93, 324] width 164 height 11
paste input "**********"
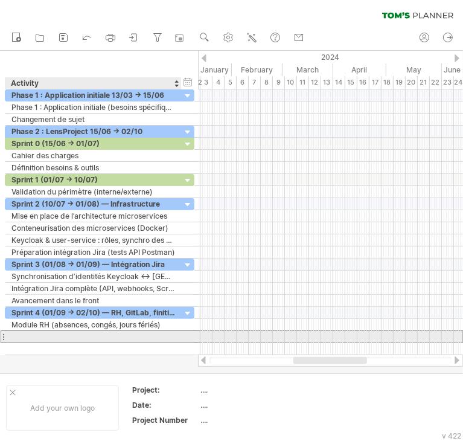
click at [51, 336] on div at bounding box center [93, 336] width 164 height 11
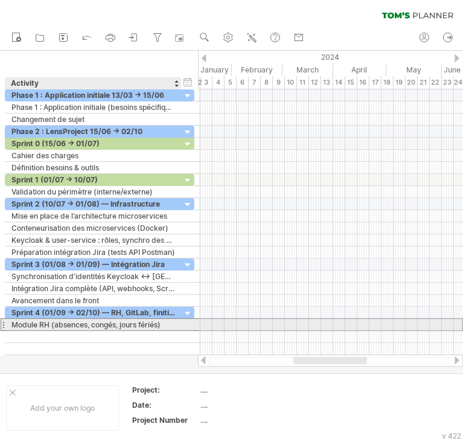
click at [56, 324] on div "Module RH (absences, congés, jours fériés)" at bounding box center [93, 324] width 164 height 11
click at [0, 0] on input "**********" at bounding box center [0, 0] width 0 height 0
click at [89, 322] on input "**********" at bounding box center [93, 324] width 164 height 11
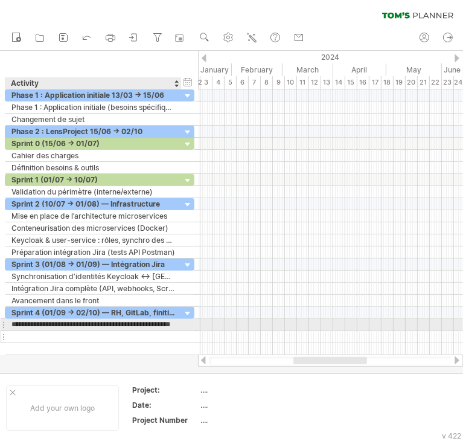
scroll to position [0, 27]
type input "**********"
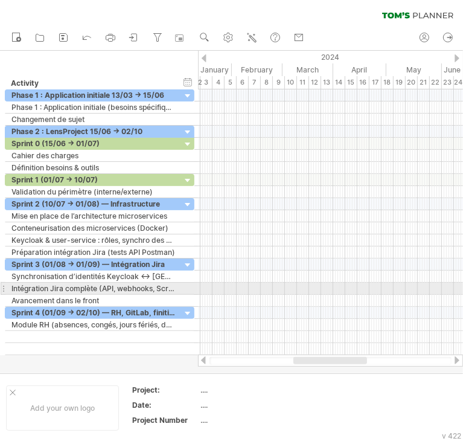
scroll to position [0, 0]
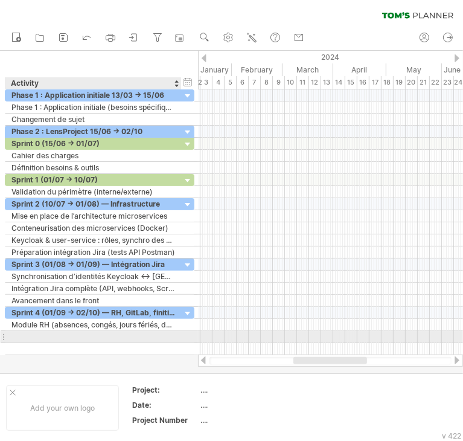
click at [27, 332] on div at bounding box center [93, 336] width 164 height 11
click at [27, 332] on input "text" at bounding box center [93, 336] width 164 height 11
paste input "**********"
click at [169, 334] on input "**********" at bounding box center [93, 336] width 164 height 11
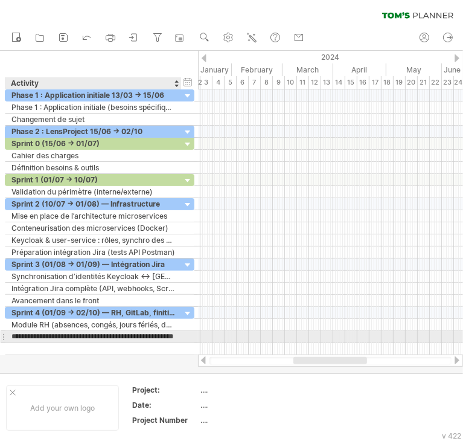
scroll to position [0, 24]
type input "**********"
click at [24, 335] on input "**********" at bounding box center [93, 336] width 164 height 11
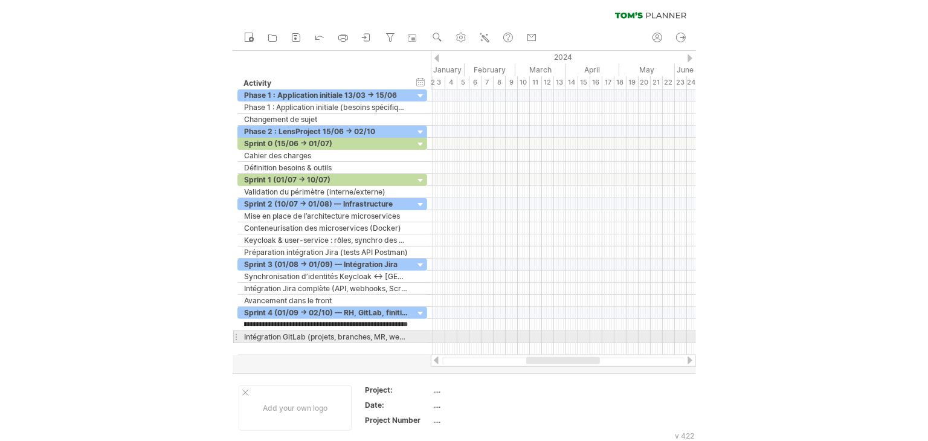
scroll to position [0, 0]
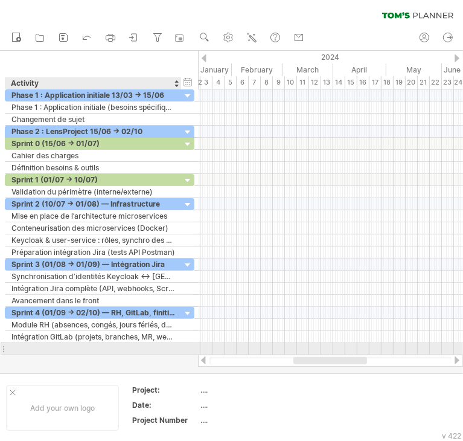
click at [31, 348] on div at bounding box center [93, 348] width 164 height 11
click at [31, 348] on input "text" at bounding box center [93, 348] width 164 height 11
paste input "**********"
type input "**********"
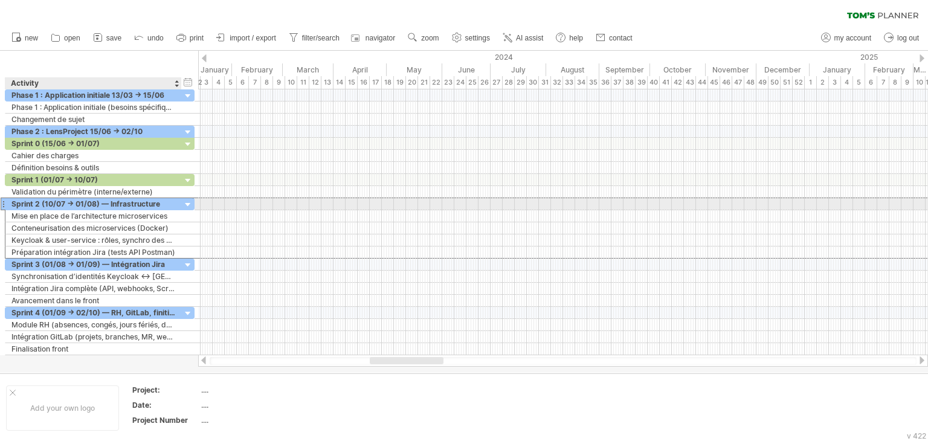
click at [174, 202] on div "Sprint 2 (10/07 → 01/08) — Infrastructure" at bounding box center [93, 203] width 164 height 11
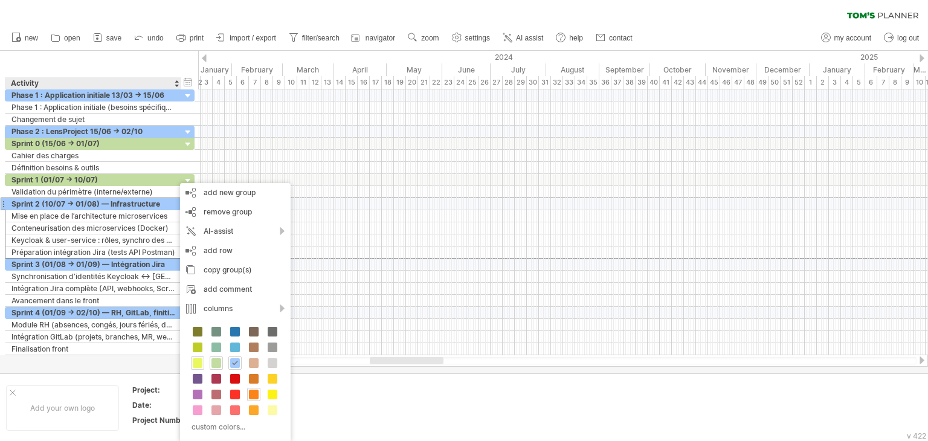
click at [203, 362] on div at bounding box center [197, 362] width 13 height 13
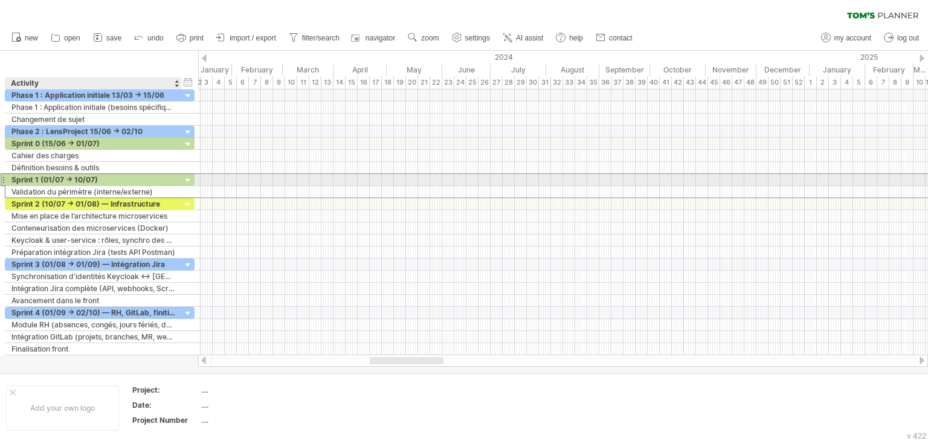
click at [164, 181] on div "Sprint 1 (01/07 → 10/07)" at bounding box center [93, 179] width 164 height 11
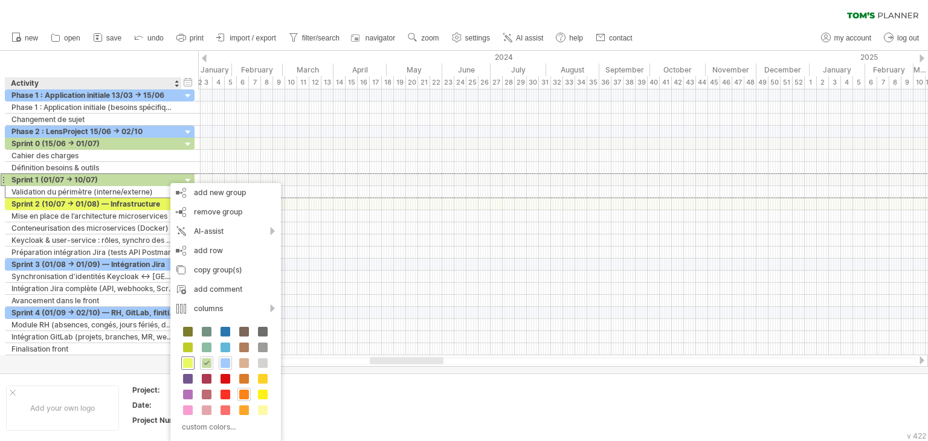
click at [189, 368] on div at bounding box center [187, 362] width 13 height 13
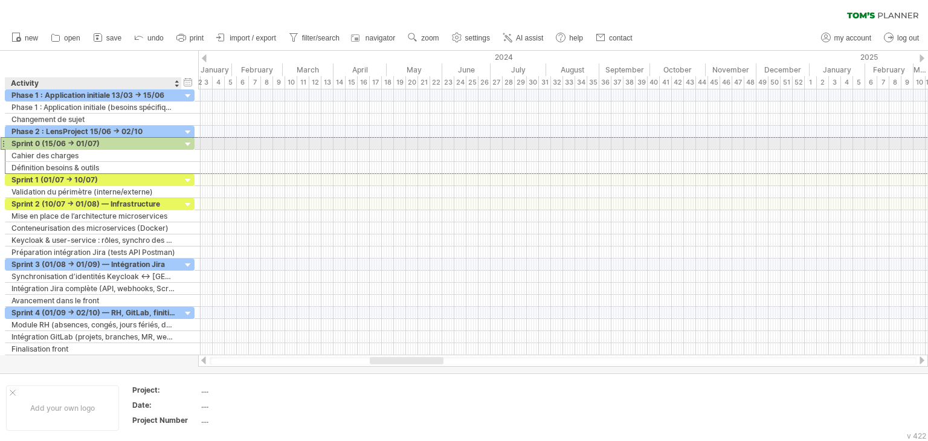
click at [157, 140] on div "Sprint 0 (15/06 → 01/07)" at bounding box center [93, 143] width 164 height 11
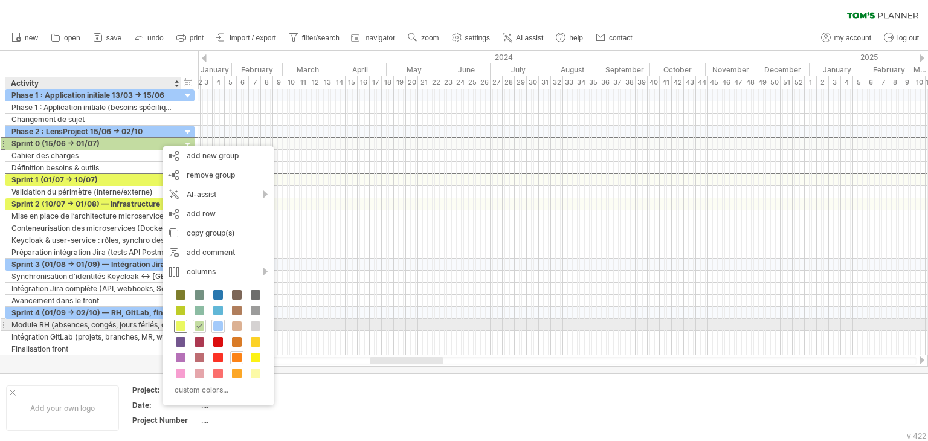
click at [175, 321] on div at bounding box center [180, 325] width 13 height 13
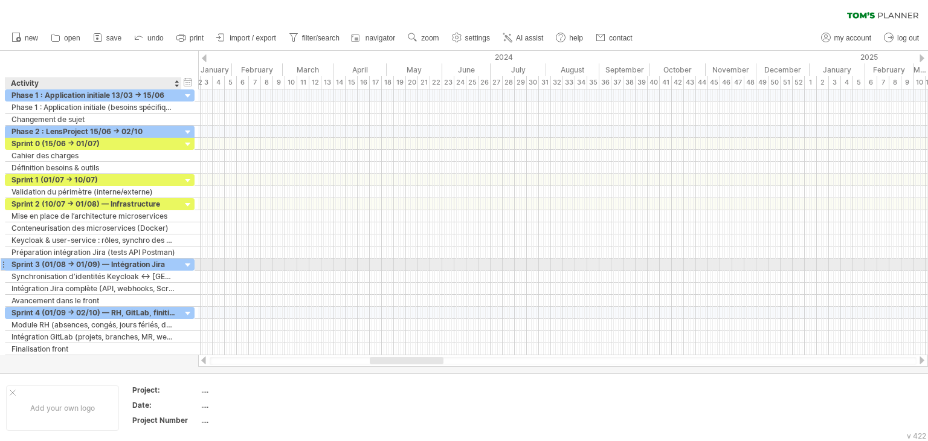
click at [169, 260] on div "Sprint 3 (01/08 → 01/09) — Intégration Jira" at bounding box center [93, 263] width 164 height 11
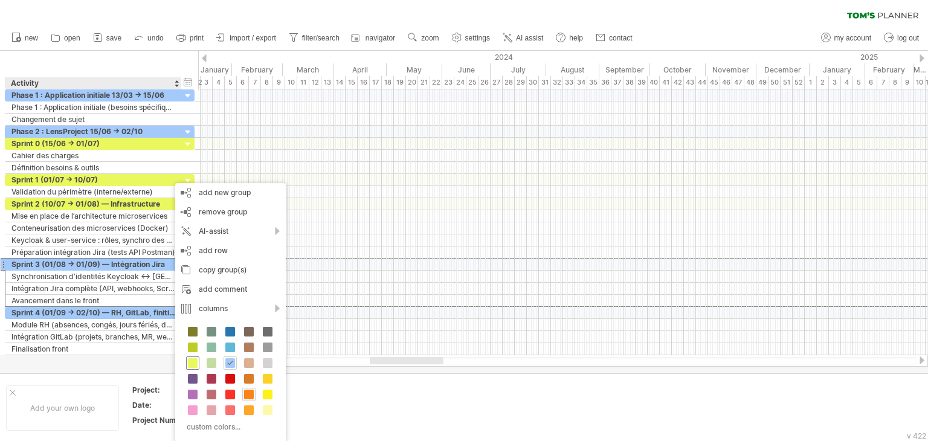
click at [193, 360] on span at bounding box center [193, 363] width 10 height 10
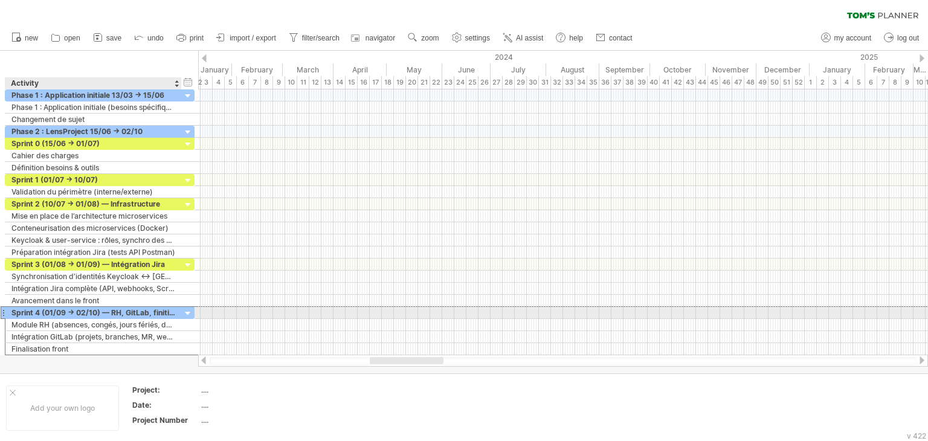
click at [175, 315] on div "**********" at bounding box center [93, 312] width 176 height 11
click at [175, 310] on div "**********" at bounding box center [93, 312] width 176 height 11
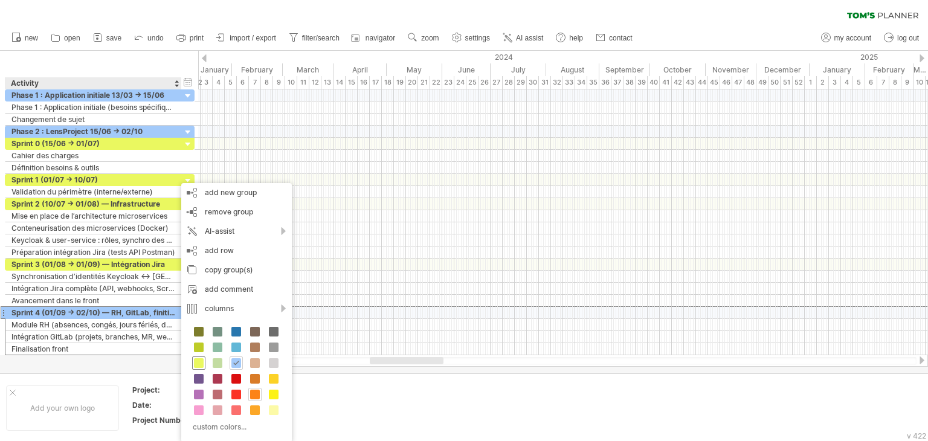
click at [197, 365] on span at bounding box center [199, 363] width 10 height 10
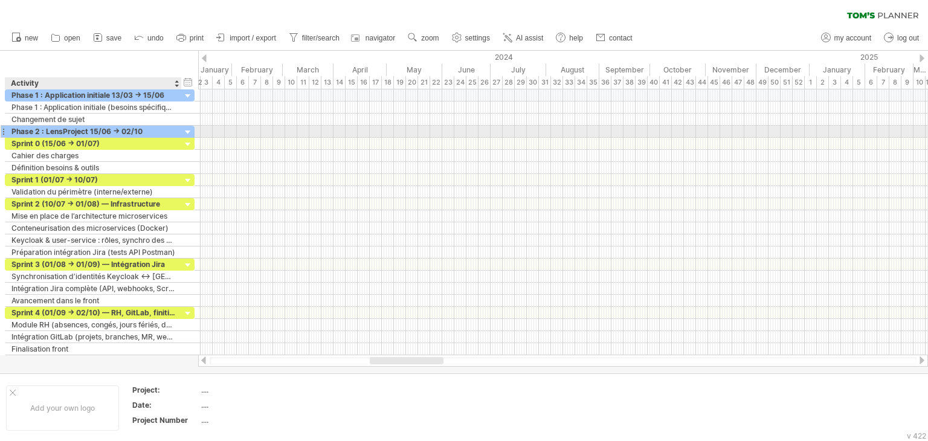
click at [158, 133] on div "Phase 2 : LensProject 15/06 → 02/10" at bounding box center [93, 131] width 164 height 11
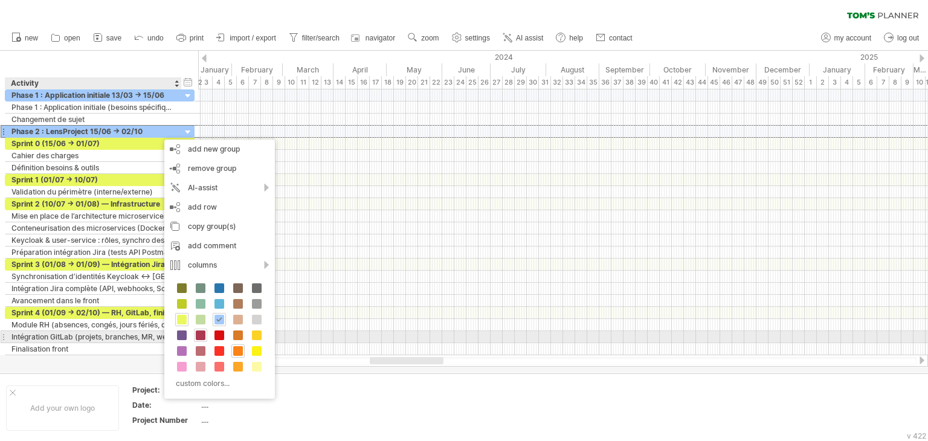
click at [204, 338] on span at bounding box center [201, 335] width 10 height 10
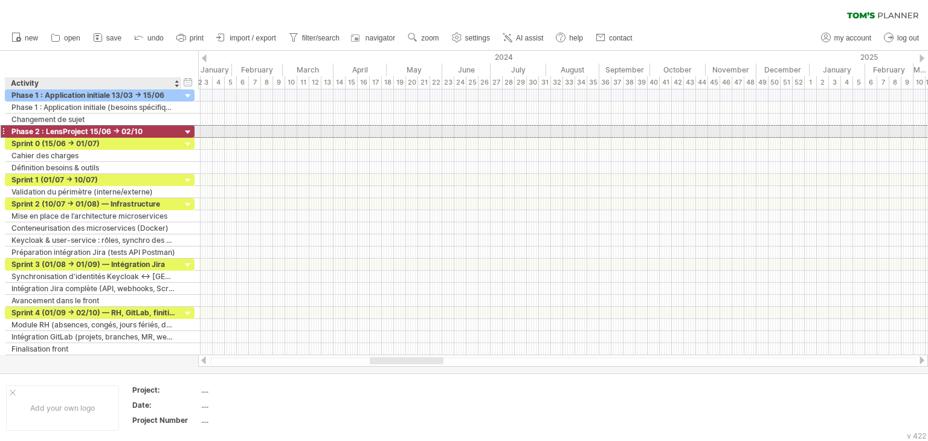
click at [156, 131] on div "Phase 2 : LensProject 15/06 → 02/10" at bounding box center [93, 131] width 164 height 11
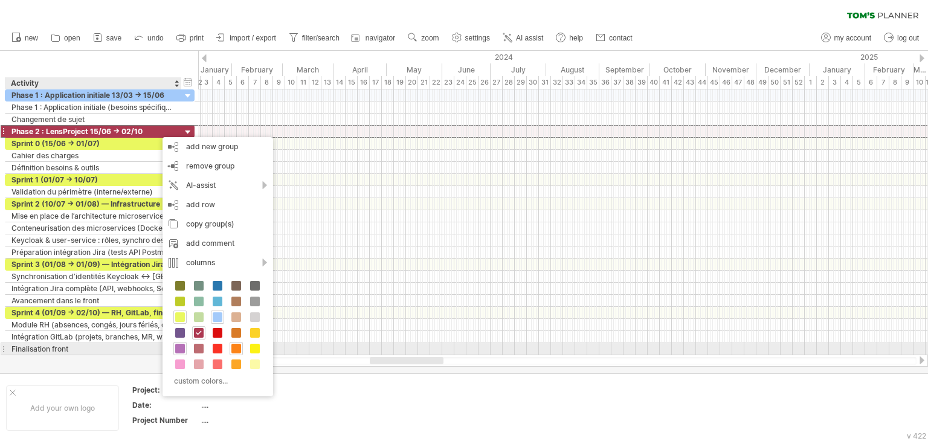
click at [176, 344] on span at bounding box center [180, 349] width 10 height 10
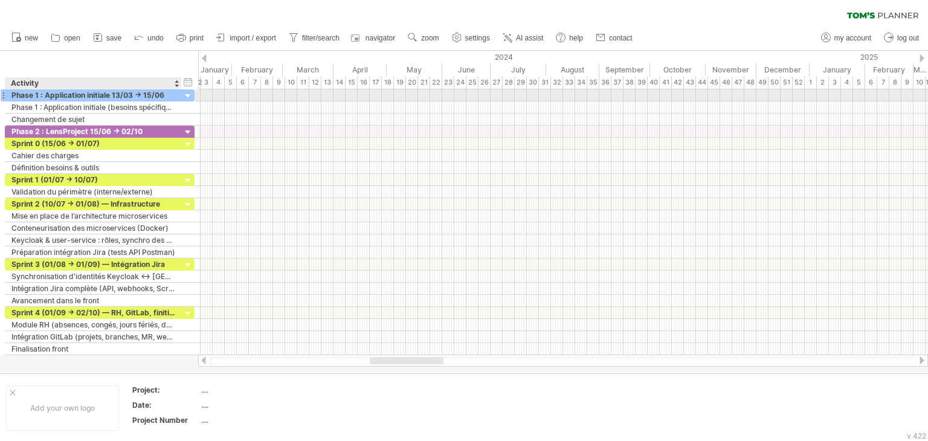
click at [173, 95] on div "Phase 1 : Application initiale 13/03 → 15/06" at bounding box center [93, 94] width 164 height 11
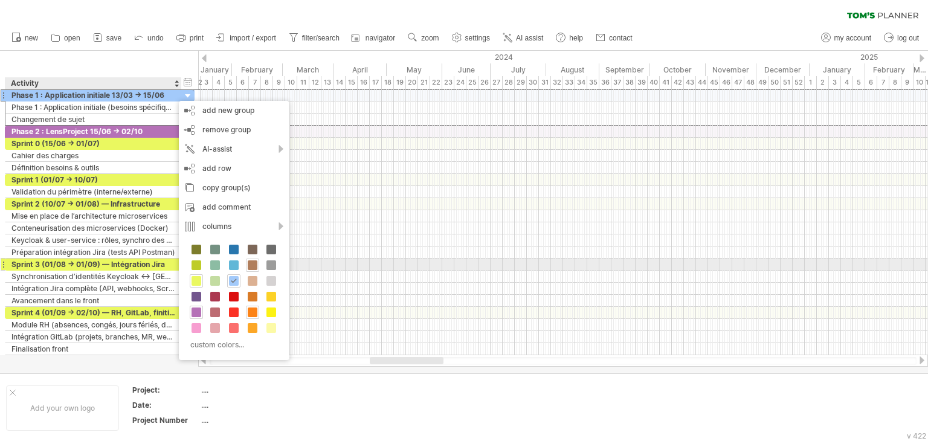
click at [249, 264] on span at bounding box center [253, 265] width 10 height 10
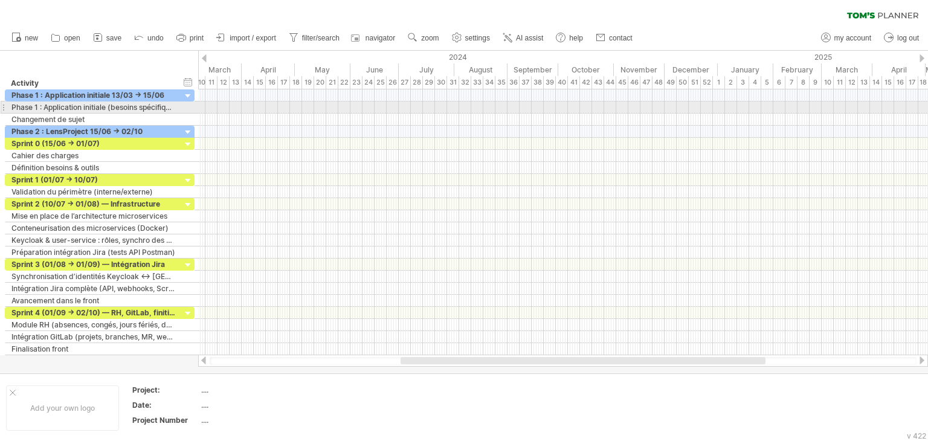
click at [235, 108] on div at bounding box center [562, 107] width 729 height 12
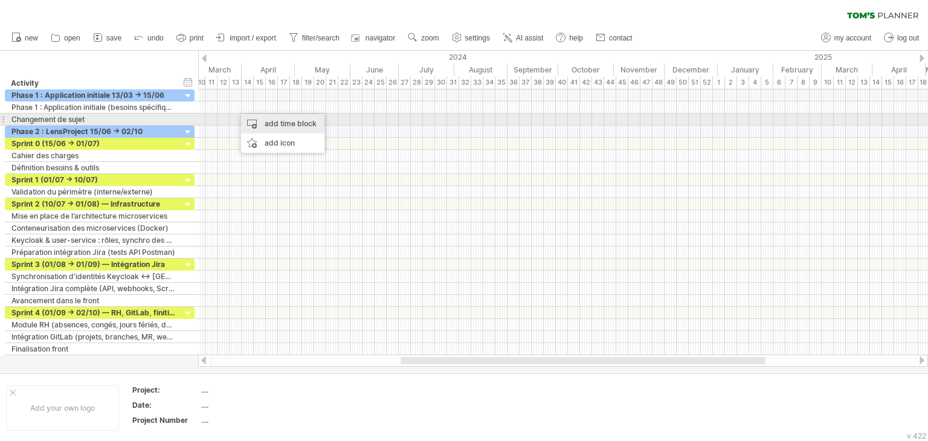
click at [256, 124] on div "add time block" at bounding box center [282, 123] width 83 height 19
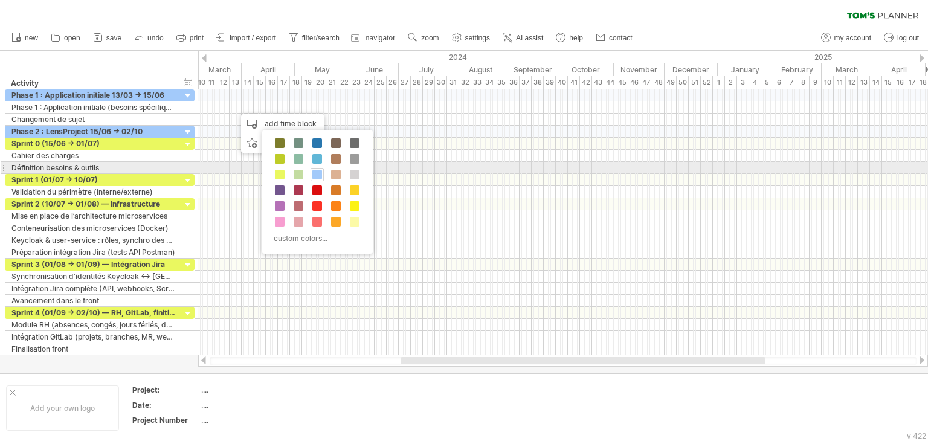
click at [315, 170] on span at bounding box center [317, 175] width 10 height 10
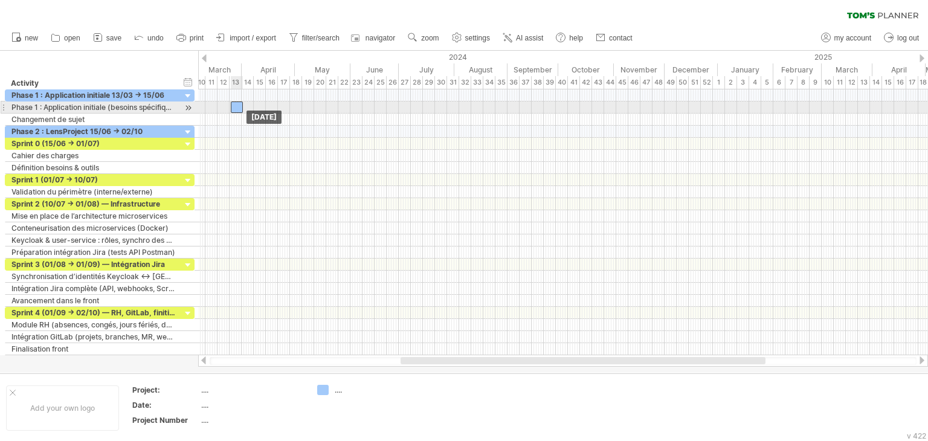
click at [236, 107] on div at bounding box center [237, 106] width 12 height 11
drag, startPoint x: 243, startPoint y: 107, endPoint x: 300, endPoint y: 105, distance: 56.8
click at [300, 105] on span at bounding box center [299, 106] width 5 height 11
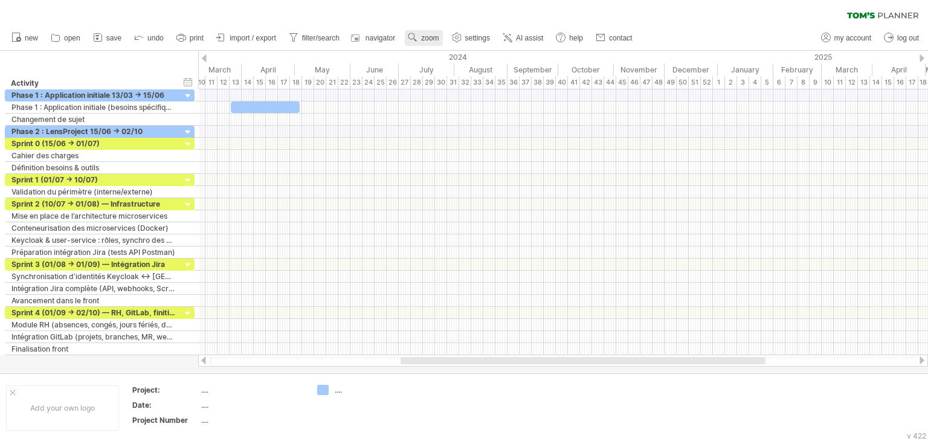
click at [426, 39] on span "zoom" at bounding box center [430, 38] width 18 height 8
click at [444, 69] on div "Week" at bounding box center [465, 73] width 67 height 19
click at [425, 38] on span "zoom" at bounding box center [430, 38] width 18 height 8
click at [434, 53] on div "Month" at bounding box center [464, 53] width 67 height 19
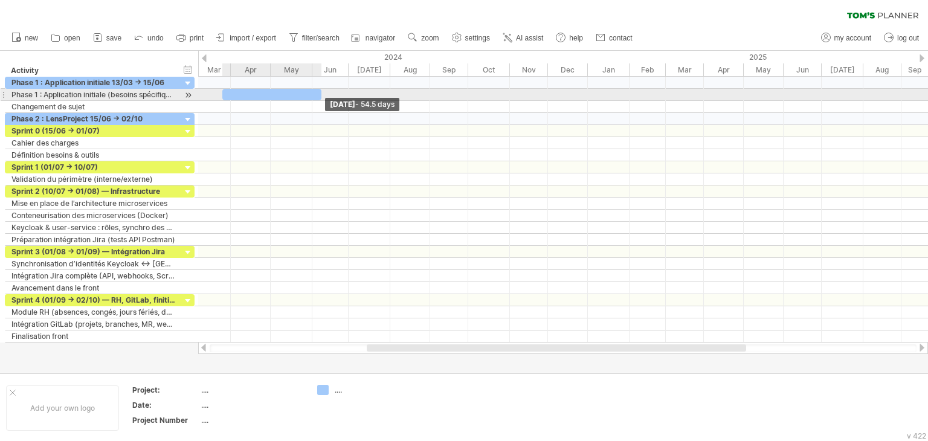
drag, startPoint x: 272, startPoint y: 97, endPoint x: 319, endPoint y: 94, distance: 46.6
click at [319, 94] on span at bounding box center [321, 94] width 5 height 11
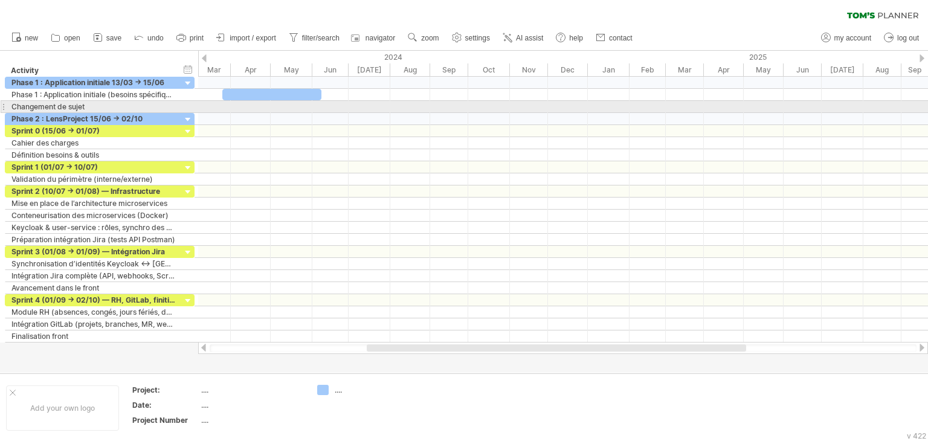
click at [320, 110] on div at bounding box center [562, 107] width 729 height 12
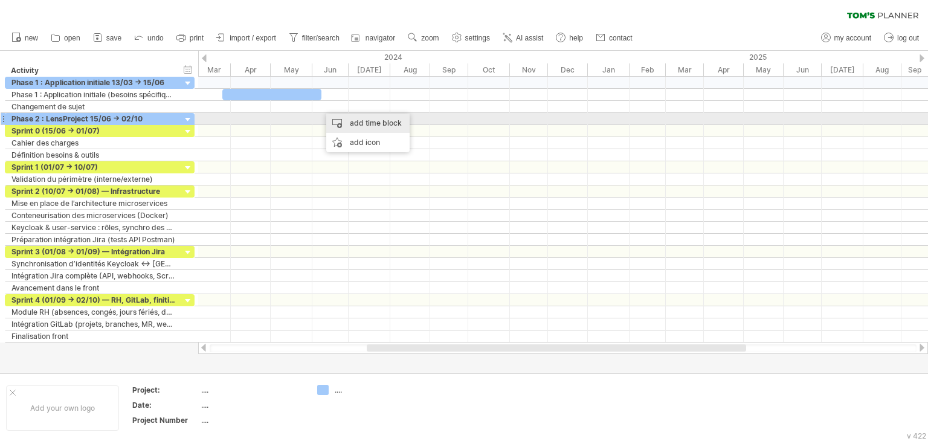
click at [341, 120] on div "add time block" at bounding box center [367, 123] width 83 height 19
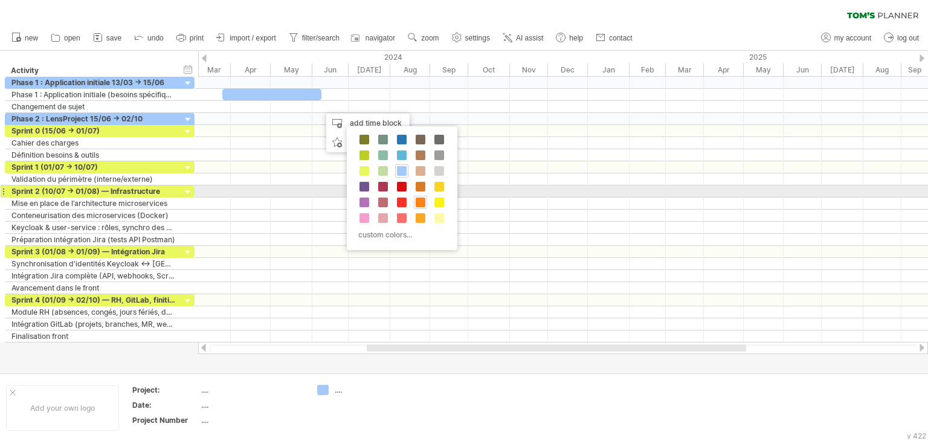
click at [417, 197] on span at bounding box center [420, 202] width 10 height 10
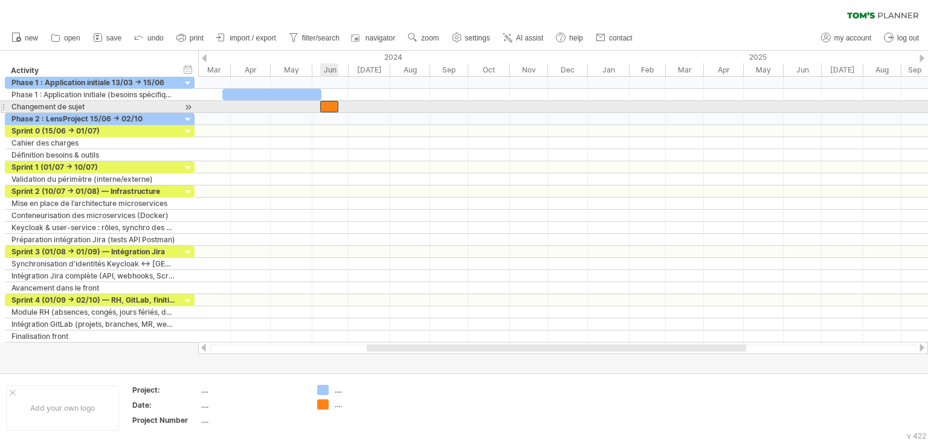
click at [328, 111] on div at bounding box center [329, 106] width 18 height 11
drag, startPoint x: 337, startPoint y: 107, endPoint x: 328, endPoint y: 107, distance: 9.1
click at [328, 107] on span at bounding box center [329, 106] width 5 height 11
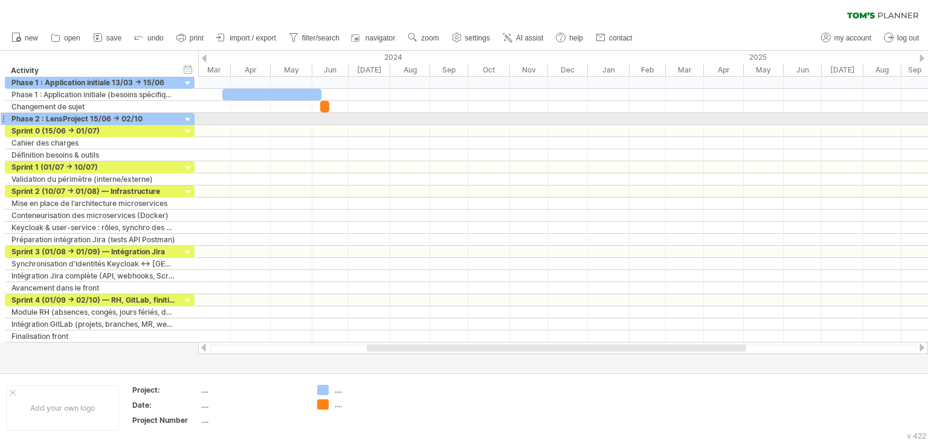
click at [325, 116] on div at bounding box center [562, 119] width 729 height 12
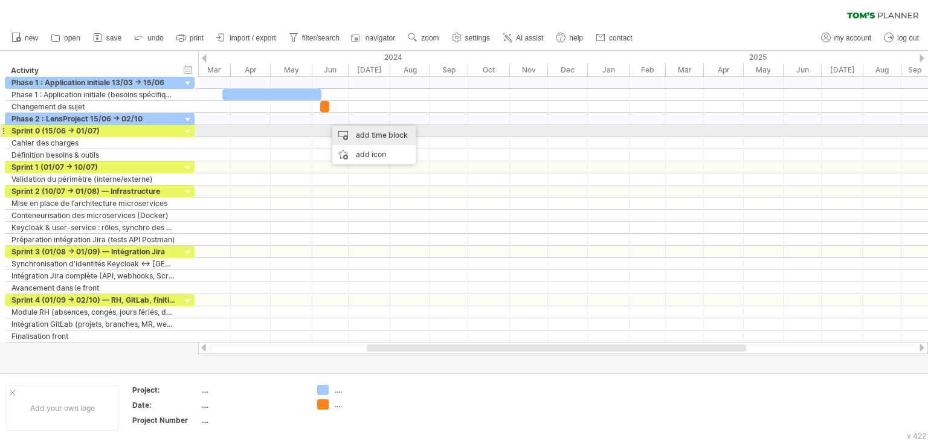
click at [346, 132] on div "add time block" at bounding box center [373, 135] width 83 height 19
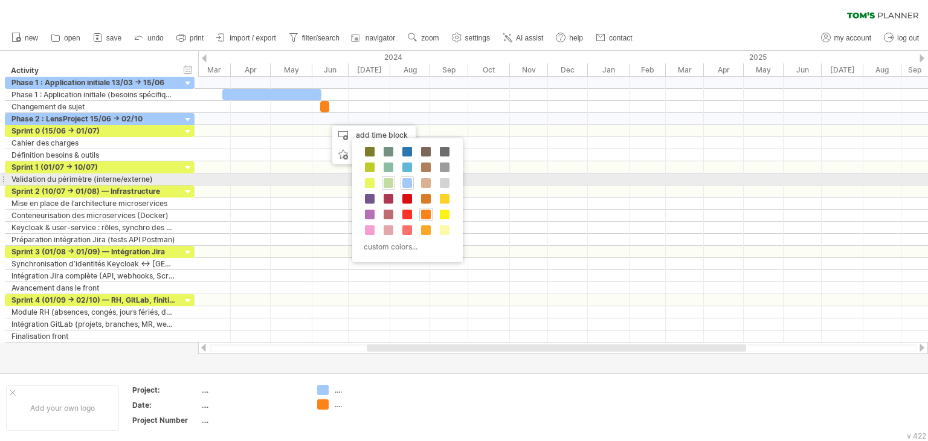
click at [388, 184] on span at bounding box center [388, 183] width 10 height 10
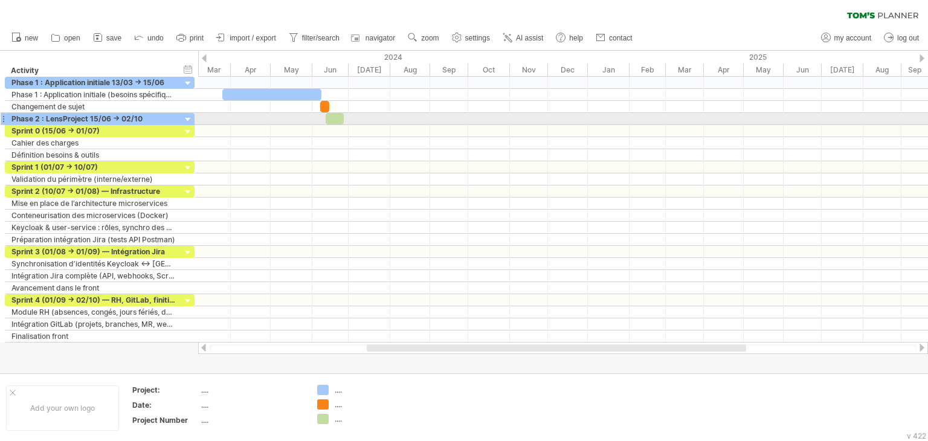
click at [335, 121] on div at bounding box center [334, 118] width 18 height 11
click at [332, 120] on div at bounding box center [334, 118] width 18 height 11
drag, startPoint x: 342, startPoint y: 120, endPoint x: 335, endPoint y: 123, distance: 7.3
click at [335, 123] on span at bounding box center [337, 118] width 5 height 11
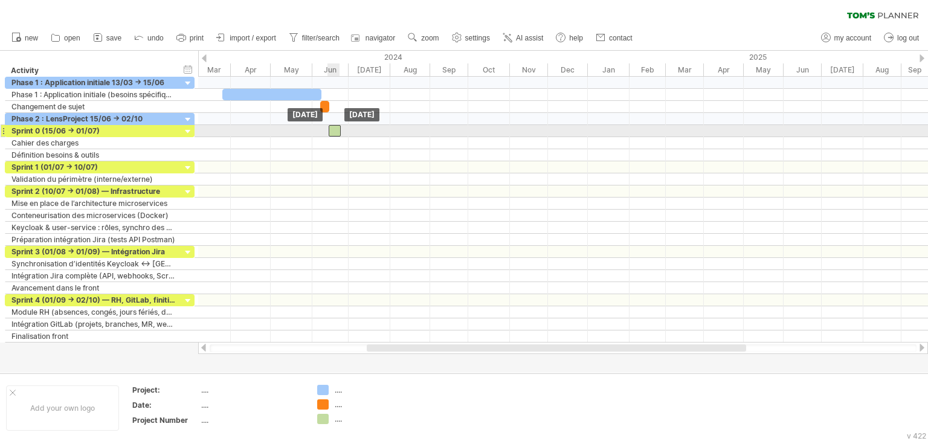
drag, startPoint x: 330, startPoint y: 121, endPoint x: 333, endPoint y: 130, distance: 9.5
drag, startPoint x: 339, startPoint y: 130, endPoint x: 348, endPoint y: 131, distance: 8.5
click at [348, 131] on span at bounding box center [349, 130] width 5 height 11
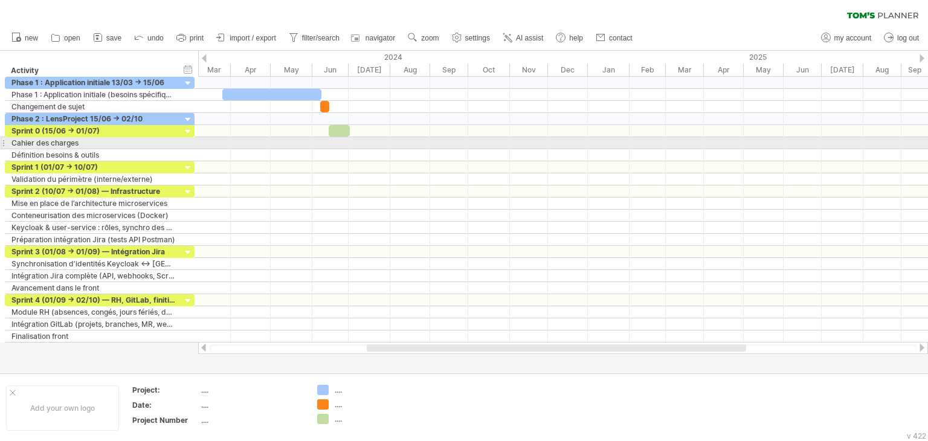
click at [348, 144] on div at bounding box center [562, 143] width 729 height 12
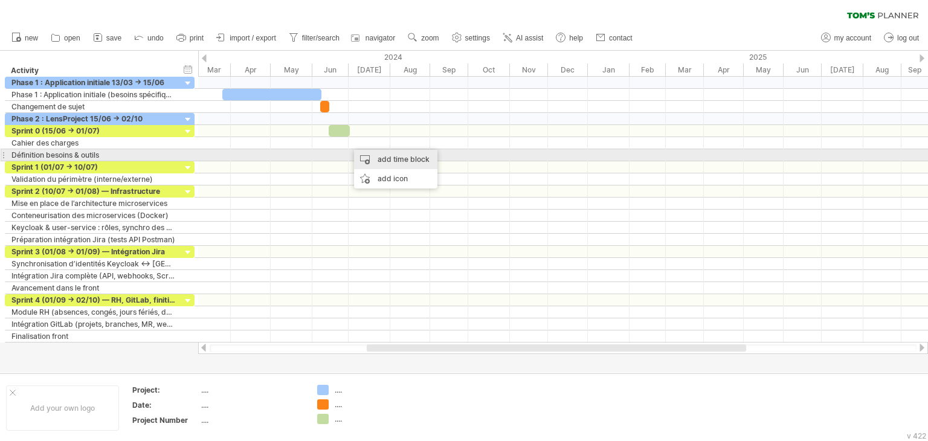
click at [364, 158] on div "add time block" at bounding box center [395, 159] width 83 height 19
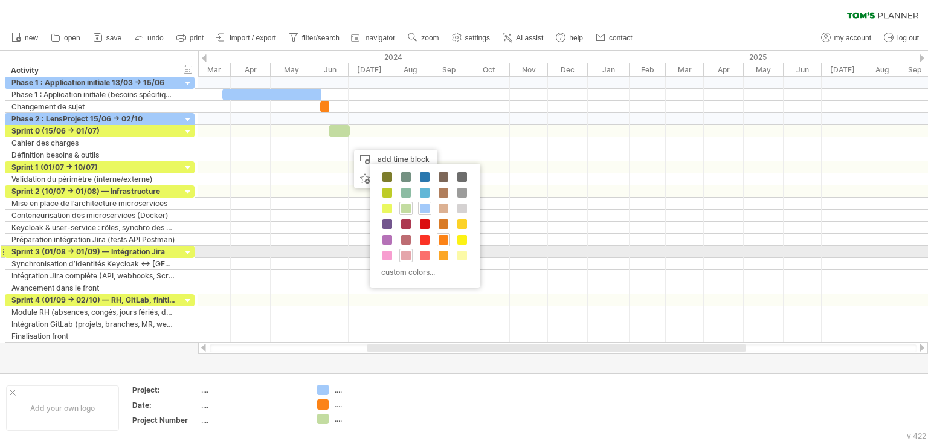
click at [406, 254] on span at bounding box center [406, 256] width 10 height 10
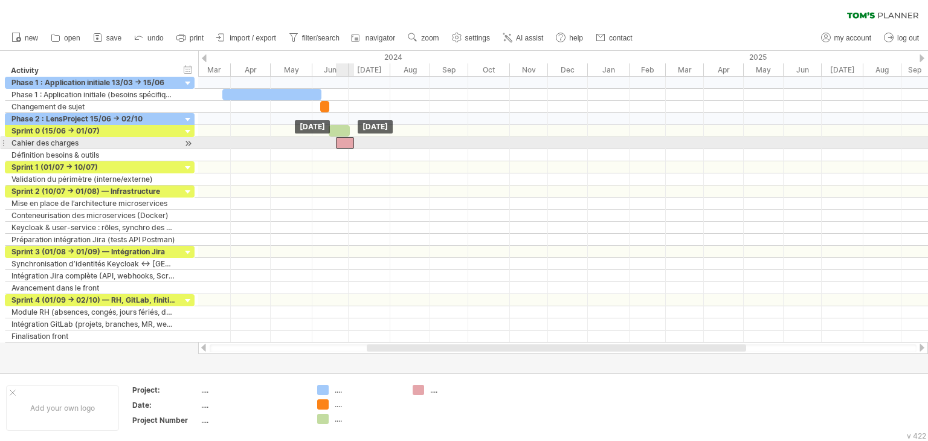
drag, startPoint x: 357, startPoint y: 141, endPoint x: 345, endPoint y: 143, distance: 12.1
click at [345, 143] on div at bounding box center [345, 142] width 18 height 11
drag, startPoint x: 345, startPoint y: 143, endPoint x: 339, endPoint y: 143, distance: 6.6
click at [339, 143] on div at bounding box center [338, 142] width 18 height 11
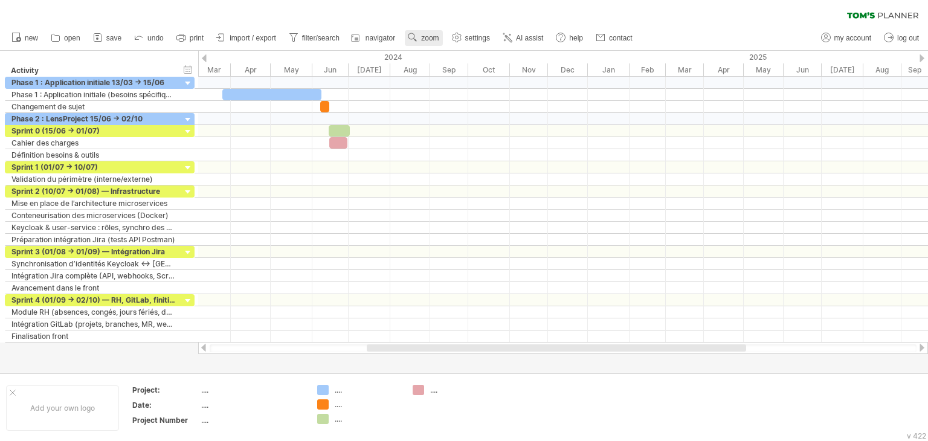
click at [418, 37] on use at bounding box center [412, 37] width 12 height 12
click at [431, 73] on div "Week" at bounding box center [458, 72] width 67 height 19
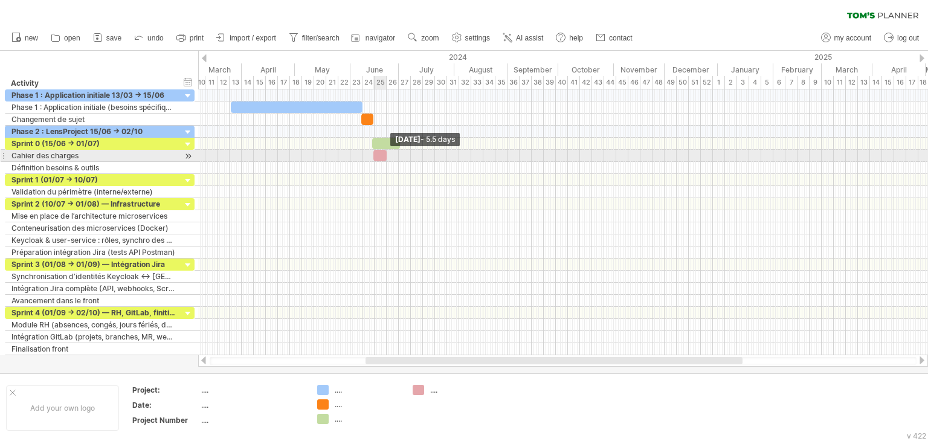
drag, startPoint x: 394, startPoint y: 158, endPoint x: 383, endPoint y: 158, distance: 11.5
click at [383, 158] on div at bounding box center [379, 155] width 13 height 11
click at [380, 158] on div at bounding box center [379, 155] width 13 height 11
click at [380, 158] on div "**********" at bounding box center [379, 155] width 13 height 11
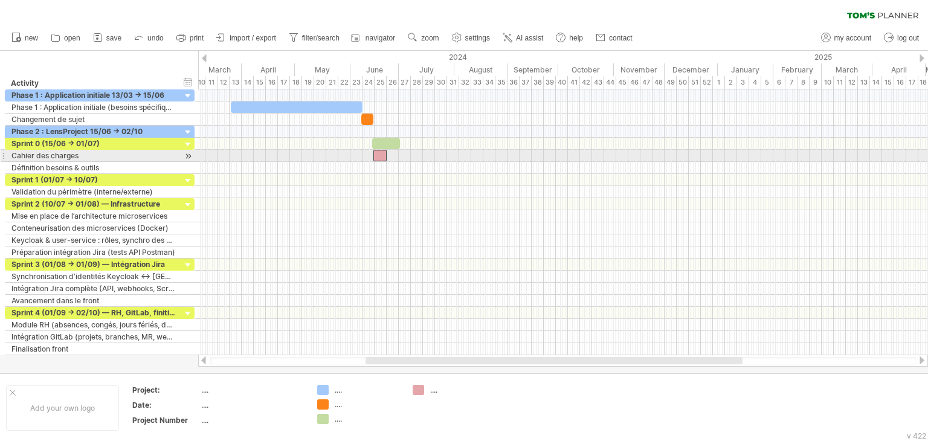
click at [379, 155] on div "**********" at bounding box center [379, 155] width 13 height 11
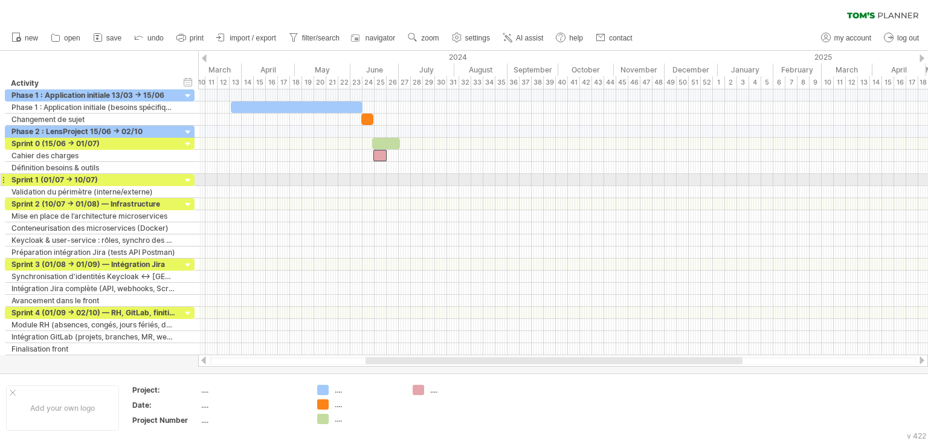
scroll to position [0, 0]
click at [379, 178] on div at bounding box center [562, 180] width 729 height 12
click at [404, 179] on div "add time block" at bounding box center [436, 183] width 83 height 19
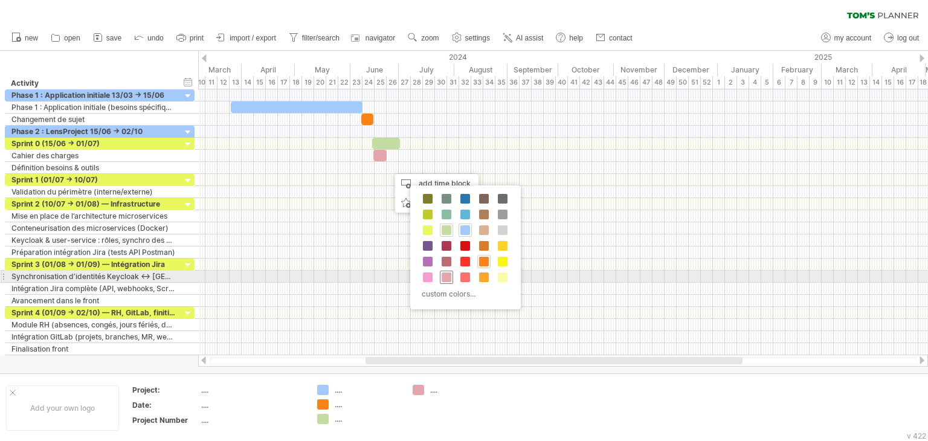
click at [444, 274] on span at bounding box center [446, 277] width 10 height 10
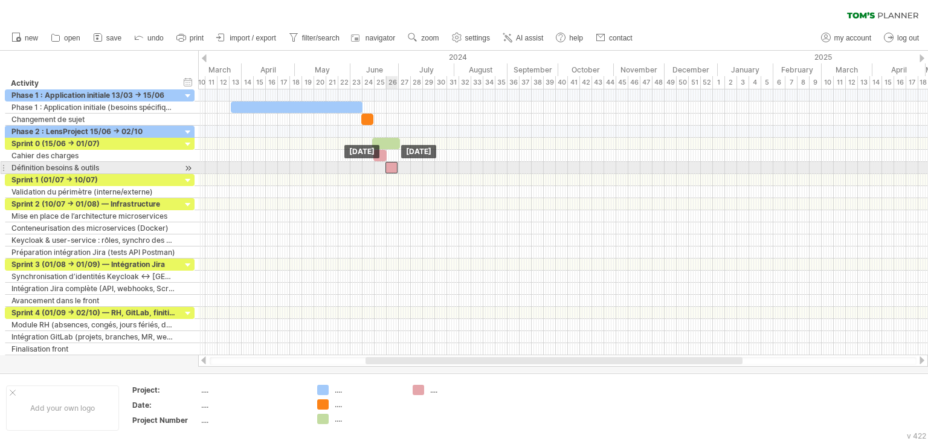
click at [390, 162] on div at bounding box center [391, 167] width 12 height 11
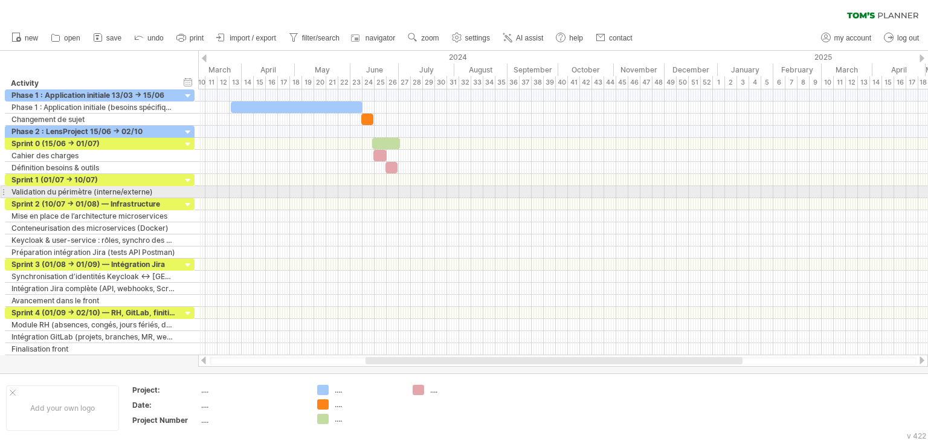
click at [417, 191] on div at bounding box center [562, 192] width 729 height 12
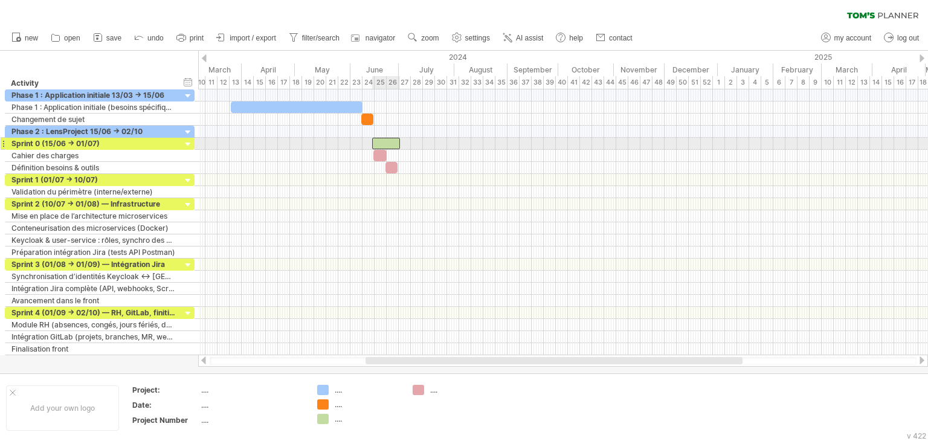
click at [386, 139] on div at bounding box center [386, 143] width 28 height 11
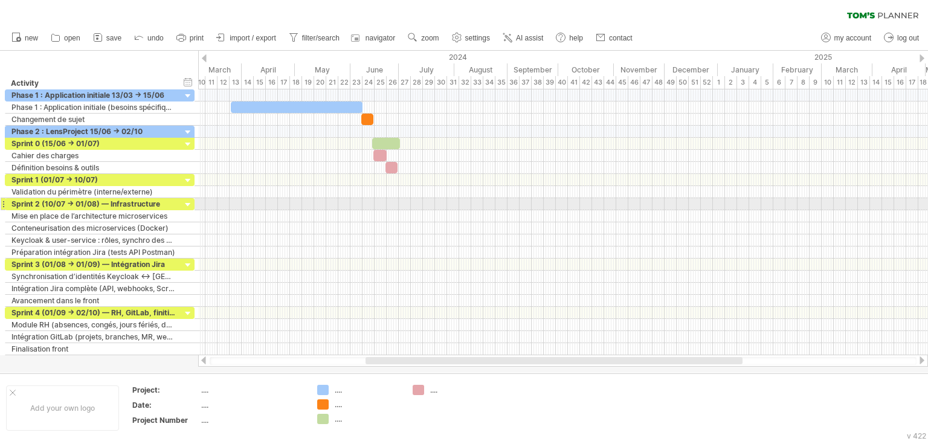
click at [430, 205] on div at bounding box center [562, 204] width 729 height 12
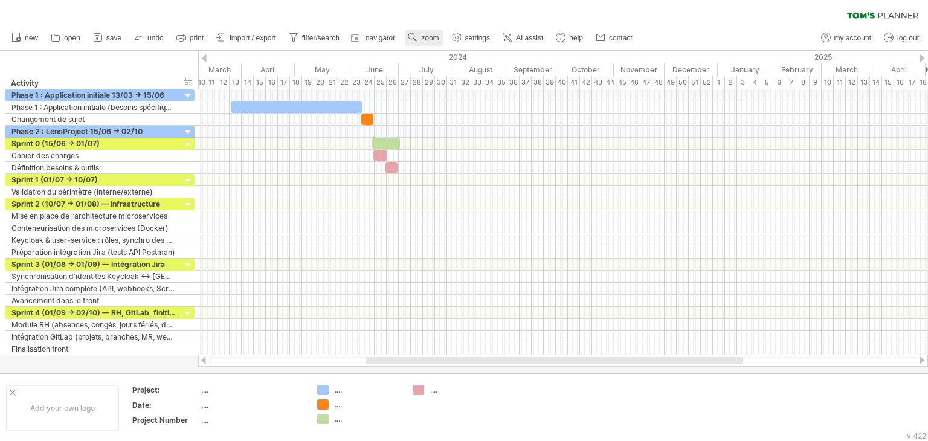
click at [437, 43] on link "zoom" at bounding box center [423, 38] width 37 height 16
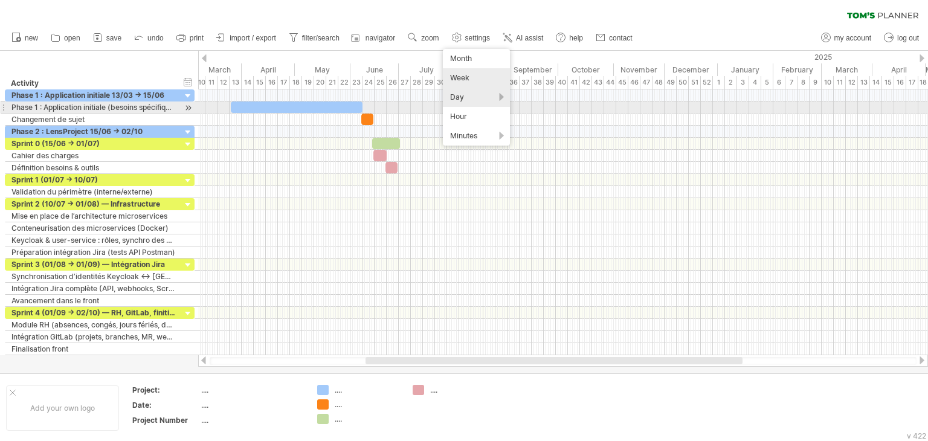
click at [447, 102] on div "Day" at bounding box center [476, 97] width 67 height 19
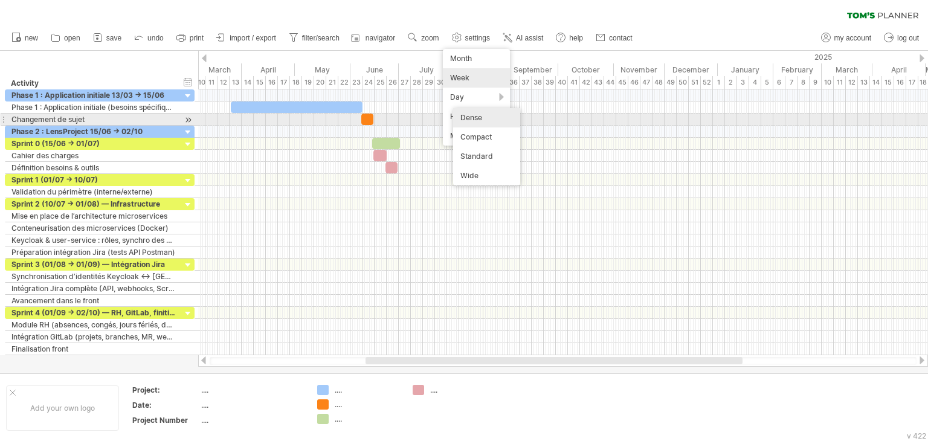
click at [466, 118] on div "Dense" at bounding box center [486, 117] width 67 height 19
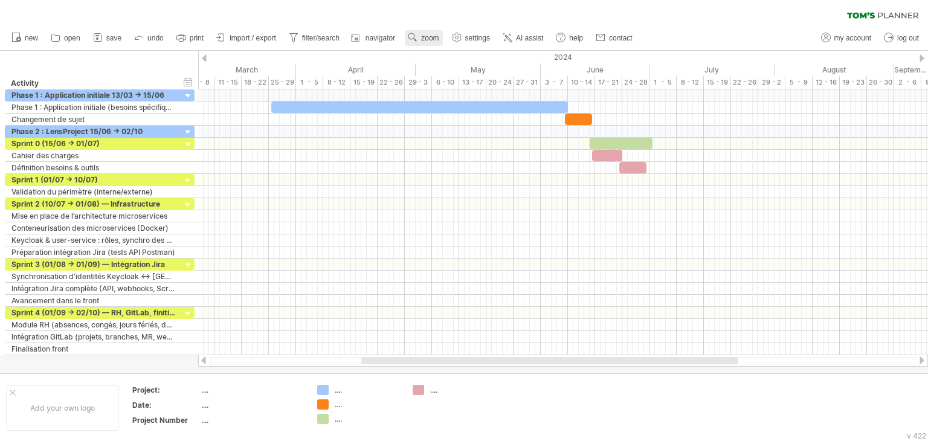
click at [423, 36] on span "zoom" at bounding box center [430, 38] width 18 height 8
click at [453, 88] on div "Day" at bounding box center [462, 89] width 67 height 19
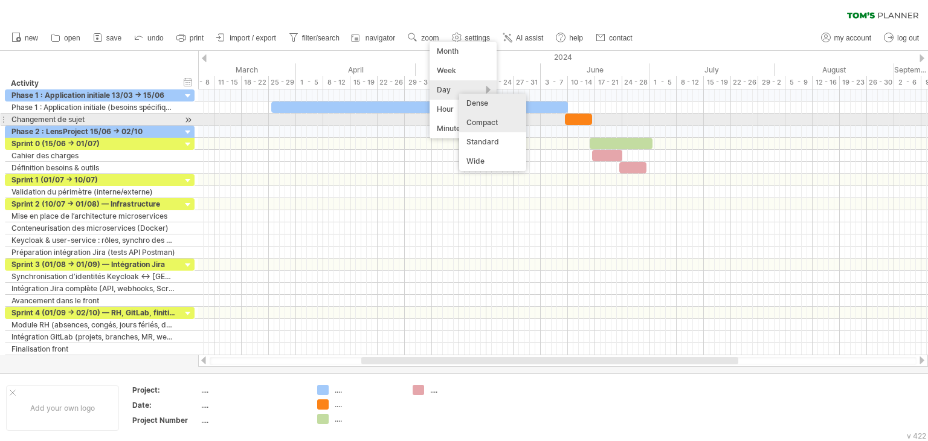
click at [491, 119] on div "Compact" at bounding box center [492, 122] width 67 height 19
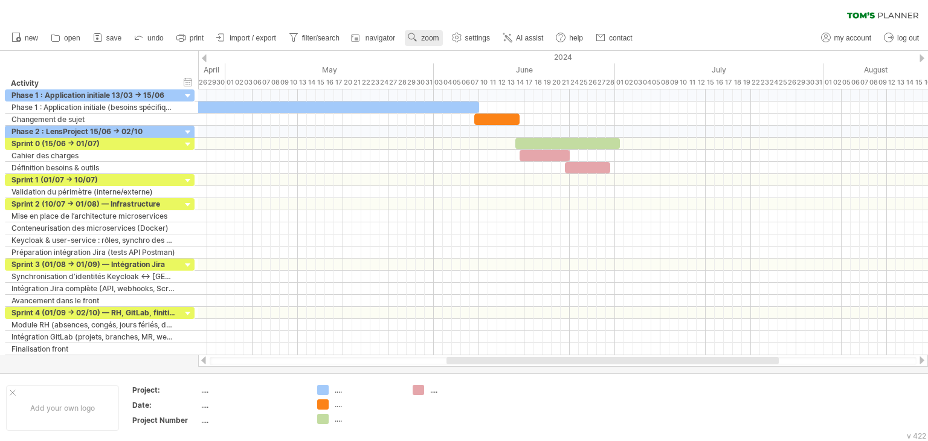
click at [424, 42] on link "zoom" at bounding box center [423, 38] width 37 height 16
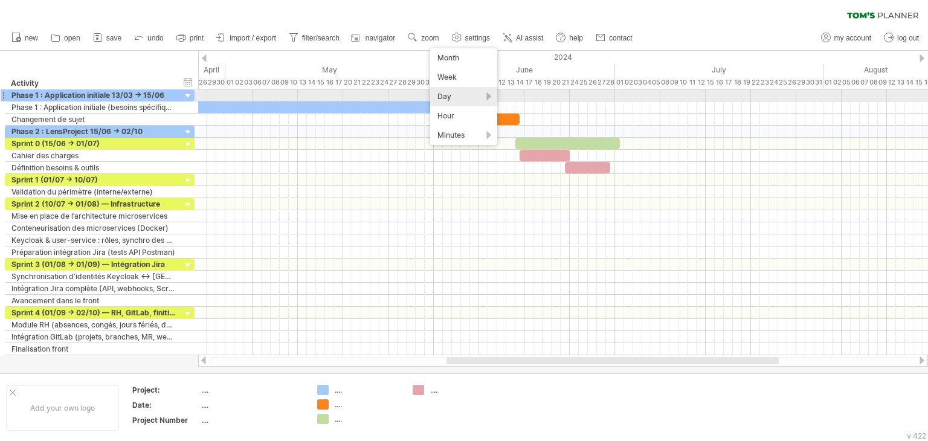
click at [488, 98] on div "Day" at bounding box center [463, 96] width 67 height 19
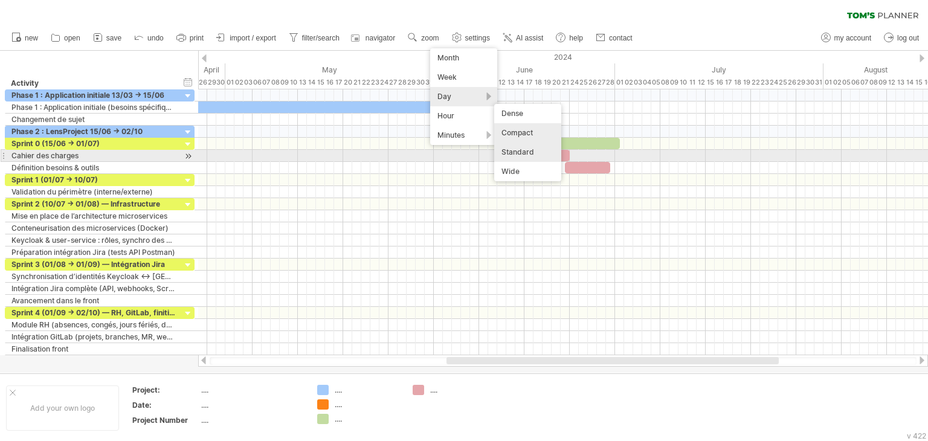
click at [516, 152] on div "Standard" at bounding box center [527, 152] width 67 height 19
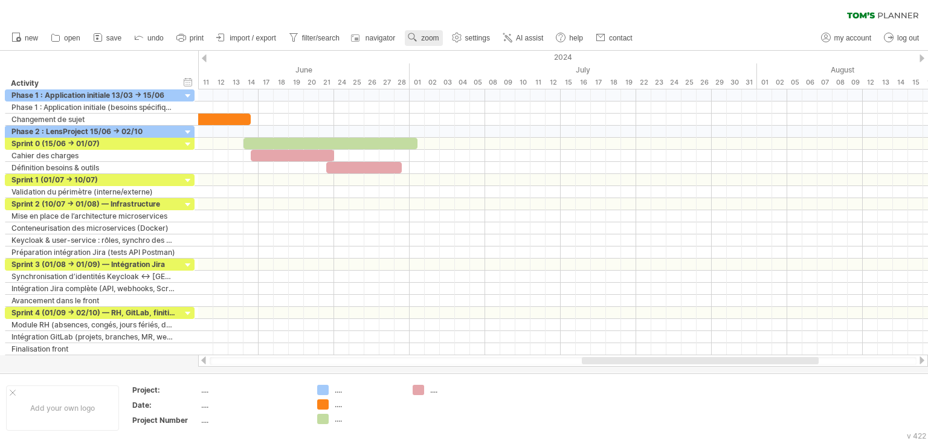
click at [418, 39] on use at bounding box center [412, 37] width 12 height 12
click at [445, 71] on div "Week" at bounding box center [457, 74] width 67 height 19
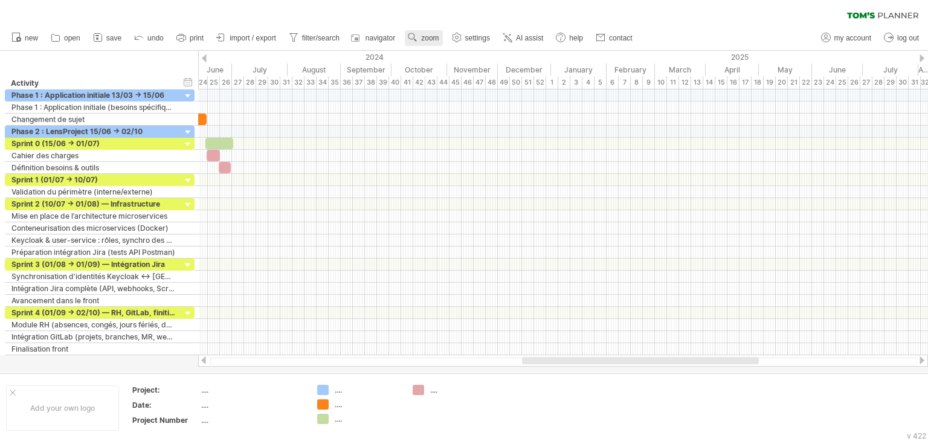
click at [427, 42] on link "zoom" at bounding box center [423, 38] width 37 height 16
click at [478, 89] on div "Day" at bounding box center [466, 96] width 67 height 19
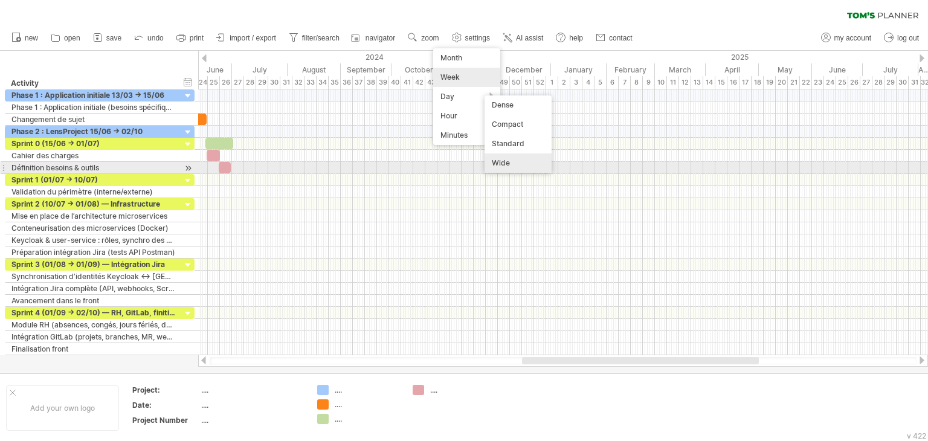
click at [511, 164] on div "Wide" at bounding box center [517, 162] width 67 height 19
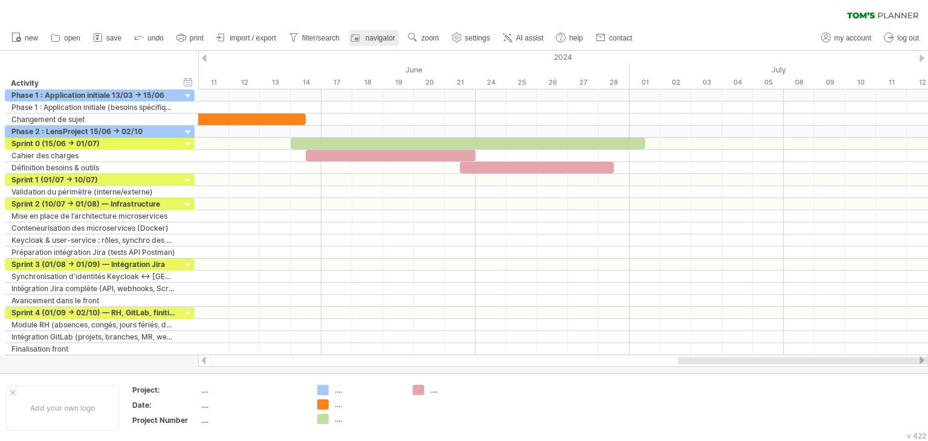
click at [386, 35] on span "navigator" at bounding box center [380, 38] width 30 height 8
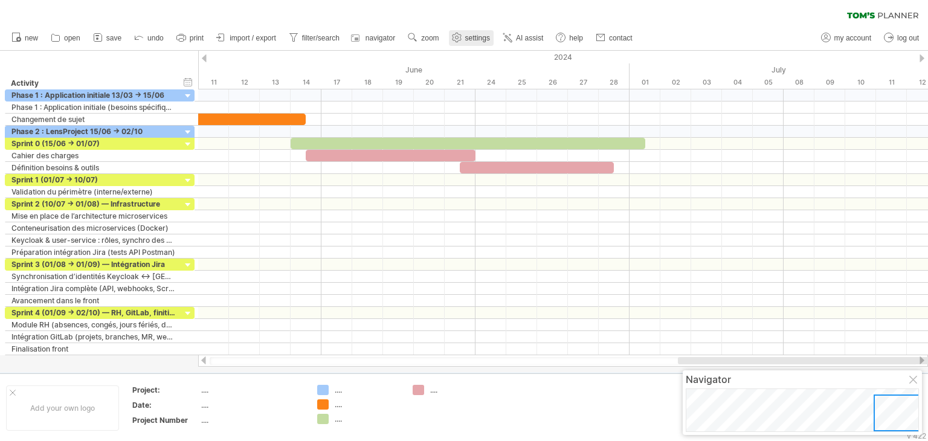
click at [457, 39] on circle at bounding box center [456, 37] width 3 height 3
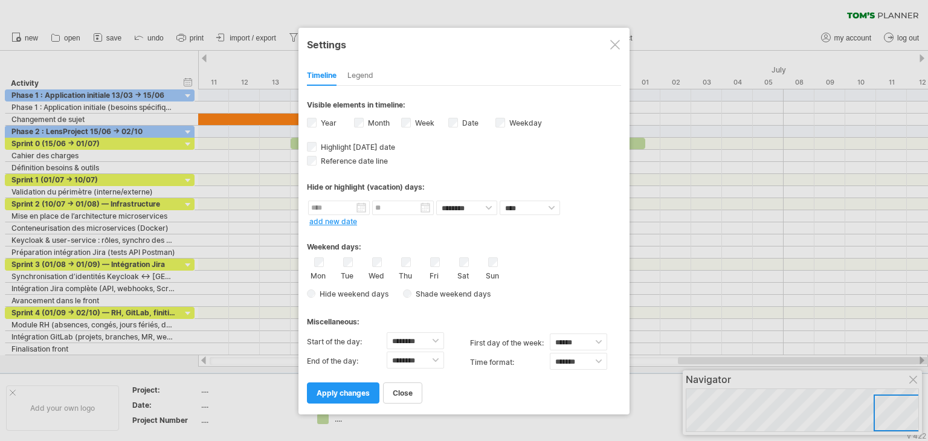
click at [611, 43] on div at bounding box center [615, 45] width 10 height 10
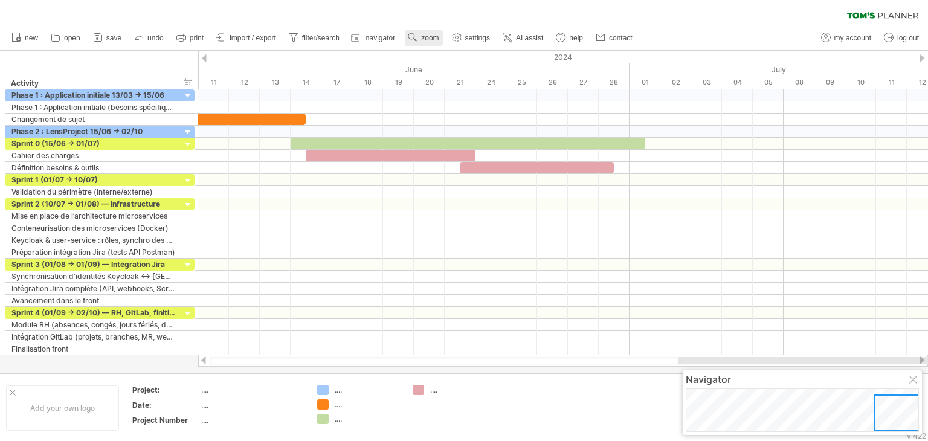
click at [438, 40] on span "zoom" at bounding box center [430, 38] width 18 height 8
click at [469, 73] on div "Week" at bounding box center [477, 74] width 67 height 19
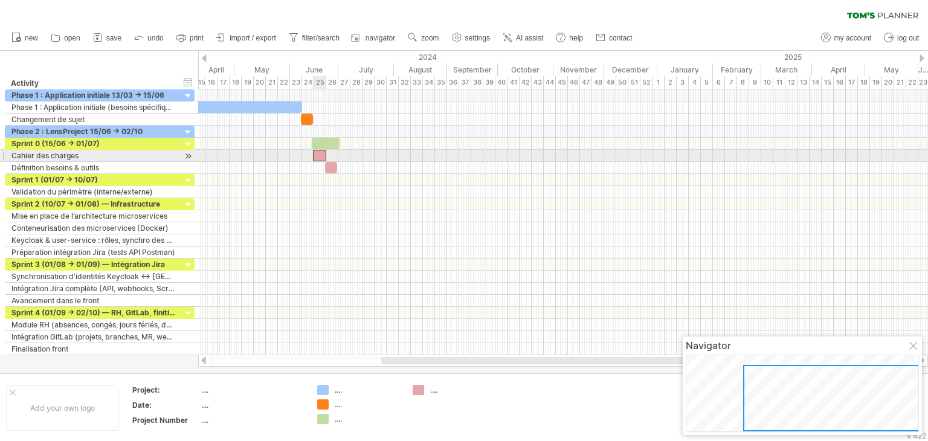
click at [319, 155] on div at bounding box center [319, 155] width 13 height 11
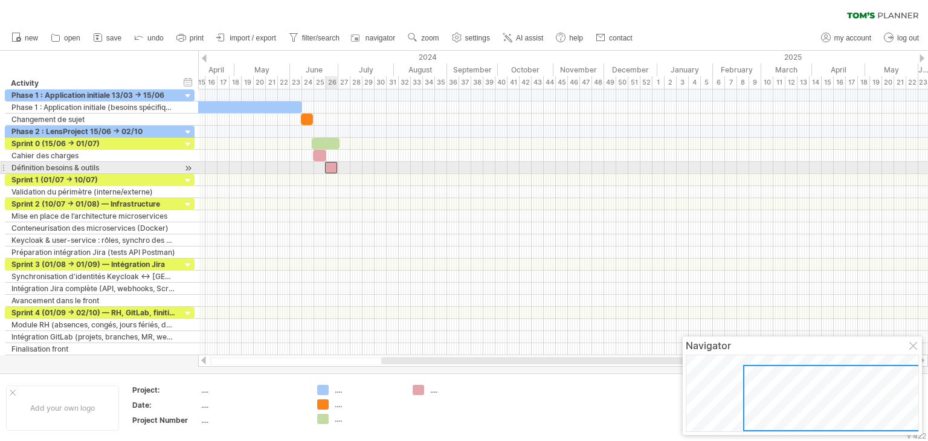
click at [329, 162] on div at bounding box center [331, 167] width 12 height 11
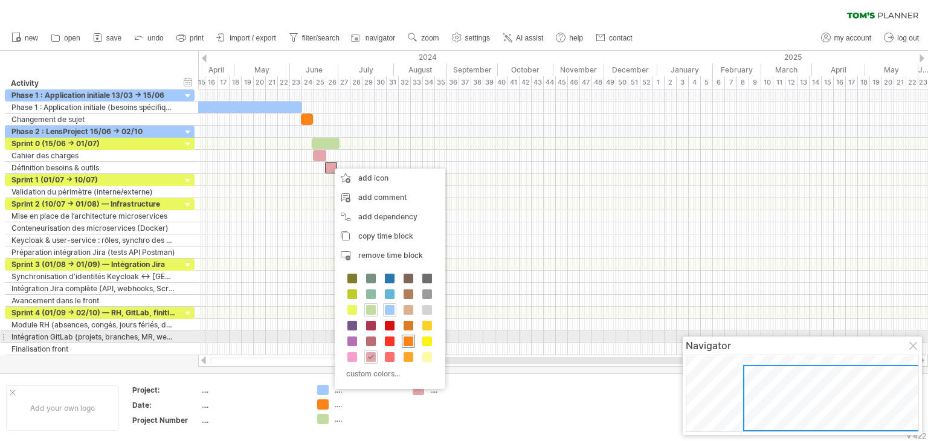
click at [406, 339] on span at bounding box center [408, 341] width 10 height 10
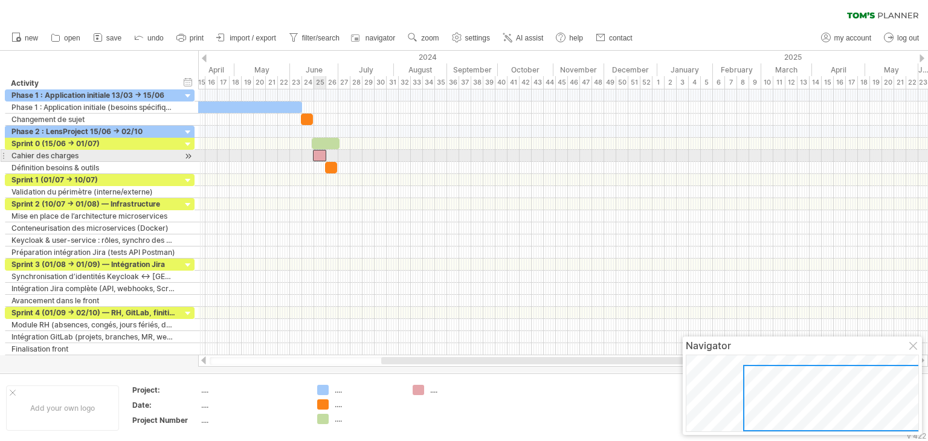
click at [321, 152] on div at bounding box center [319, 155] width 13 height 11
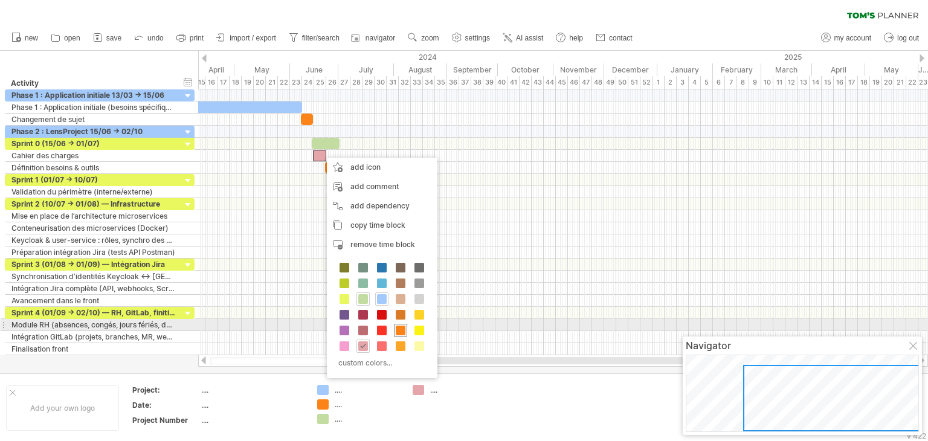
click at [403, 326] on span at bounding box center [401, 330] width 10 height 10
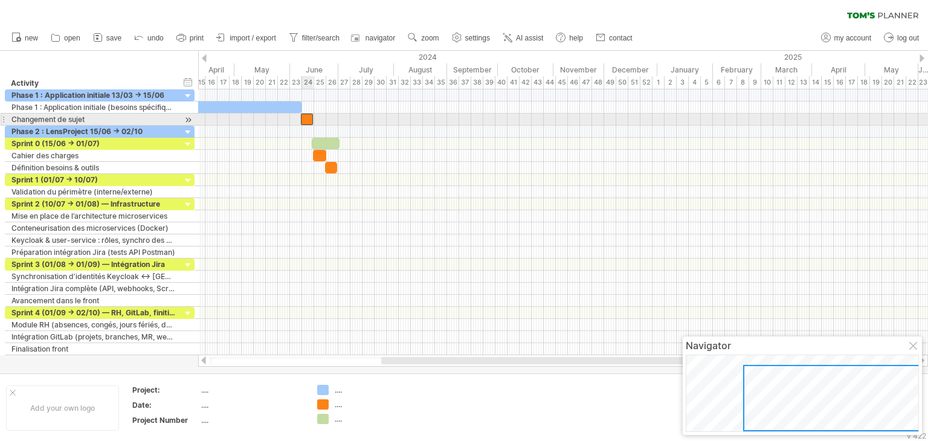
click at [307, 119] on div at bounding box center [307, 119] width 12 height 11
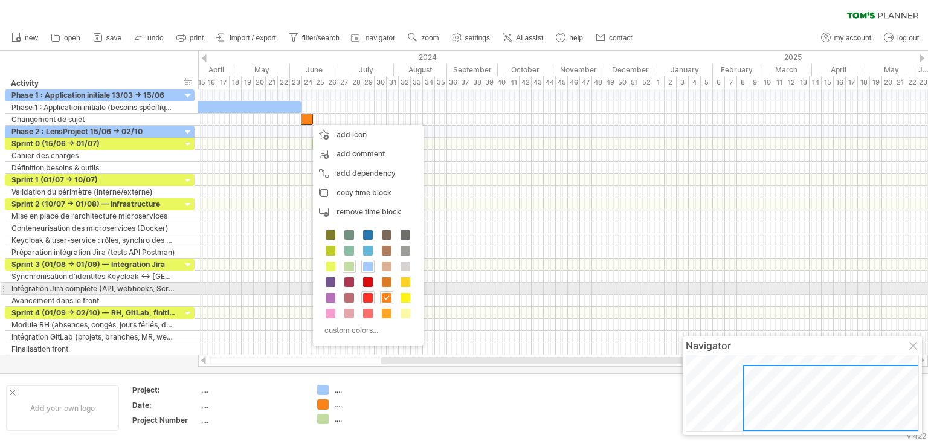
click at [367, 293] on span at bounding box center [368, 298] width 10 height 10
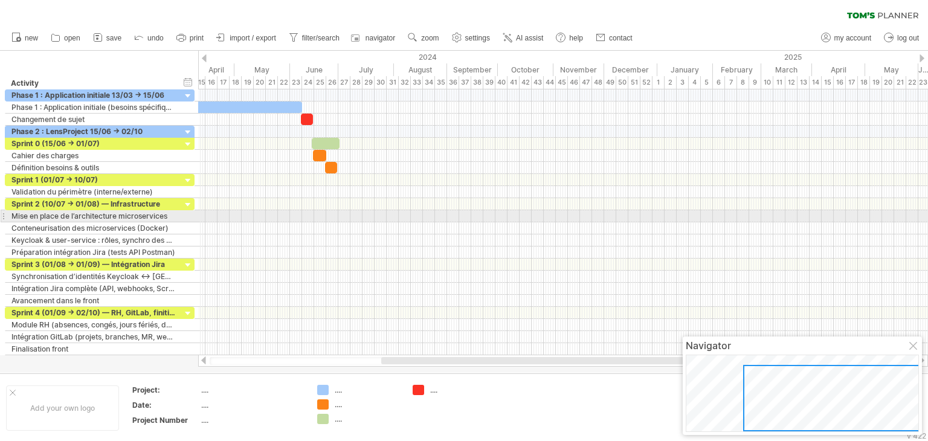
click at [393, 218] on div at bounding box center [562, 216] width 729 height 12
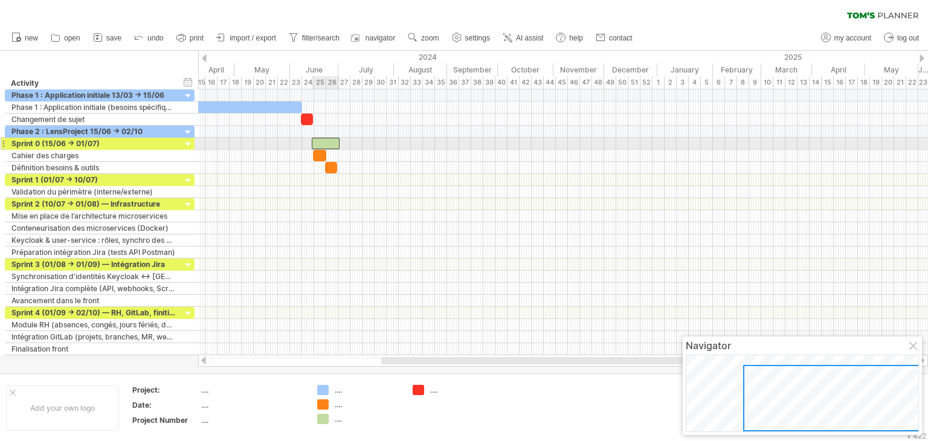
click at [323, 141] on div at bounding box center [326, 143] width 28 height 11
click at [359, 141] on div at bounding box center [562, 144] width 729 height 12
click at [322, 144] on div at bounding box center [326, 143] width 28 height 11
drag, startPoint x: 376, startPoint y: 162, endPoint x: 328, endPoint y: 146, distance: 50.6
click at [328, 146] on div at bounding box center [326, 143] width 28 height 11
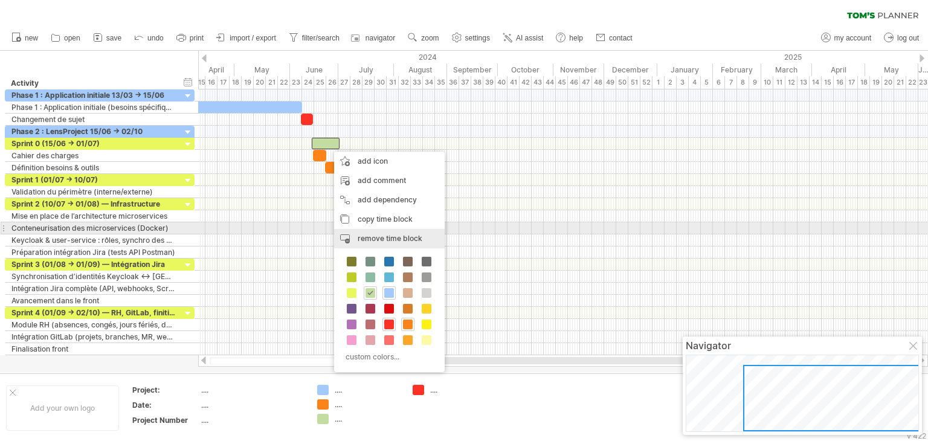
click at [342, 232] on div "remove time block remove selected items" at bounding box center [389, 238] width 111 height 19
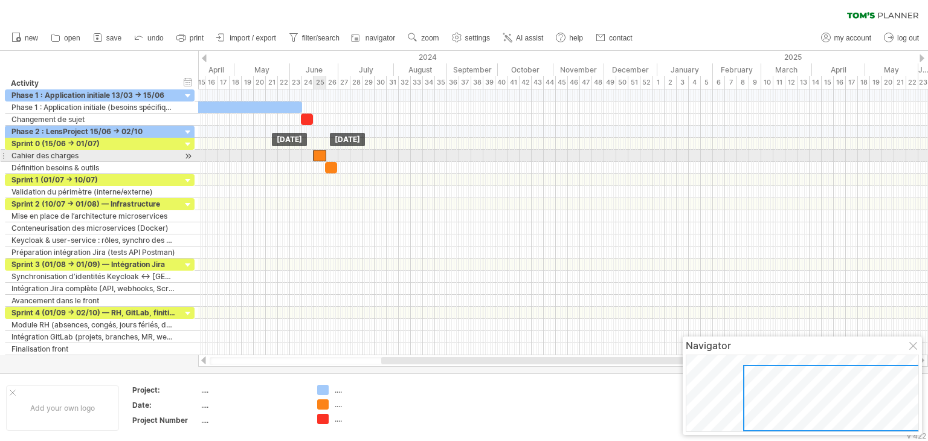
click at [317, 155] on div at bounding box center [319, 155] width 13 height 11
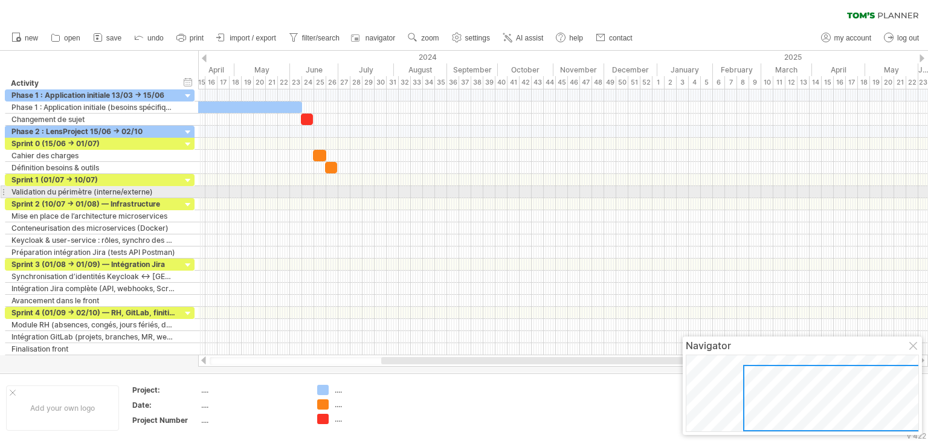
click at [292, 196] on div at bounding box center [562, 192] width 729 height 12
click at [336, 192] on div at bounding box center [562, 192] width 729 height 12
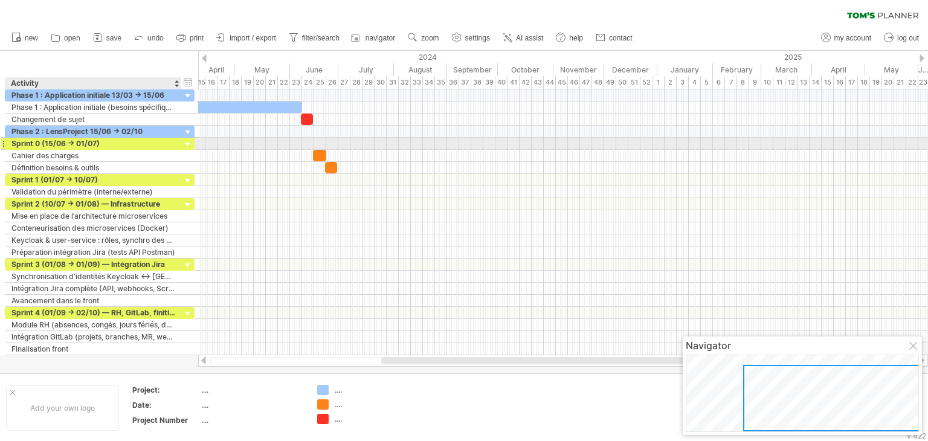
click at [185, 139] on div at bounding box center [187, 144] width 11 height 11
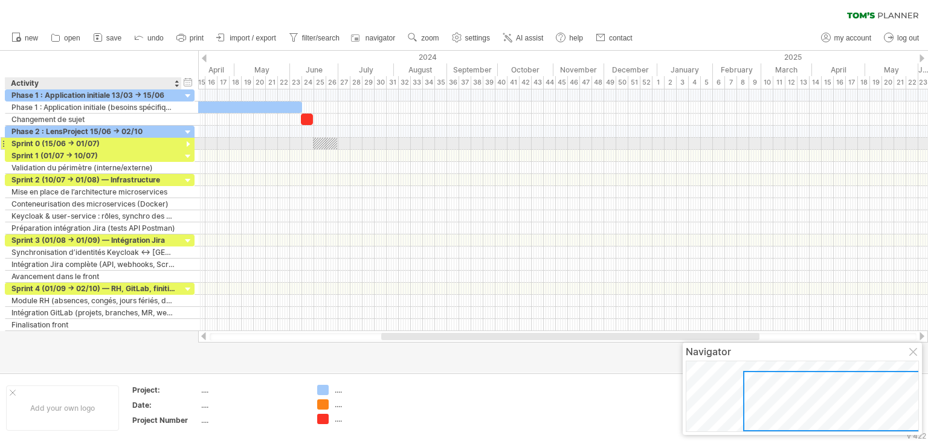
click at [185, 139] on div at bounding box center [187, 144] width 11 height 11
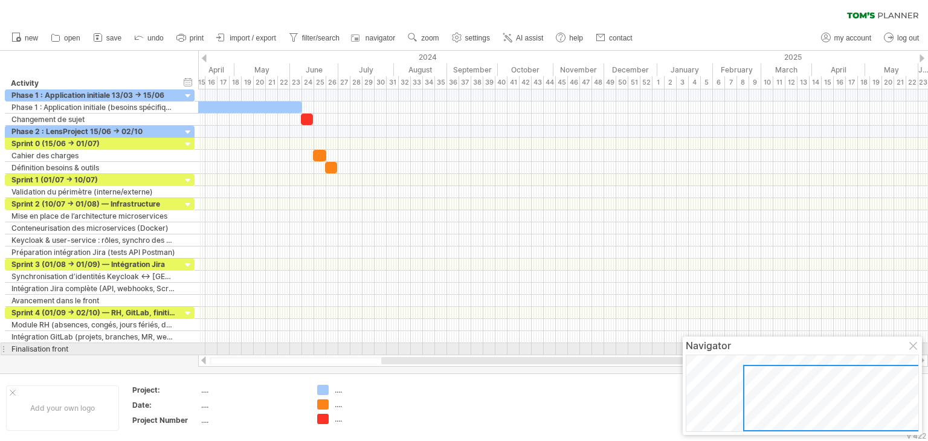
click at [914, 347] on div at bounding box center [914, 347] width 10 height 10
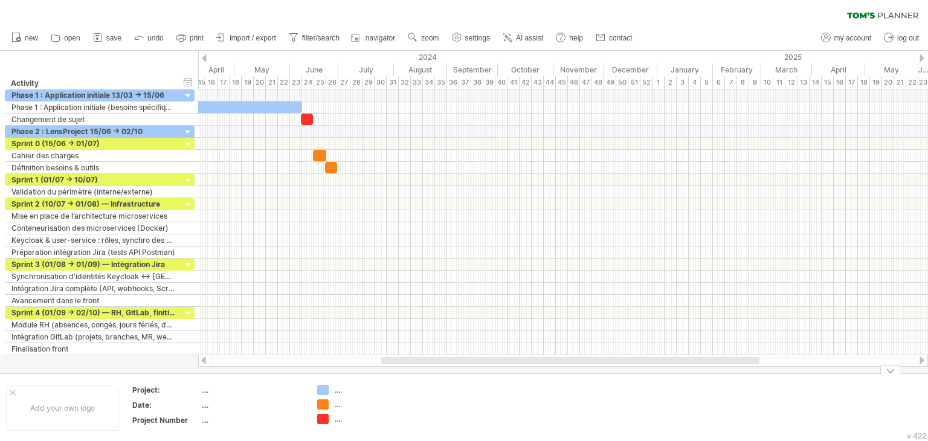
click at [341, 405] on div "...." at bounding box center [368, 404] width 66 height 10
click at [341, 405] on input "text" at bounding box center [365, 404] width 60 height 10
type input "*****"
click at [341, 418] on div "...." at bounding box center [368, 419] width 66 height 10
click at [341, 418] on input "text" at bounding box center [365, 419] width 60 height 10
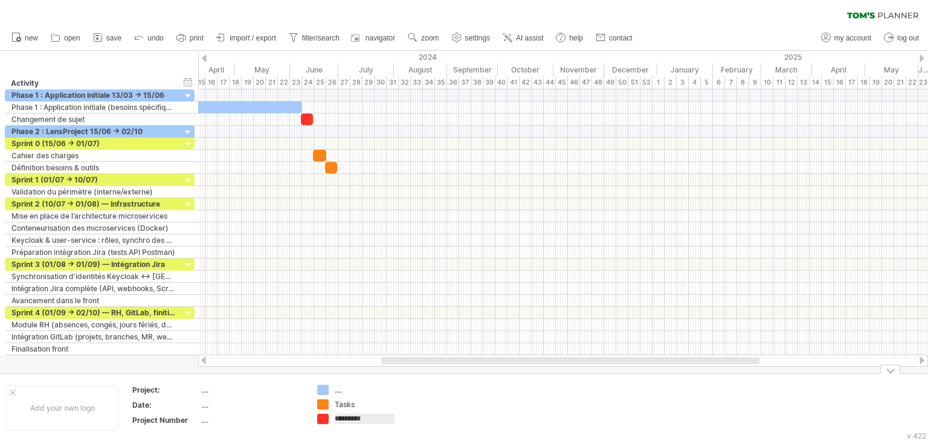
type input "**********"
click at [341, 390] on div "...." at bounding box center [368, 390] width 66 height 10
click at [341, 390] on input "text" at bounding box center [365, 390] width 60 height 10
type input "**********"
click at [255, 393] on div "...." at bounding box center [251, 390] width 101 height 10
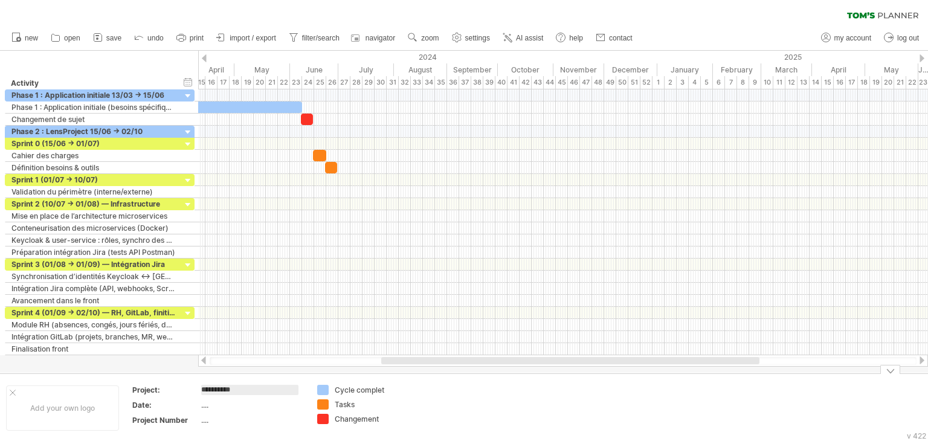
type input "**********"
click at [165, 386] on div "Project:" at bounding box center [165, 390] width 66 height 10
click at [202, 406] on div "...." at bounding box center [251, 405] width 101 height 10
click at [72, 409] on div "Add your own logo" at bounding box center [62, 407] width 113 height 45
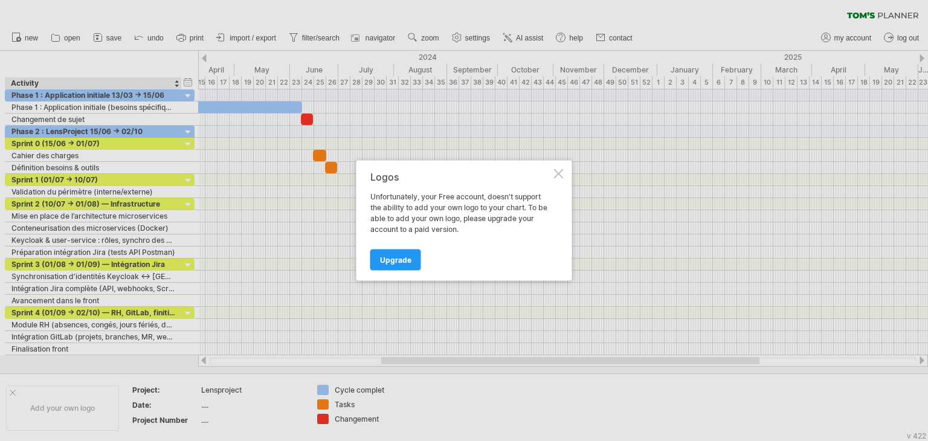
click at [562, 173] on div at bounding box center [559, 174] width 10 height 10
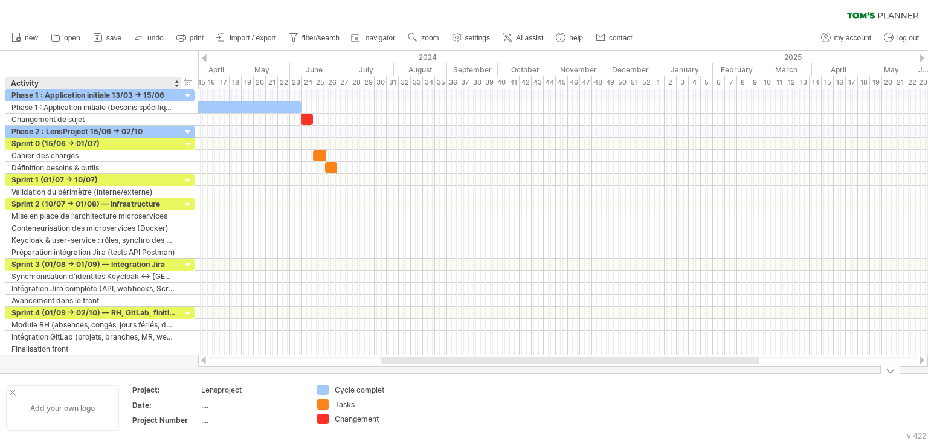
click at [11, 393] on div at bounding box center [13, 392] width 6 height 6
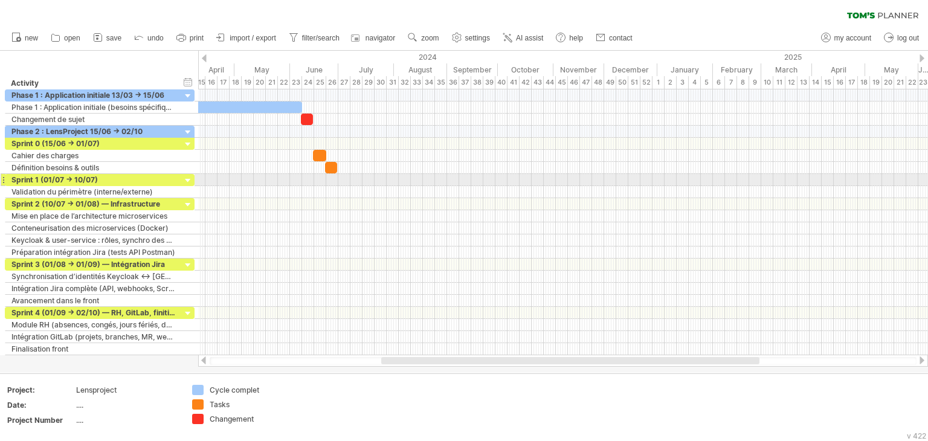
click at [342, 182] on div at bounding box center [562, 180] width 729 height 12
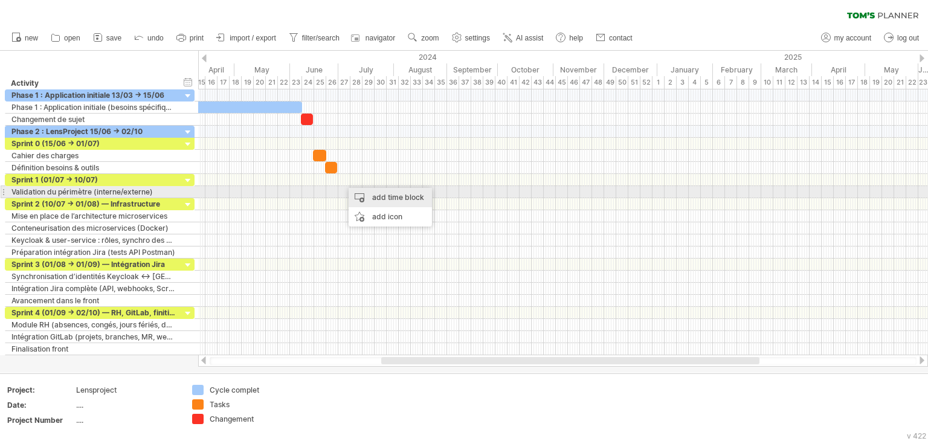
click at [358, 194] on div "add time block" at bounding box center [389, 197] width 83 height 19
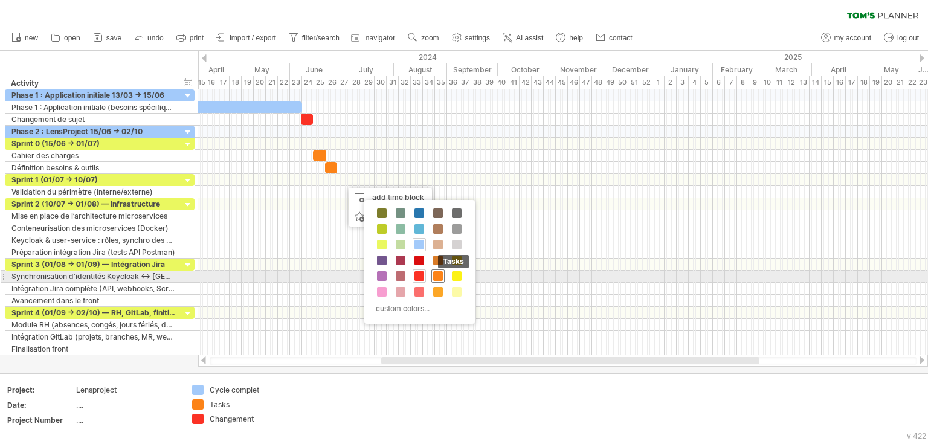
click at [433, 275] on span at bounding box center [438, 276] width 10 height 10
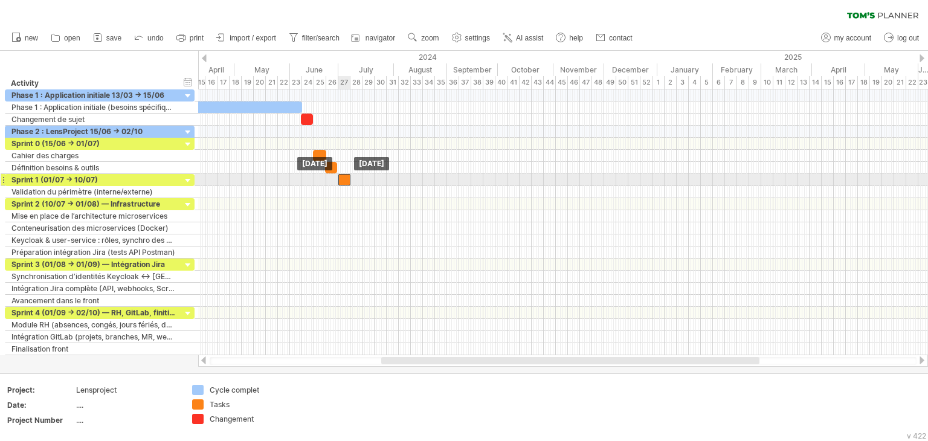
click at [342, 178] on div at bounding box center [344, 179] width 12 height 11
drag, startPoint x: 349, startPoint y: 177, endPoint x: 356, endPoint y: 177, distance: 6.6
click at [356, 177] on span at bounding box center [357, 179] width 5 height 11
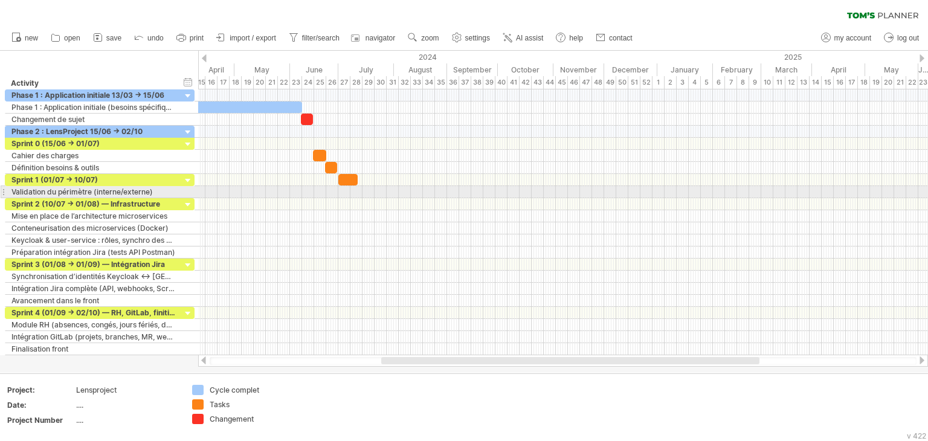
click at [354, 193] on div at bounding box center [562, 192] width 729 height 12
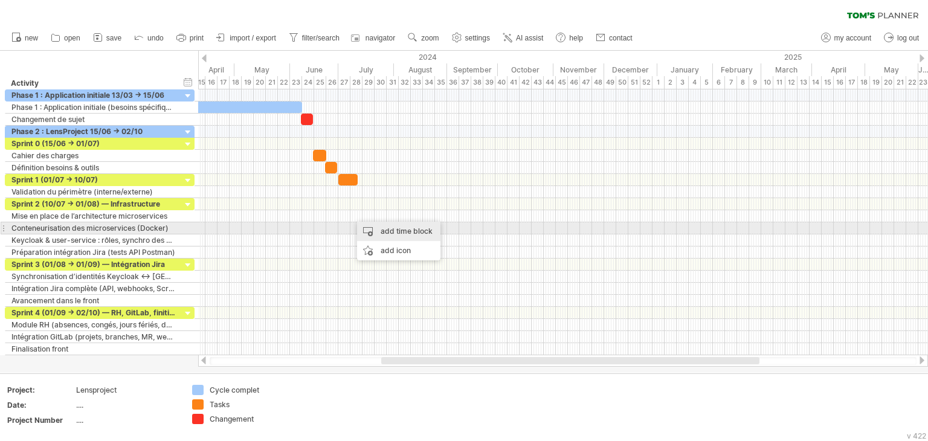
click at [376, 231] on div "add time block" at bounding box center [398, 231] width 83 height 19
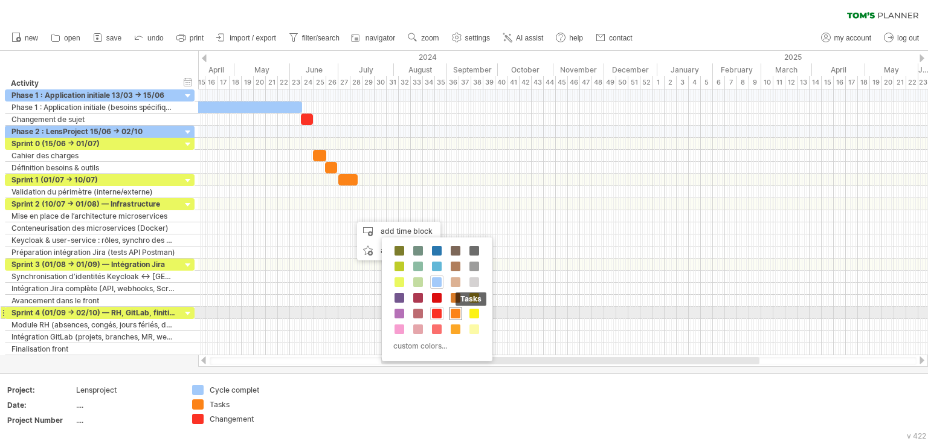
click at [452, 310] on span at bounding box center [455, 314] width 10 height 10
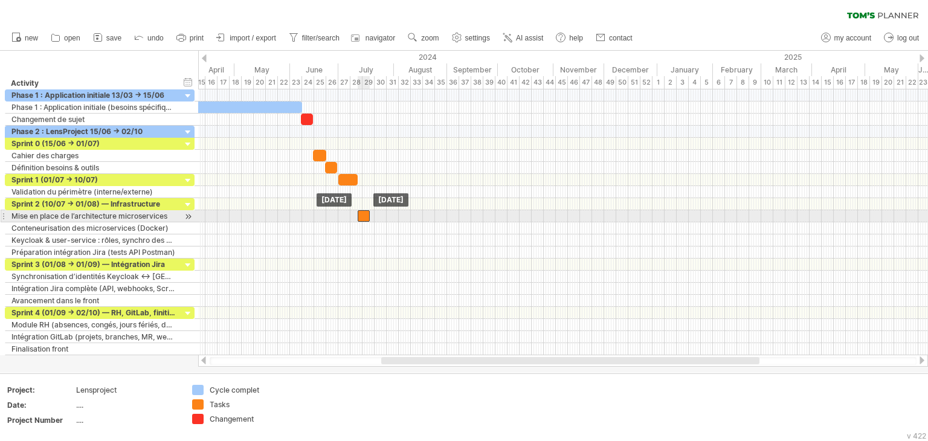
click at [362, 216] on div at bounding box center [363, 215] width 12 height 11
click at [363, 214] on div at bounding box center [363, 215] width 12 height 11
click at [383, 217] on div at bounding box center [562, 216] width 729 height 12
click at [365, 217] on div at bounding box center [363, 215] width 12 height 11
click at [363, 214] on div at bounding box center [363, 215] width 12 height 11
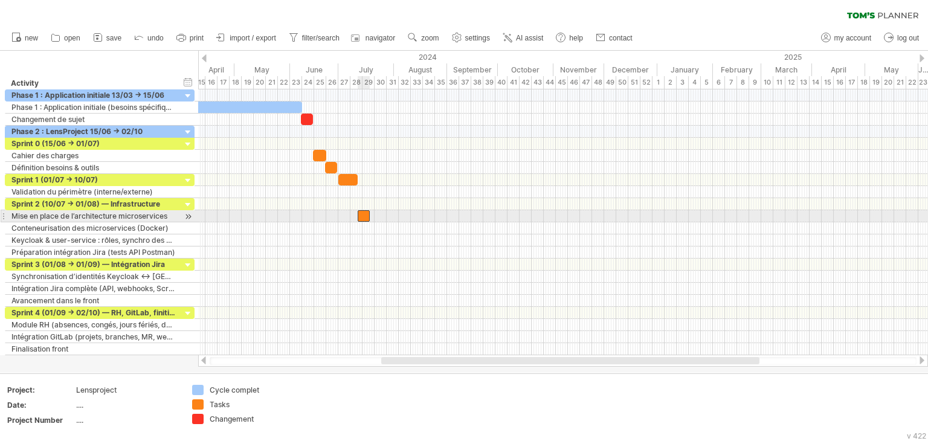
click at [363, 214] on div at bounding box center [363, 215] width 12 height 11
click at [372, 216] on span at bounding box center [374, 215] width 5 height 11
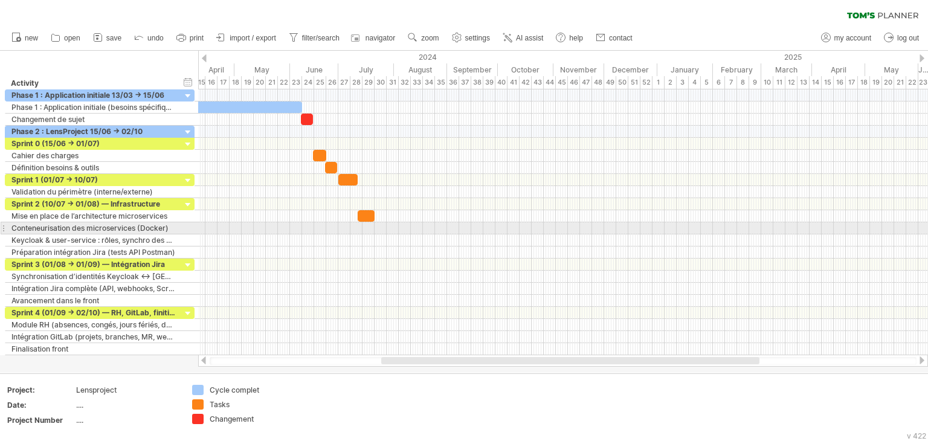
click at [373, 234] on div at bounding box center [562, 240] width 729 height 12
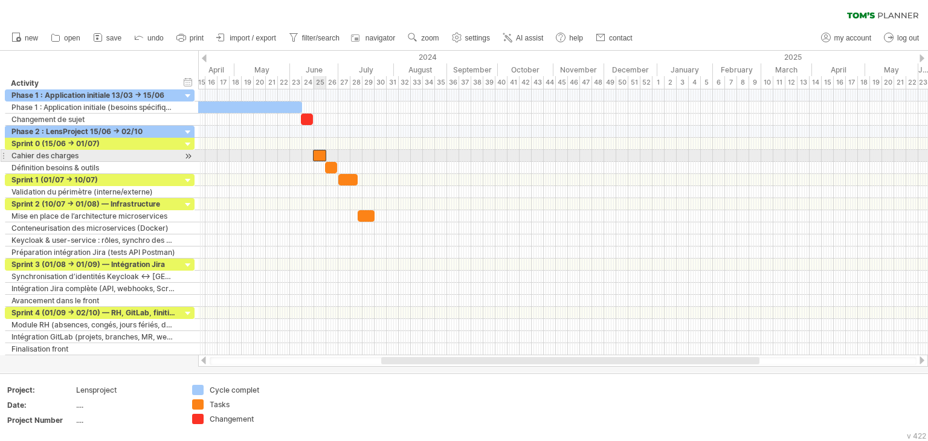
click at [317, 156] on div at bounding box center [319, 155] width 13 height 11
click at [329, 155] on span at bounding box center [329, 155] width 5 height 11
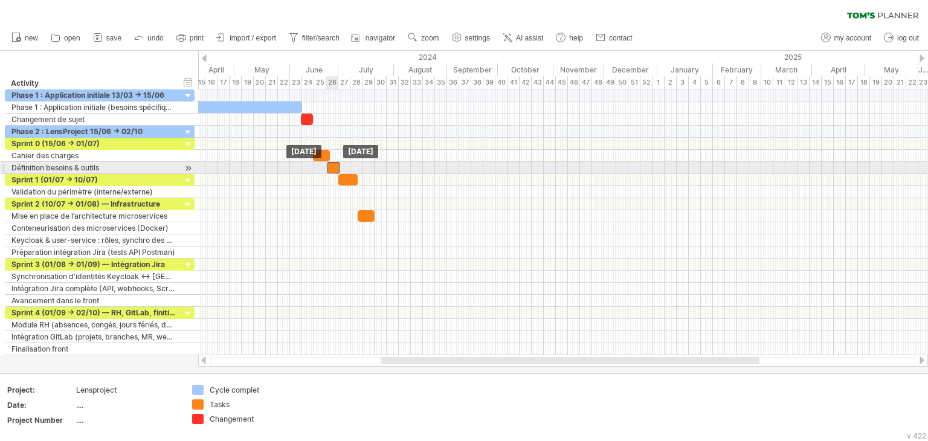
click at [333, 167] on div at bounding box center [333, 167] width 12 height 11
click at [339, 167] on span at bounding box center [340, 167] width 5 height 11
click at [341, 168] on span at bounding box center [343, 167] width 5 height 11
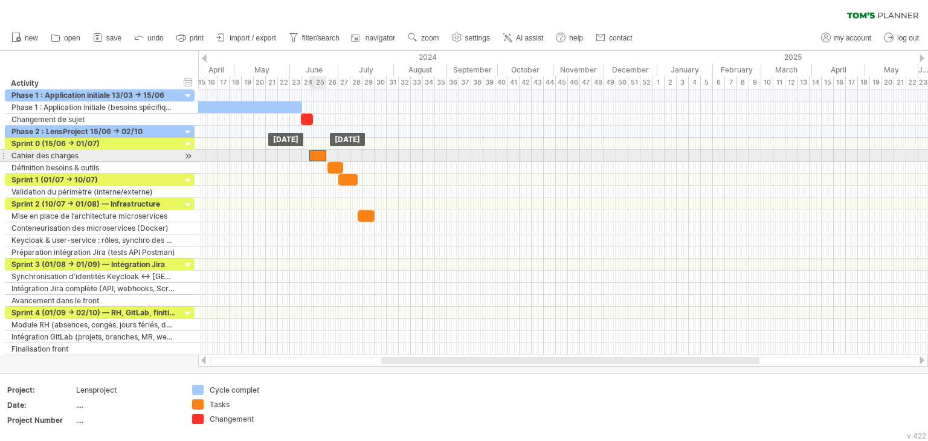
click at [318, 155] on div at bounding box center [317, 155] width 17 height 11
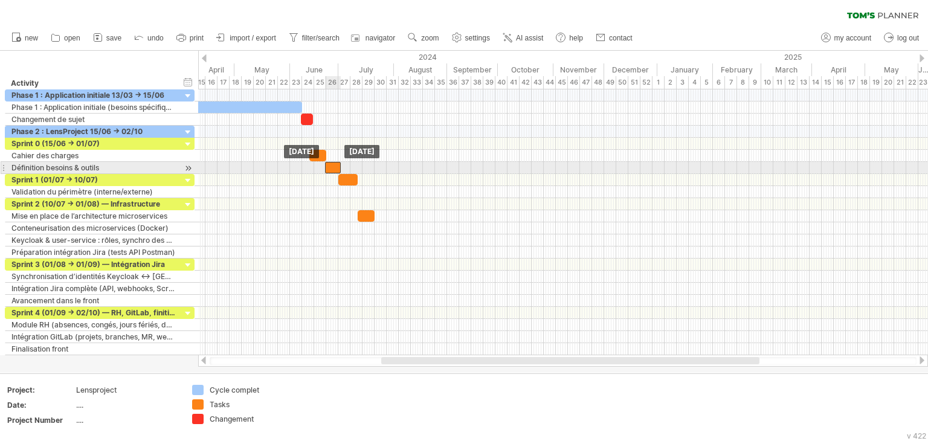
click at [329, 169] on div at bounding box center [333, 167] width 16 height 11
click at [331, 164] on div at bounding box center [334, 167] width 16 height 11
click at [341, 166] on span at bounding box center [340, 167] width 5 height 11
click at [329, 166] on div at bounding box center [333, 167] width 14 height 11
click at [325, 167] on span at bounding box center [323, 167] width 5 height 11
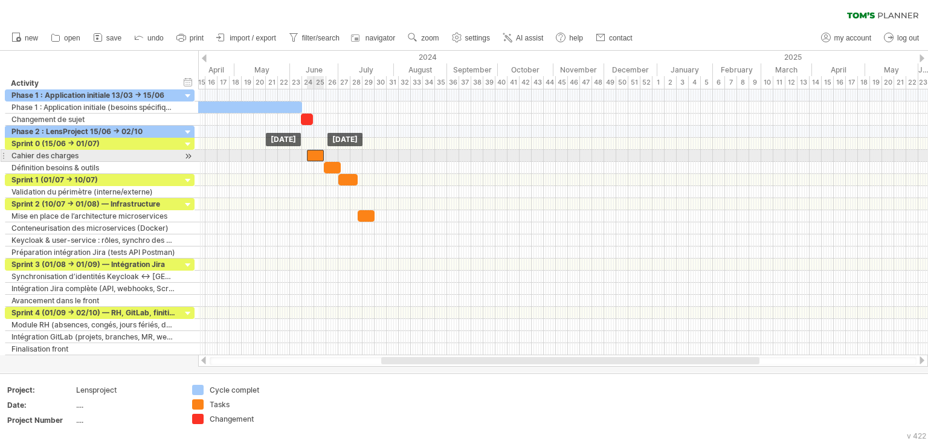
click at [316, 159] on div at bounding box center [315, 155] width 17 height 11
click at [317, 158] on div at bounding box center [320, 155] width 17 height 11
click at [325, 156] on span at bounding box center [326, 155] width 5 height 11
